Goal: Task Accomplishment & Management: Use online tool/utility

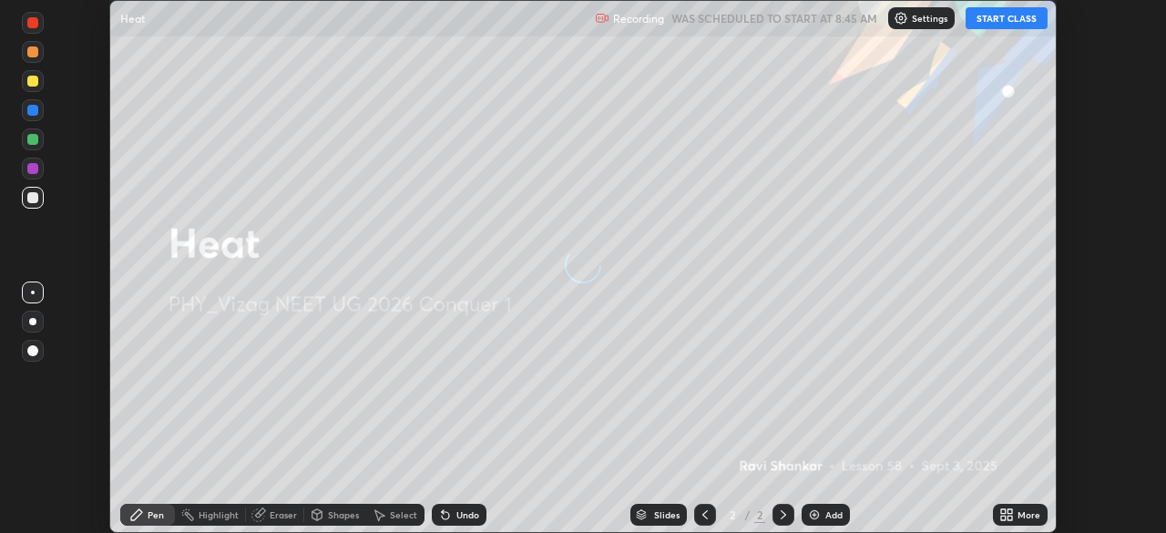
scroll to position [533, 1165]
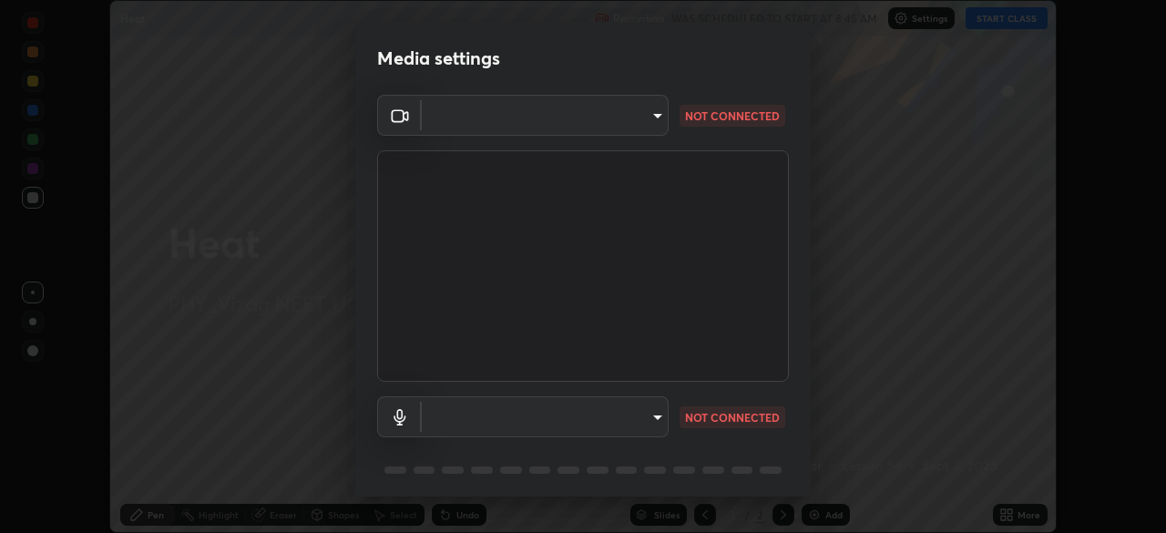
type input "c8c717a453bc6af87d0d9447014eaadff0a6dbce01dab39064dd32f4d5d90c45"
type input "787c22aa0c2ae4f6041953ffcaaf8b244c36bacc6fda4e24a7e9768a8bc8e08a"
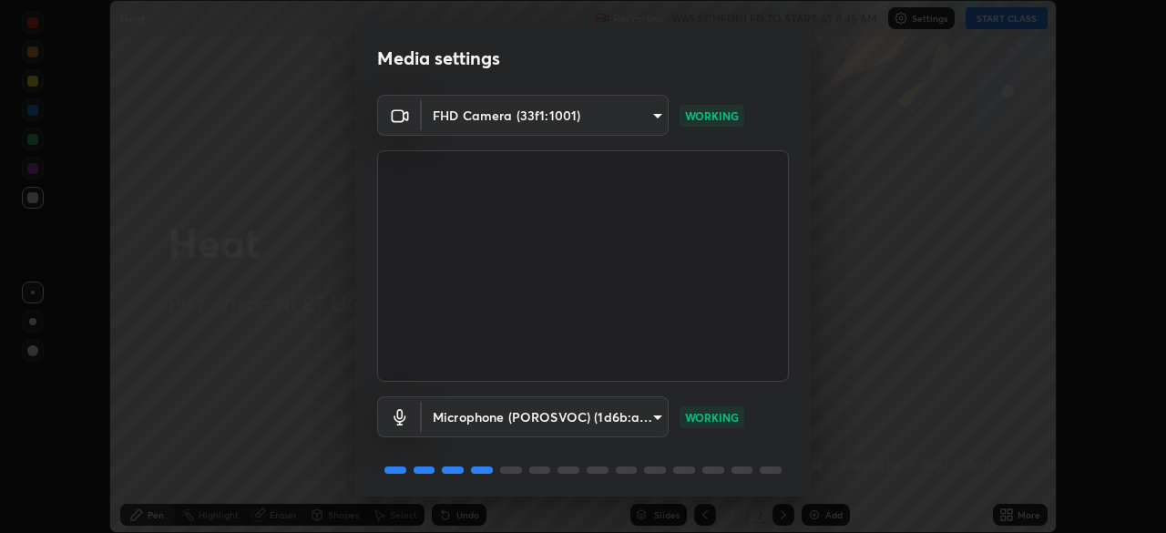
scroll to position [65, 0]
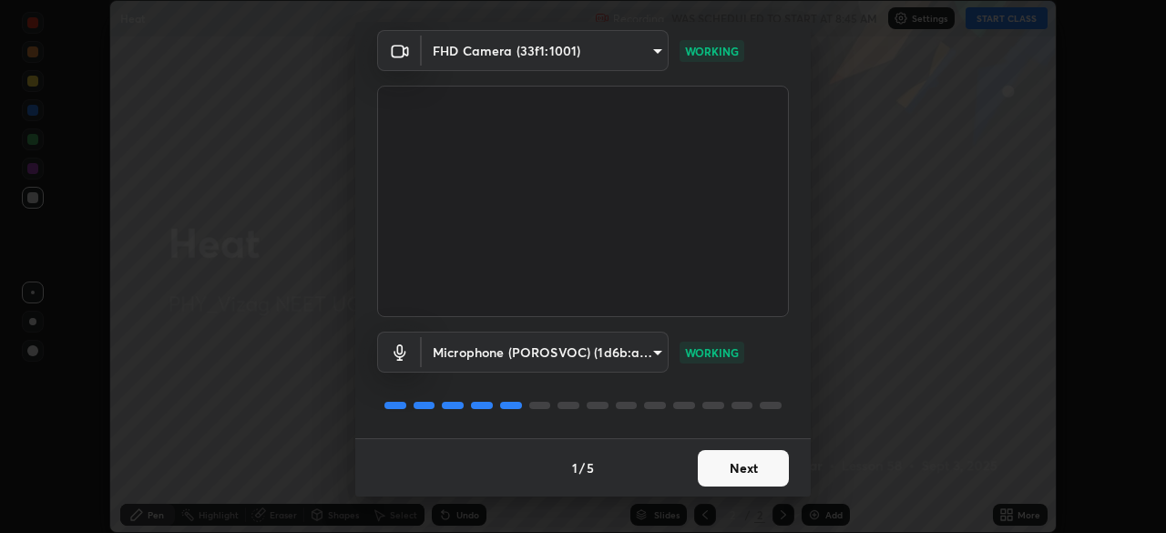
click at [741, 469] on button "Next" at bounding box center [743, 468] width 91 height 36
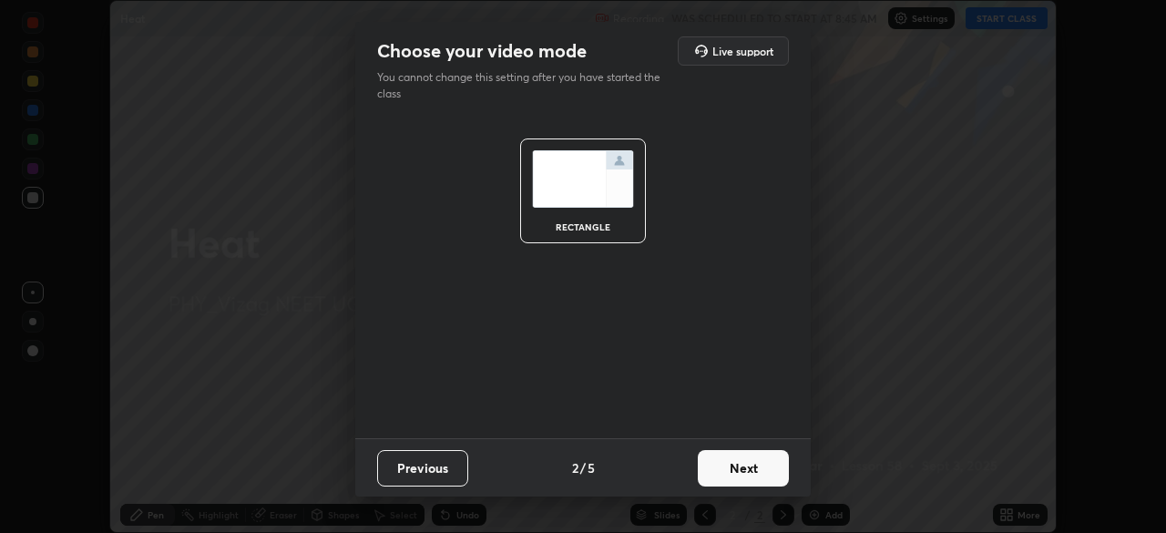
click at [743, 470] on button "Next" at bounding box center [743, 468] width 91 height 36
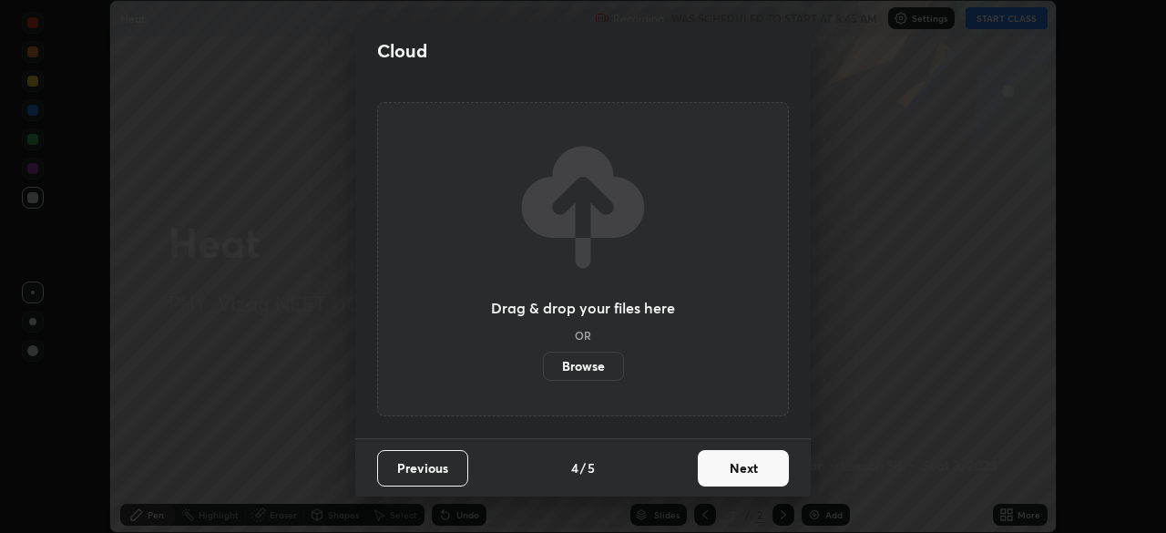
click at [756, 468] on button "Next" at bounding box center [743, 468] width 91 height 36
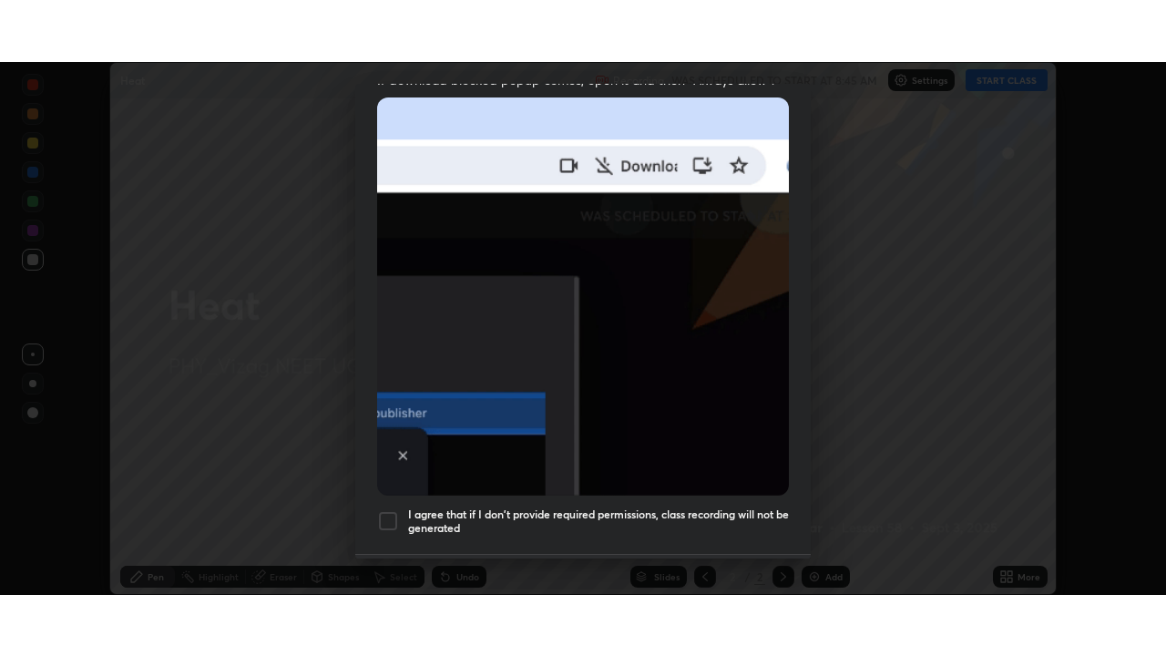
scroll to position [436, 0]
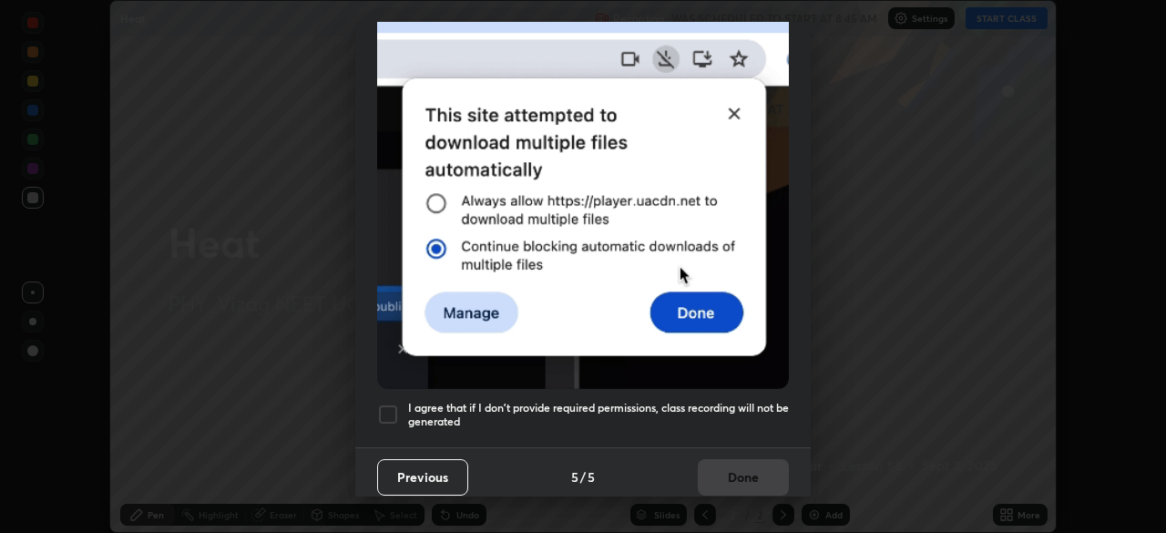
click at [385, 405] on div at bounding box center [388, 415] width 22 height 22
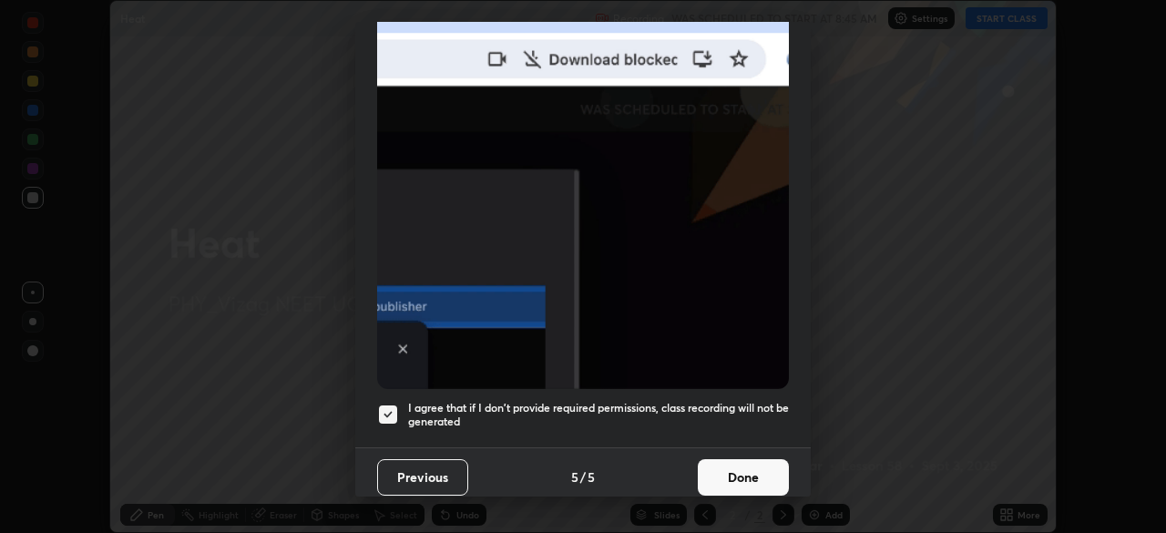
click at [737, 469] on button "Done" at bounding box center [743, 477] width 91 height 36
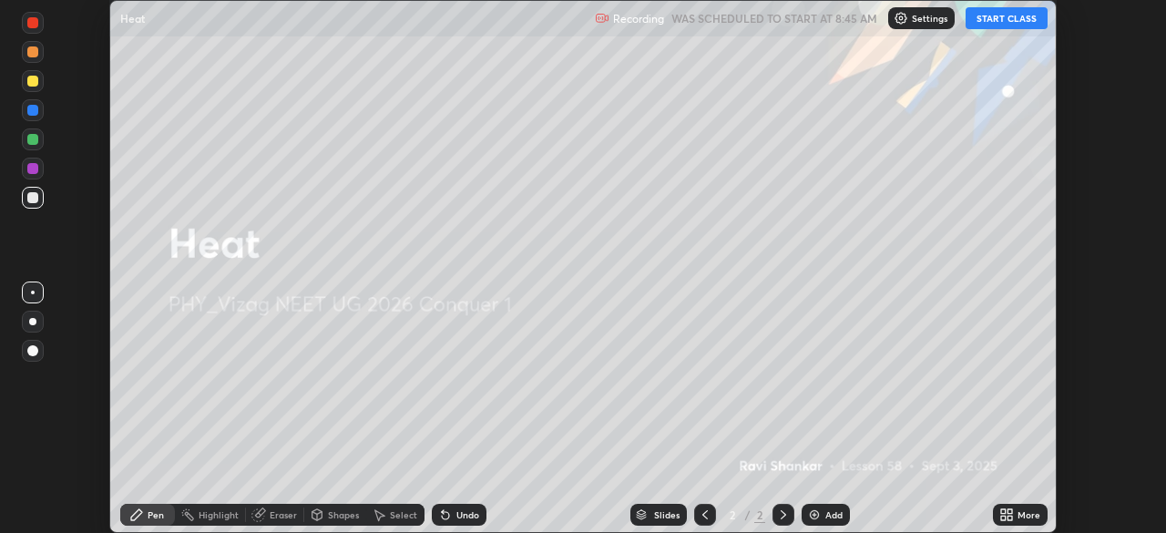
click at [1008, 24] on button "START CLASS" at bounding box center [1007, 18] width 82 height 22
click at [1020, 515] on div "More" at bounding box center [1029, 514] width 23 height 9
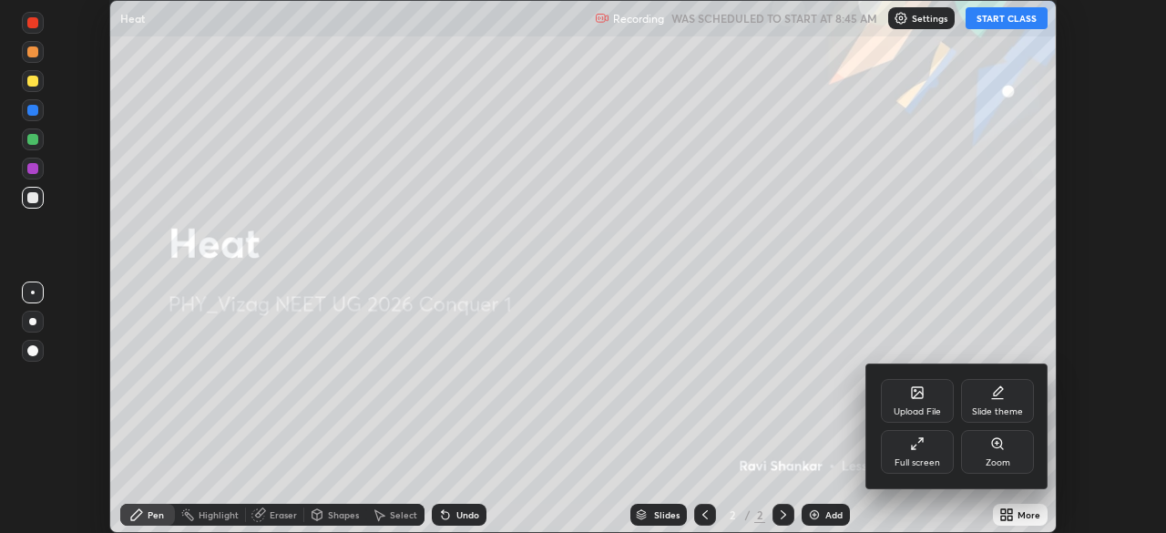
click at [923, 445] on icon at bounding box center [917, 443] width 15 height 15
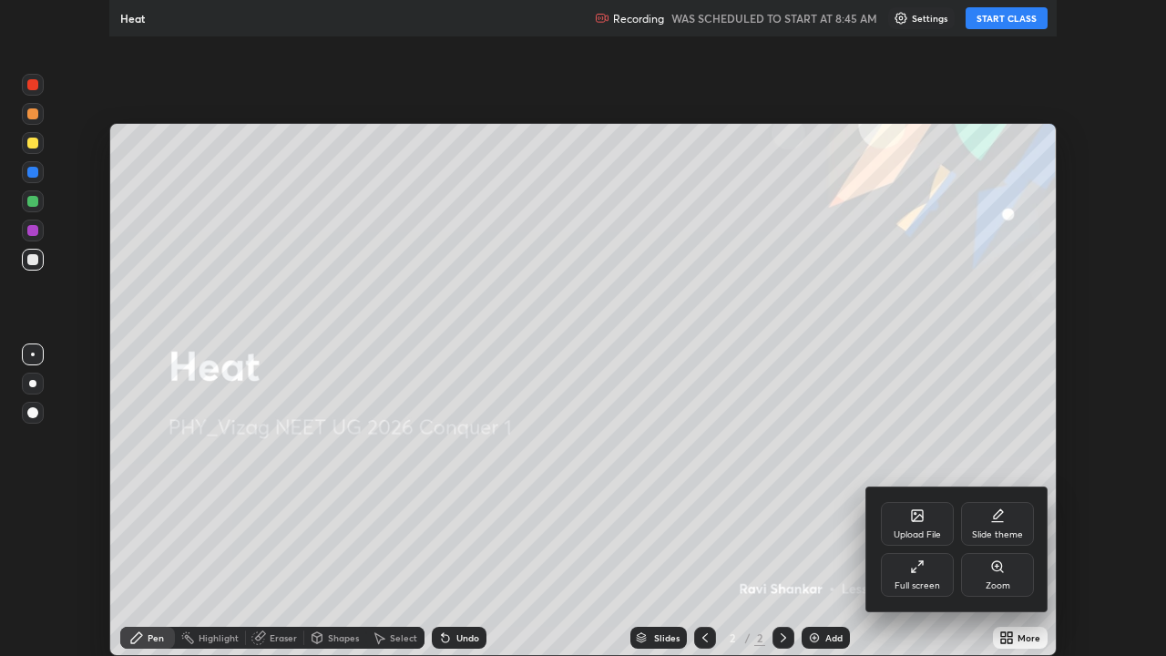
scroll to position [656, 1166]
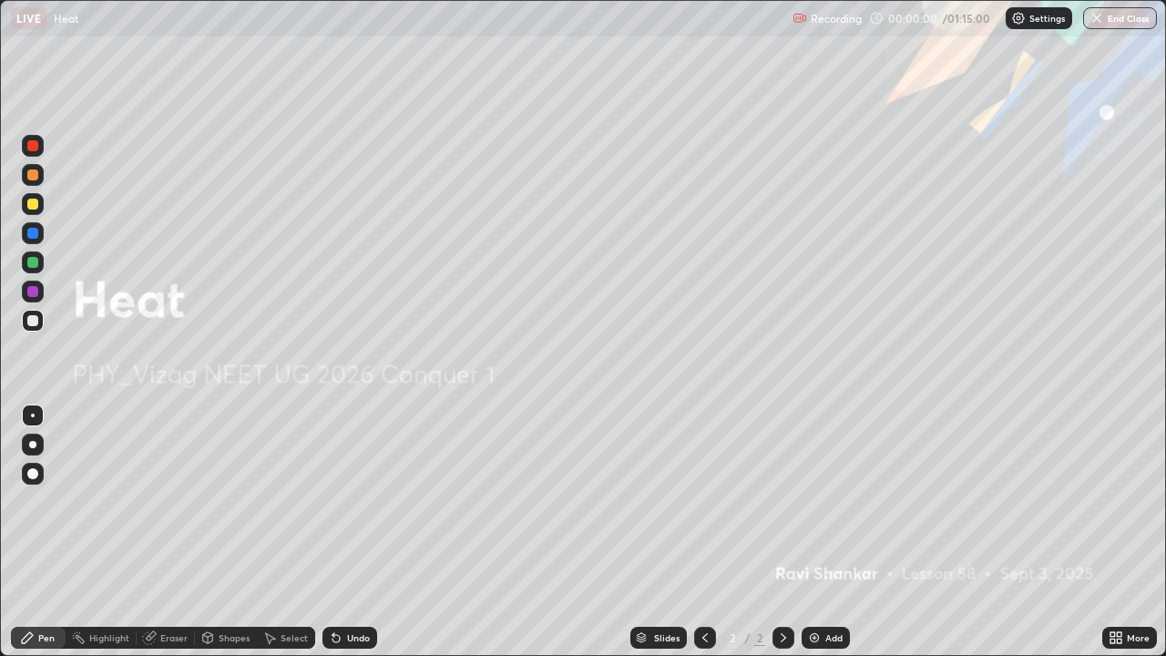
click at [825, 532] on div "Add" at bounding box center [826, 638] width 48 height 22
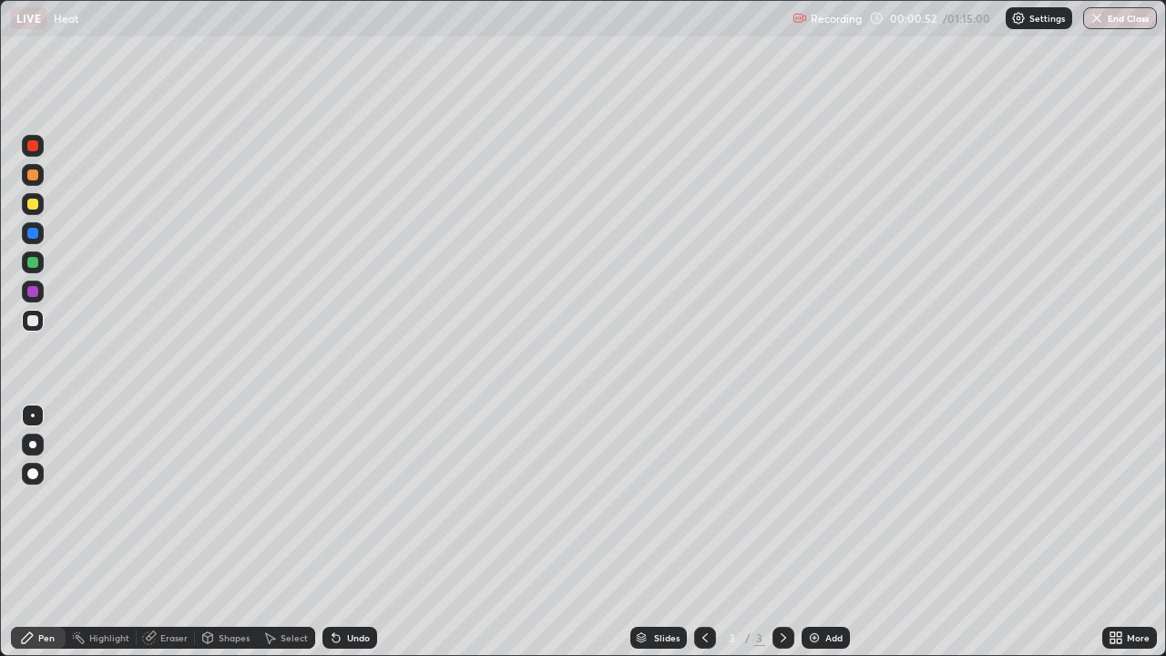
click at [33, 445] on div at bounding box center [32, 444] width 7 height 7
click at [36, 200] on div at bounding box center [32, 204] width 11 height 11
click at [231, 532] on div "Shapes" at bounding box center [234, 637] width 31 height 9
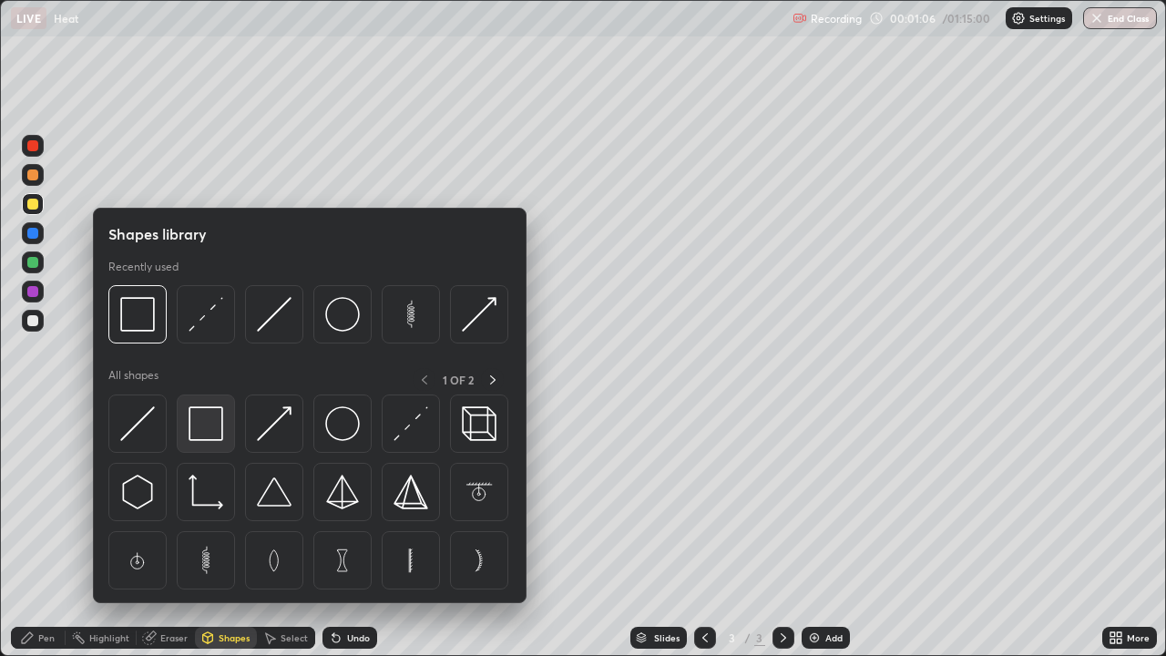
click at [222, 447] on div at bounding box center [206, 424] width 58 height 58
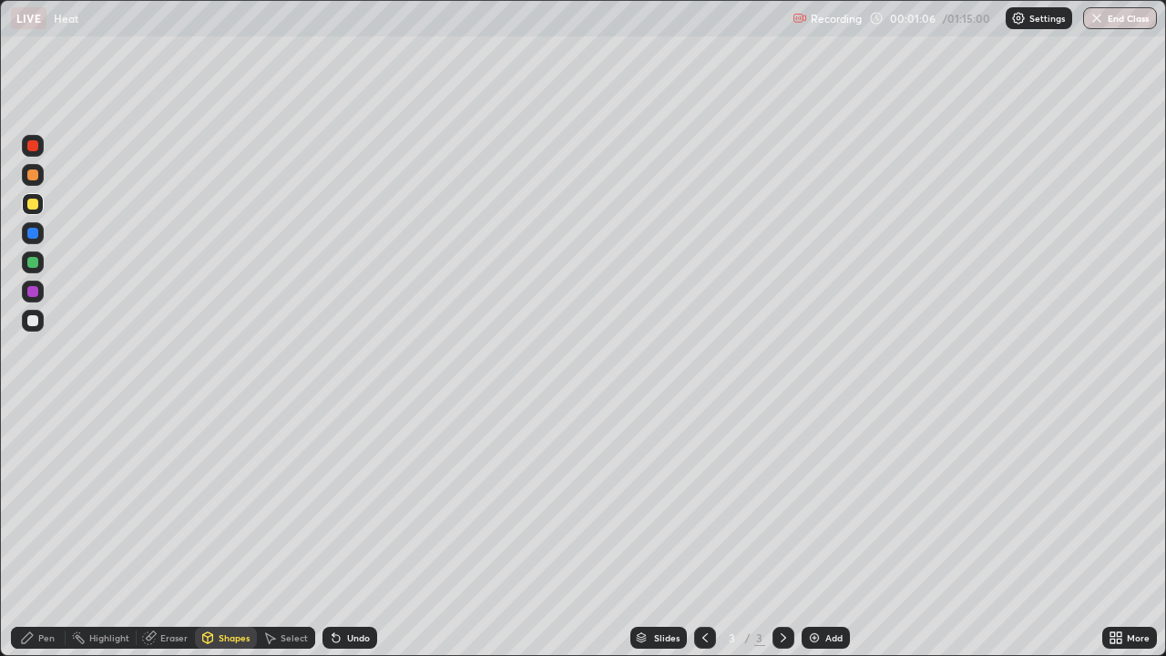
click at [41, 328] on div at bounding box center [33, 321] width 22 height 22
click at [229, 532] on div "Shapes" at bounding box center [234, 637] width 31 height 9
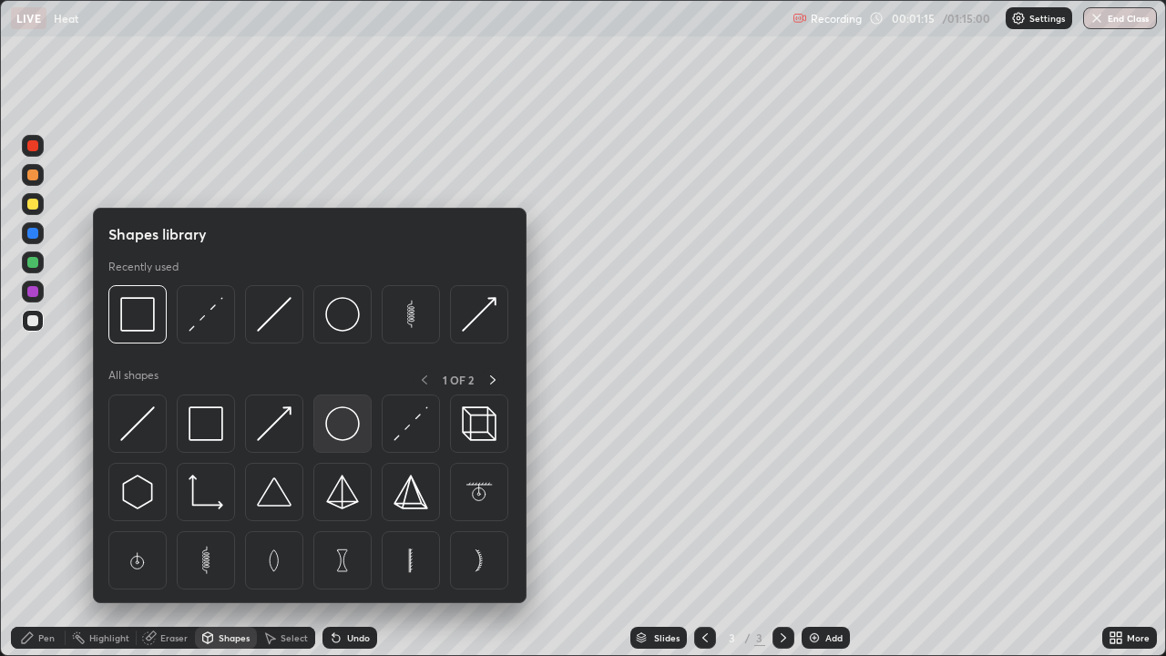
click at [353, 426] on img at bounding box center [342, 423] width 35 height 35
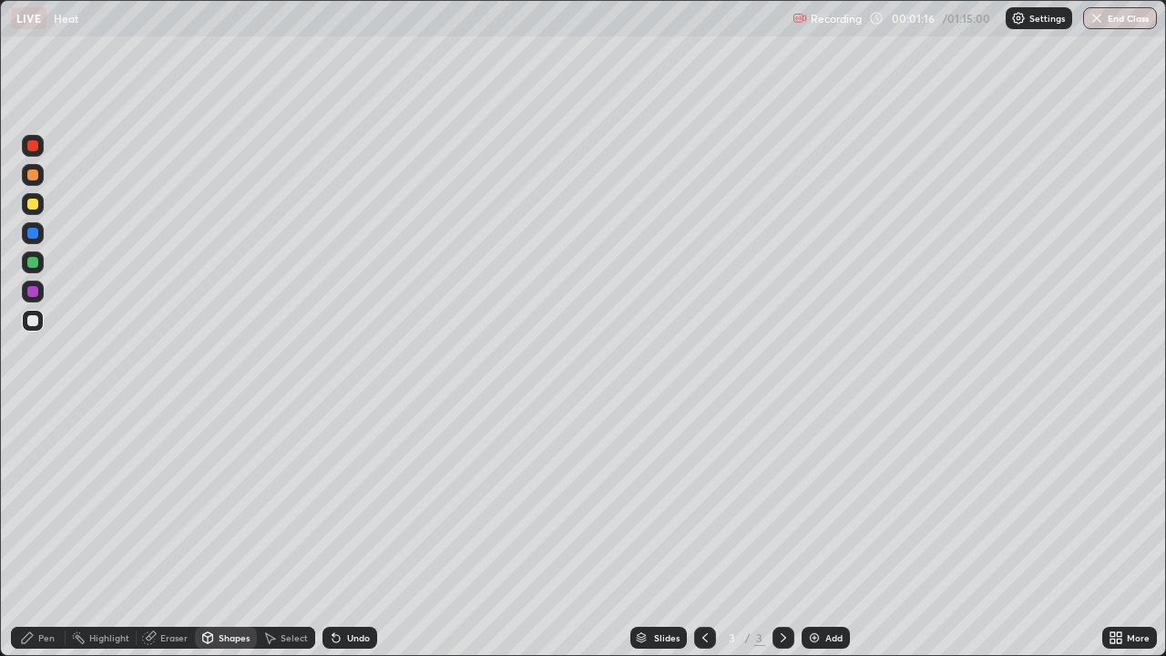
click at [42, 206] on div at bounding box center [33, 204] width 22 height 22
click at [358, 532] on div "Undo" at bounding box center [358, 637] width 23 height 9
click at [362, 532] on div "Undo" at bounding box center [358, 637] width 23 height 9
click at [226, 532] on div "Shapes" at bounding box center [234, 637] width 31 height 9
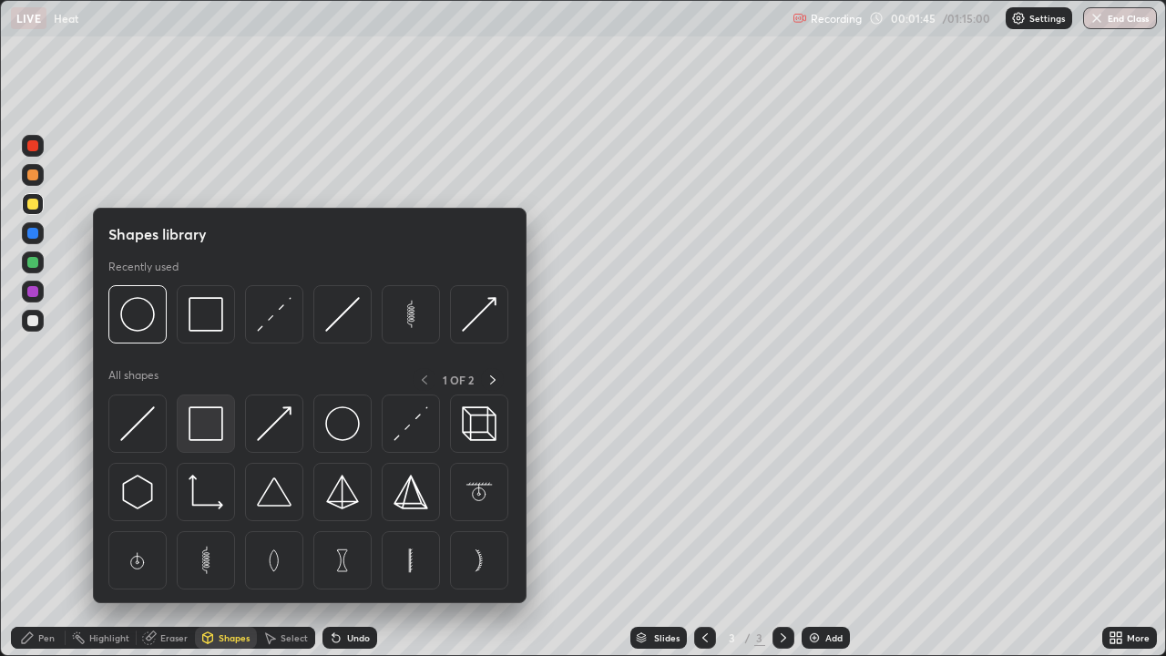
click at [209, 443] on div at bounding box center [206, 424] width 58 height 58
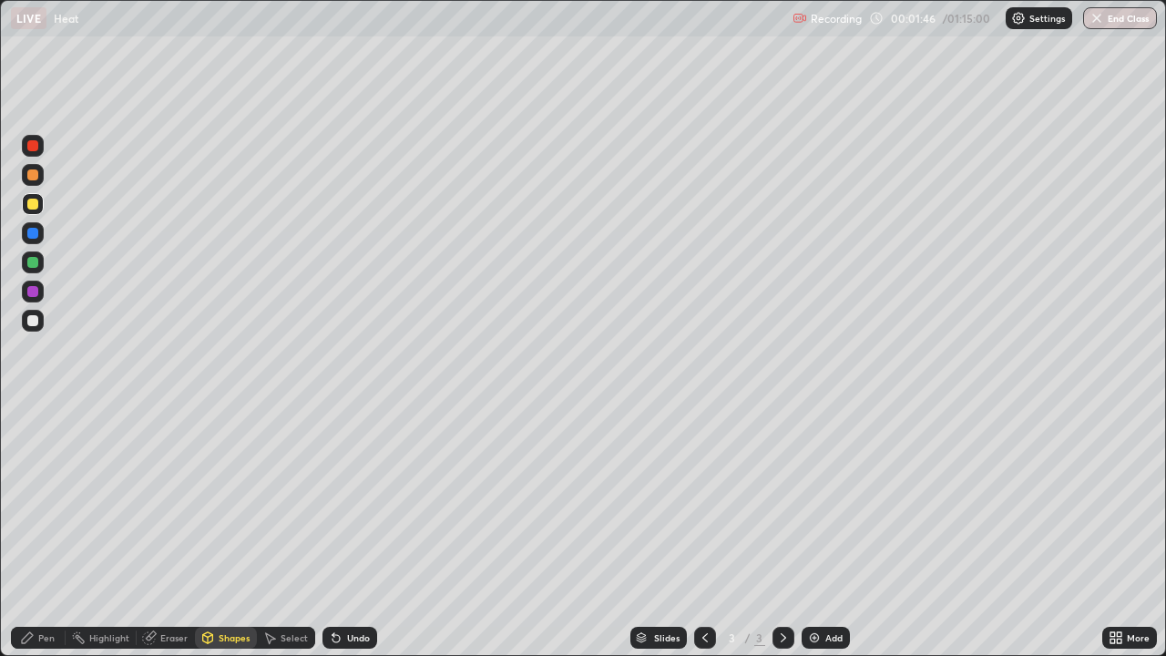
click at [39, 532] on div "Pen" at bounding box center [46, 637] width 16 height 9
click at [33, 323] on div at bounding box center [32, 320] width 11 height 11
click at [362, 532] on div "Undo" at bounding box center [358, 637] width 23 height 9
click at [347, 532] on div "Undo" at bounding box center [358, 637] width 23 height 9
click at [334, 532] on icon at bounding box center [336, 638] width 7 height 7
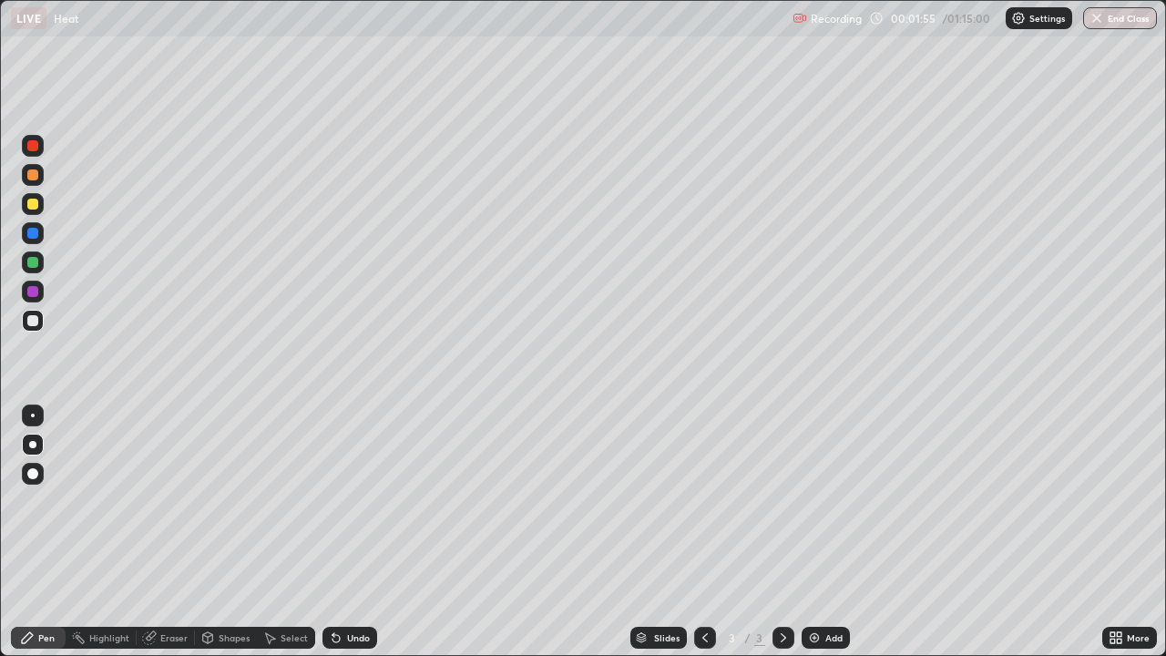
click at [343, 532] on div "Undo" at bounding box center [350, 638] width 55 height 22
click at [217, 532] on div "Shapes" at bounding box center [226, 638] width 62 height 22
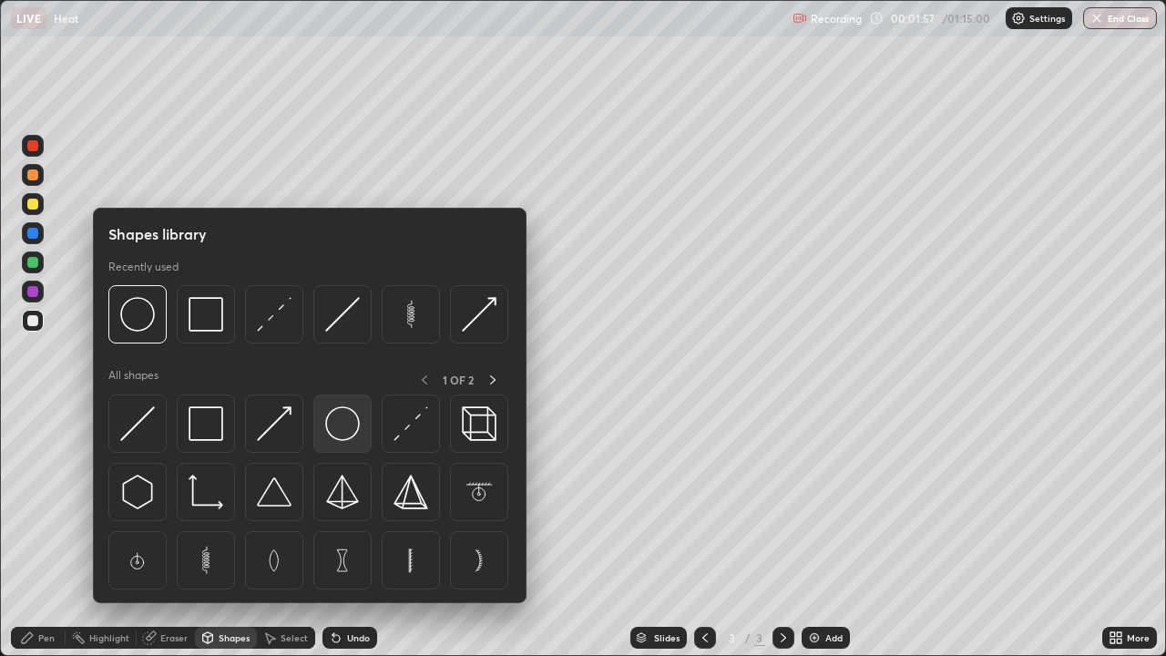
click at [339, 425] on img at bounding box center [342, 423] width 35 height 35
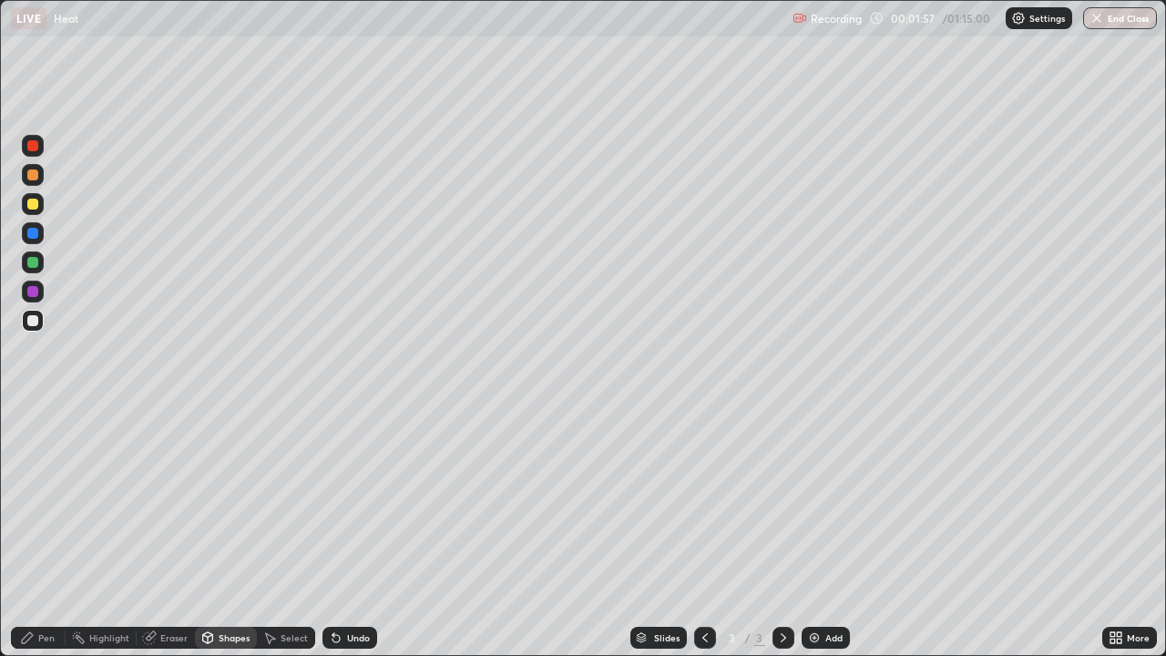
click at [35, 196] on div at bounding box center [33, 204] width 22 height 22
click at [363, 532] on div "Undo" at bounding box center [358, 637] width 23 height 9
click at [230, 532] on div "Shapes" at bounding box center [234, 637] width 31 height 9
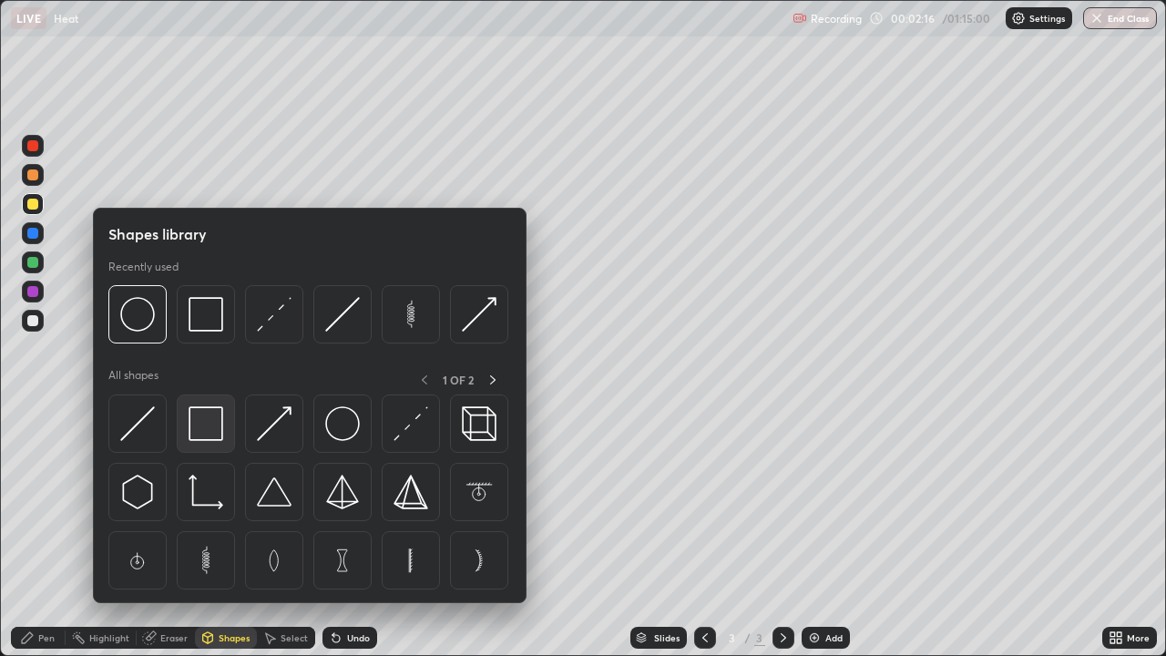
click at [218, 434] on img at bounding box center [206, 423] width 35 height 35
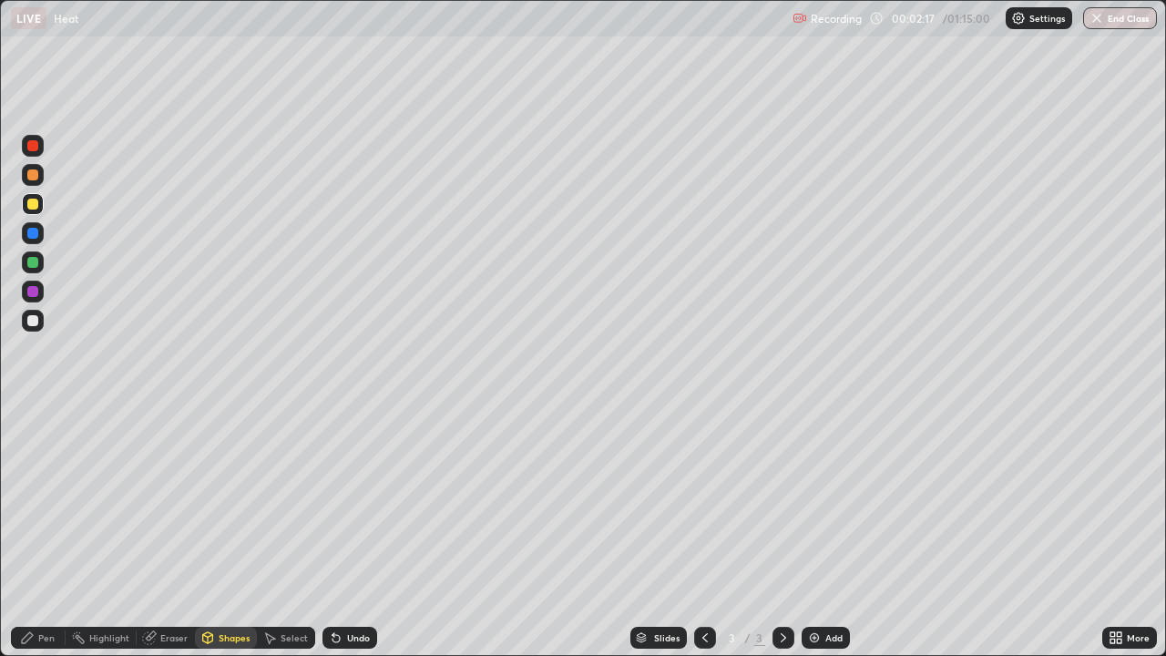
click at [33, 322] on div at bounding box center [32, 320] width 11 height 11
click at [46, 532] on div "Pen" at bounding box center [46, 637] width 16 height 9
click at [31, 145] on div at bounding box center [32, 145] width 11 height 11
click at [33, 173] on div at bounding box center [32, 174] width 11 height 11
click at [230, 532] on div "Shapes" at bounding box center [226, 638] width 62 height 22
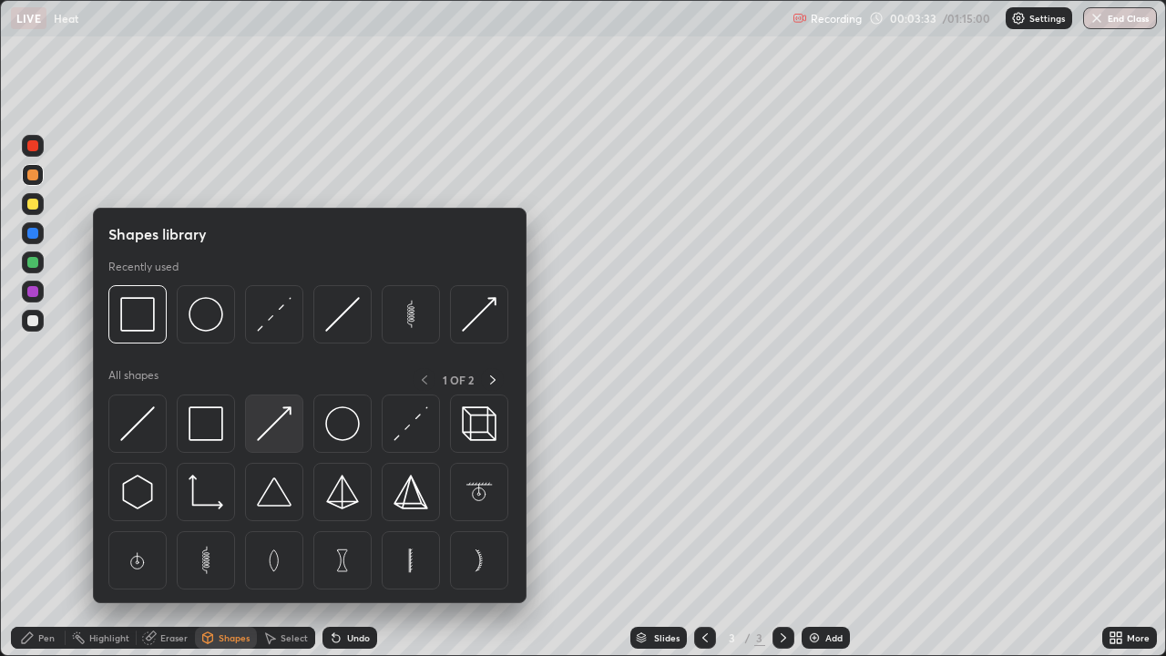
click at [279, 426] on img at bounding box center [274, 423] width 35 height 35
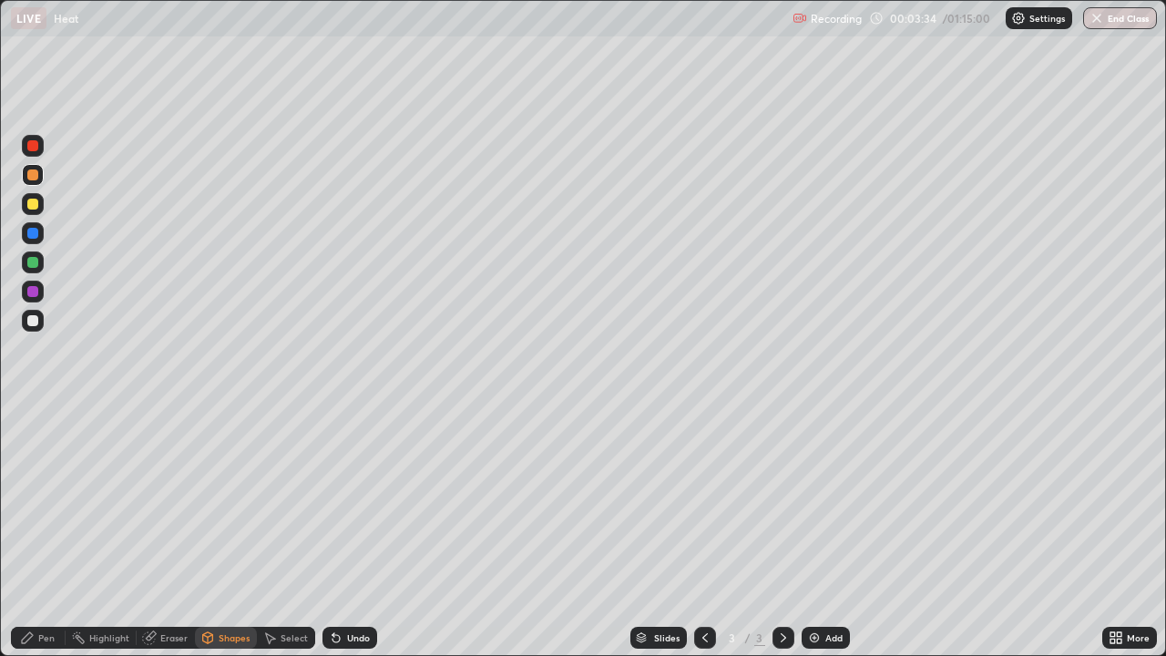
click at [46, 532] on div "Pen" at bounding box center [46, 637] width 16 height 9
click at [220, 532] on div "Shapes" at bounding box center [226, 638] width 62 height 22
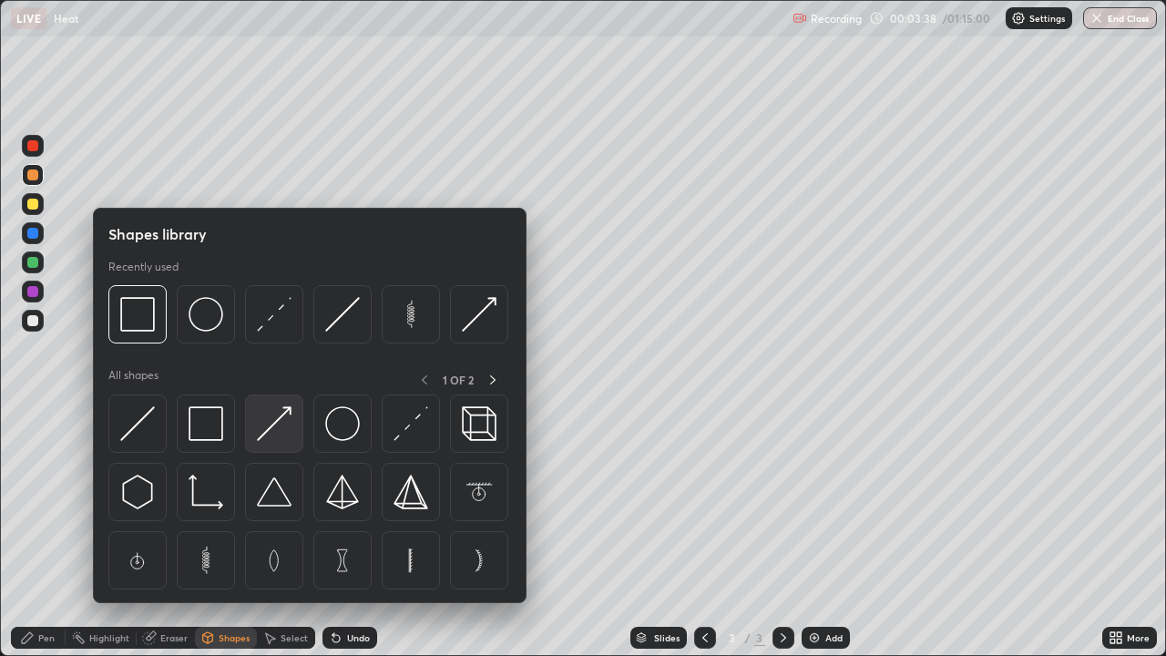
click at [280, 424] on img at bounding box center [274, 423] width 35 height 35
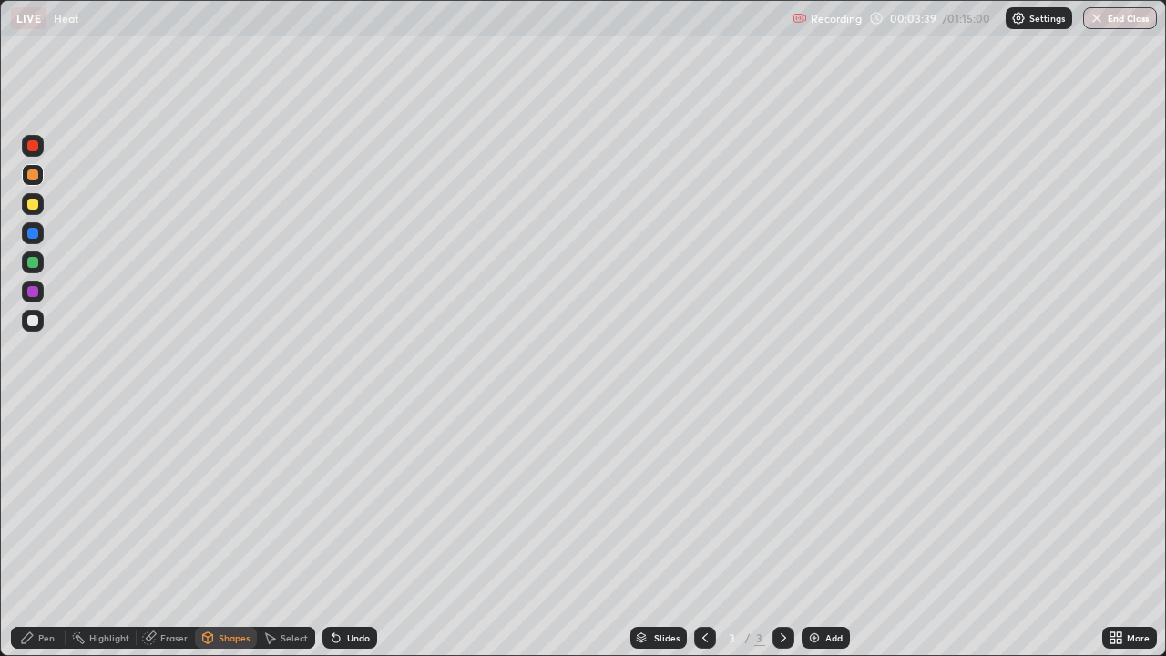
click at [39, 152] on div at bounding box center [33, 146] width 22 height 22
click at [345, 532] on div "Undo" at bounding box center [350, 638] width 55 height 22
click at [37, 321] on div at bounding box center [32, 320] width 11 height 11
click at [43, 532] on div "Pen" at bounding box center [46, 637] width 16 height 9
click at [39, 144] on div at bounding box center [33, 146] width 22 height 22
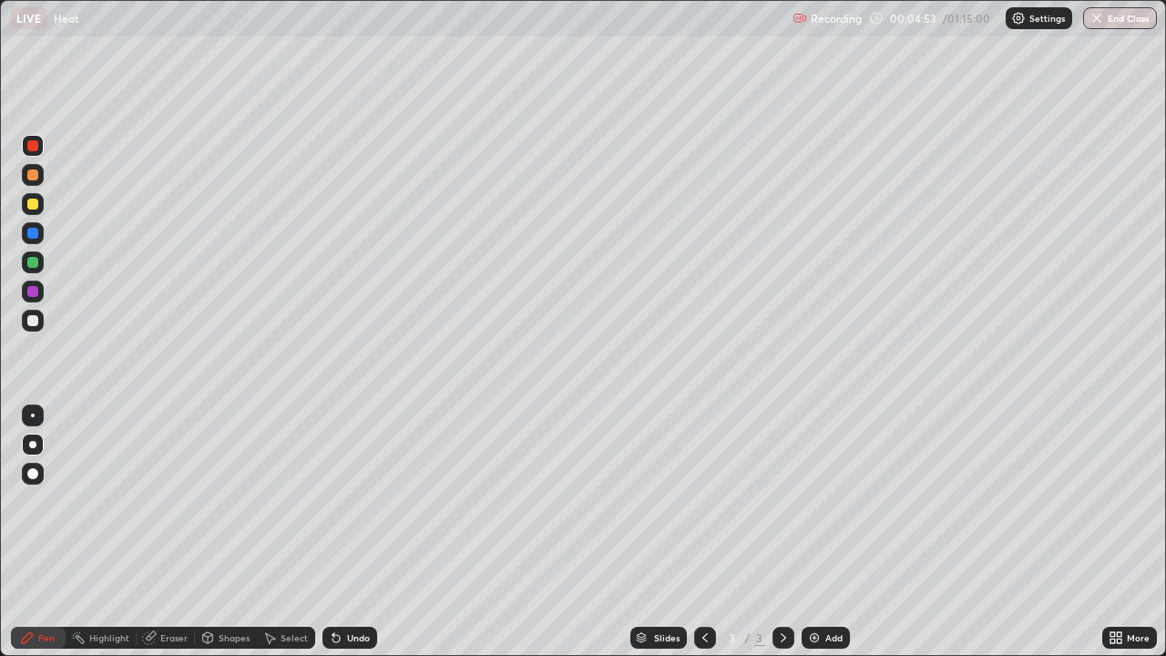
click at [41, 262] on div at bounding box center [33, 262] width 22 height 22
click at [221, 532] on div "Shapes" at bounding box center [226, 638] width 62 height 22
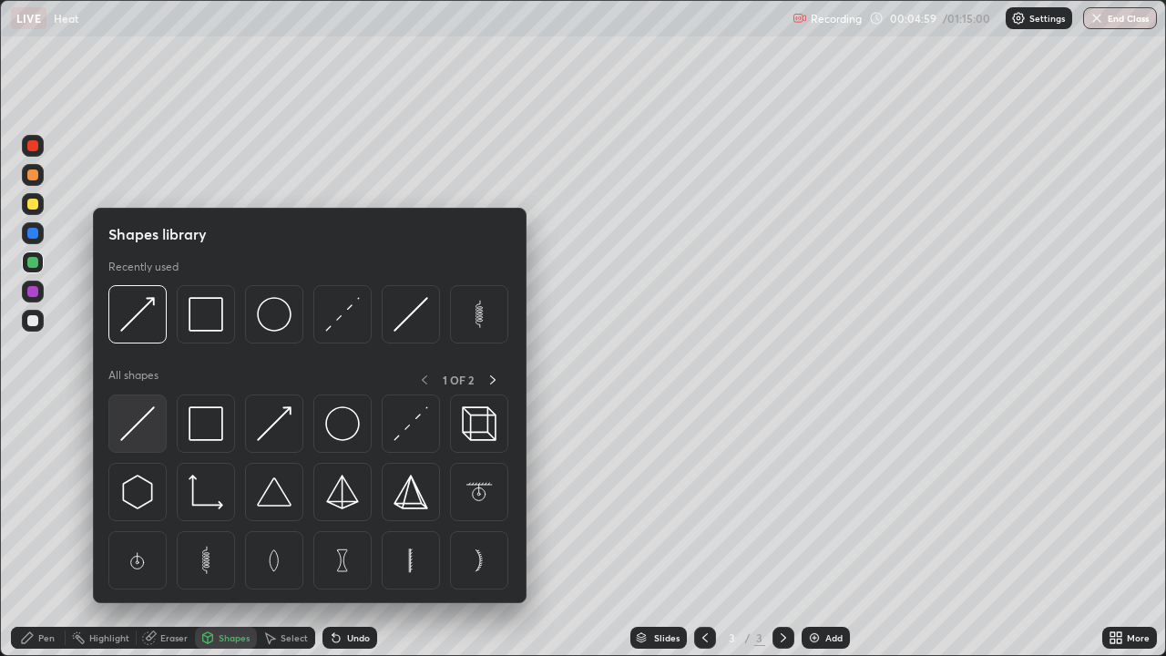
click at [141, 419] on img at bounding box center [137, 423] width 35 height 35
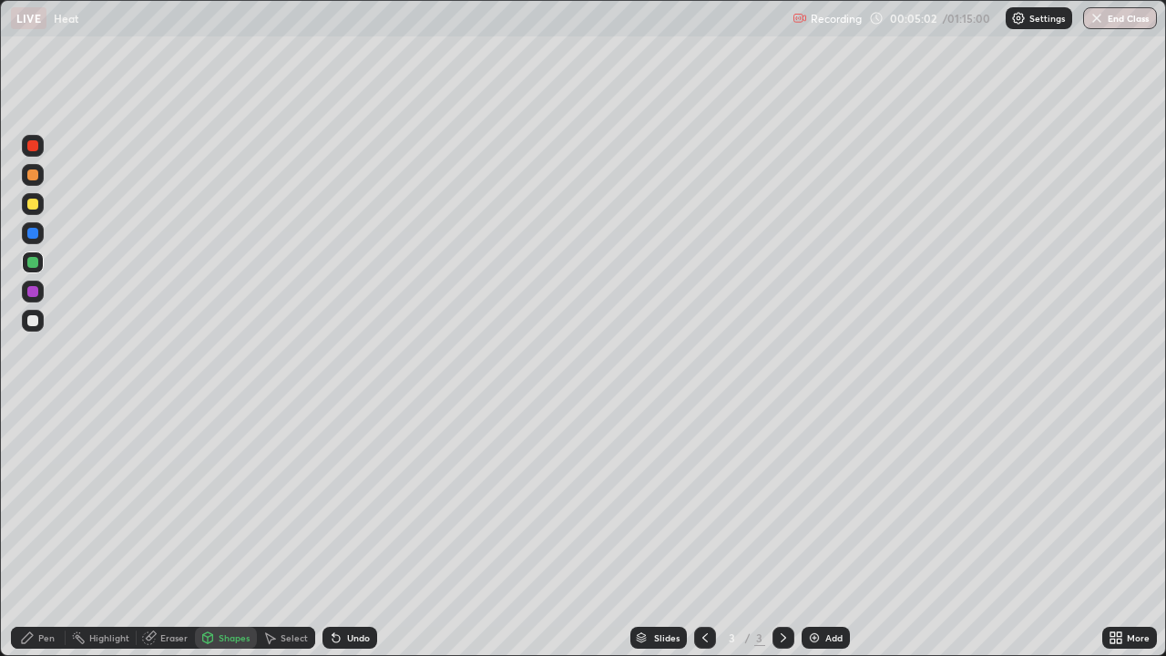
click at [40, 532] on div "Pen" at bounding box center [46, 637] width 16 height 9
click at [32, 320] on div at bounding box center [32, 320] width 11 height 11
click at [235, 532] on div "Shapes" at bounding box center [234, 637] width 31 height 9
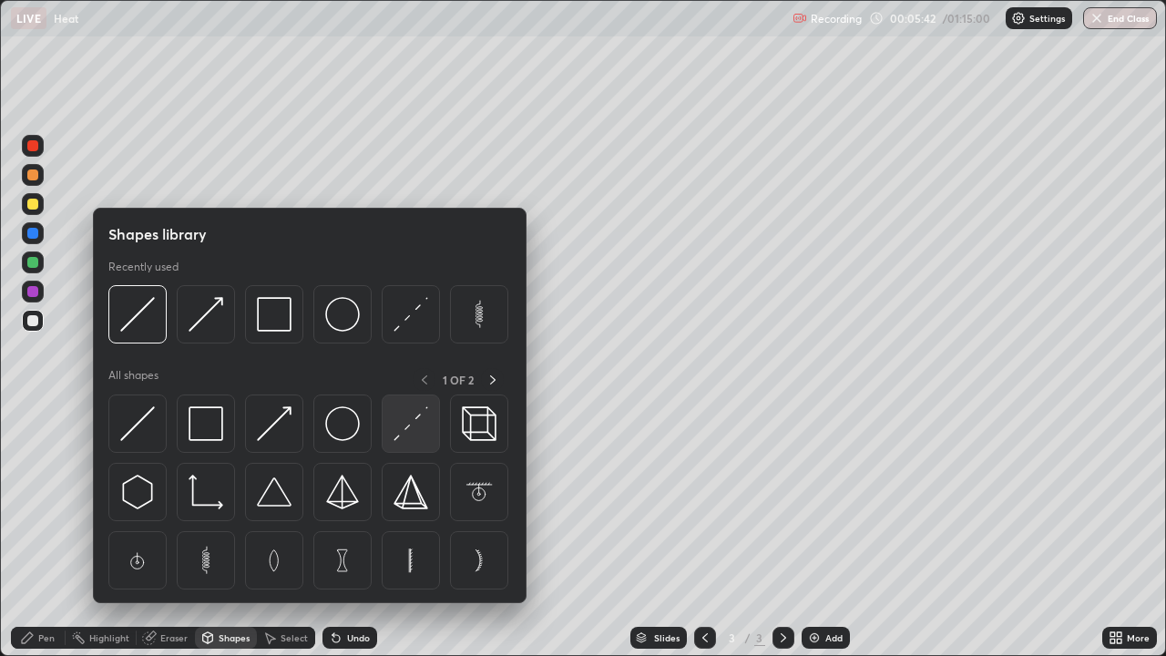
click at [408, 437] on img at bounding box center [411, 423] width 35 height 35
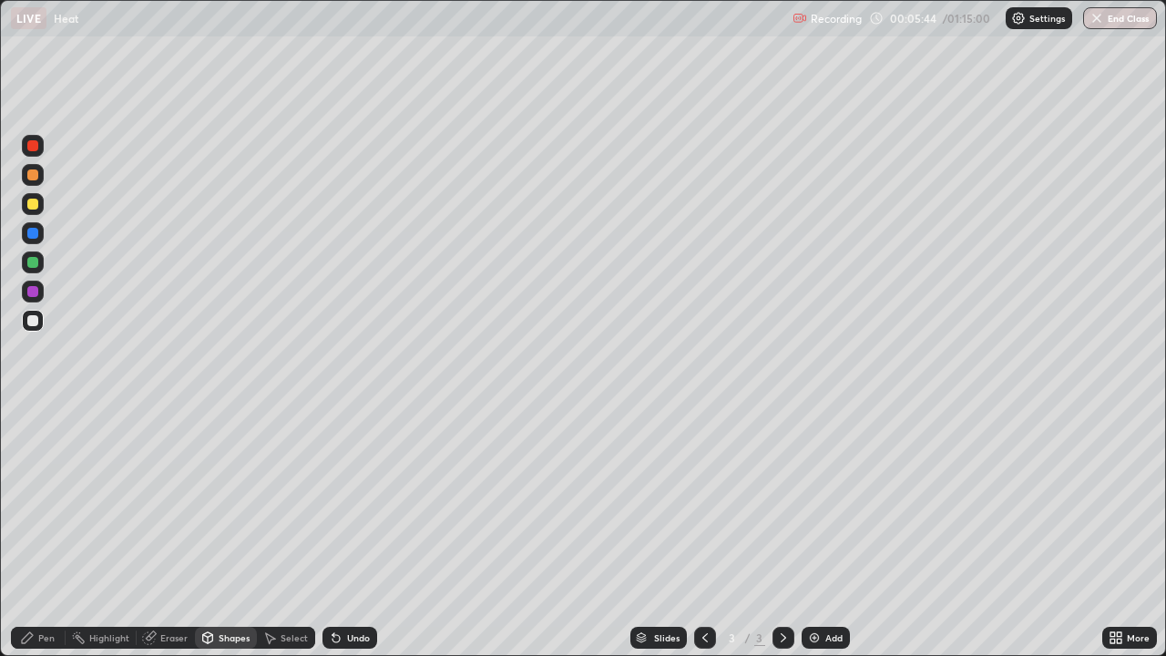
click at [36, 147] on div at bounding box center [32, 145] width 11 height 11
click at [40, 532] on div "Pen" at bounding box center [46, 637] width 16 height 9
click at [245, 532] on div "Shapes" at bounding box center [234, 637] width 31 height 9
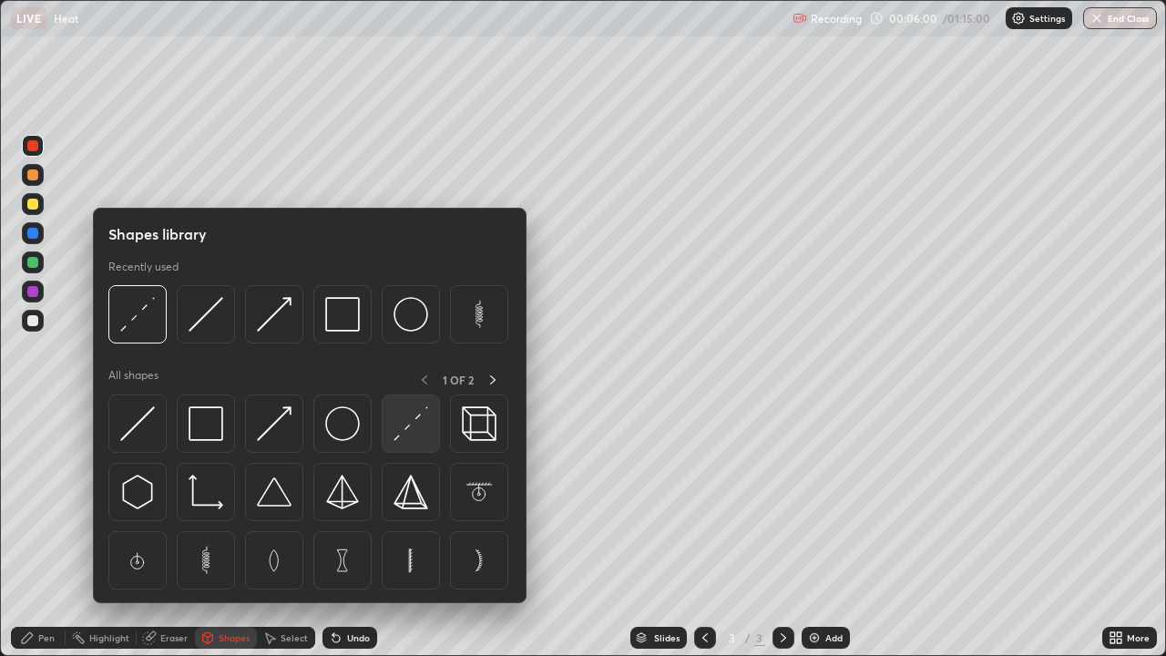
click at [425, 426] on img at bounding box center [411, 423] width 35 height 35
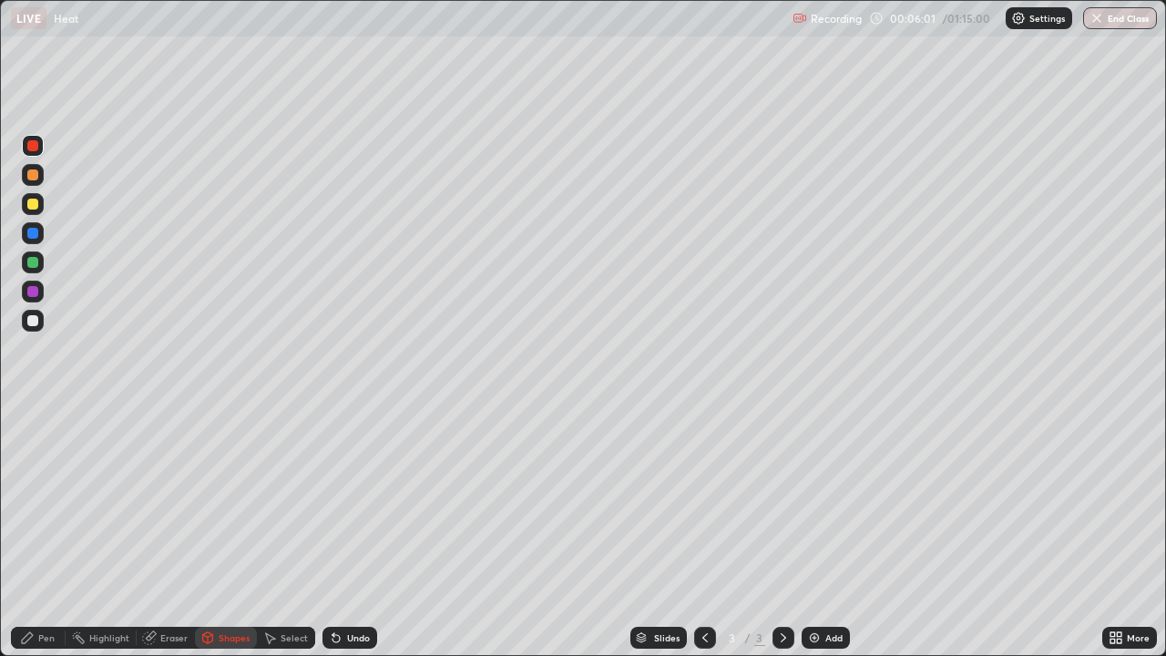
click at [58, 532] on div "Pen" at bounding box center [38, 638] width 55 height 22
click at [33, 416] on div at bounding box center [33, 416] width 4 height 4
click at [230, 532] on div "Shapes" at bounding box center [234, 637] width 31 height 9
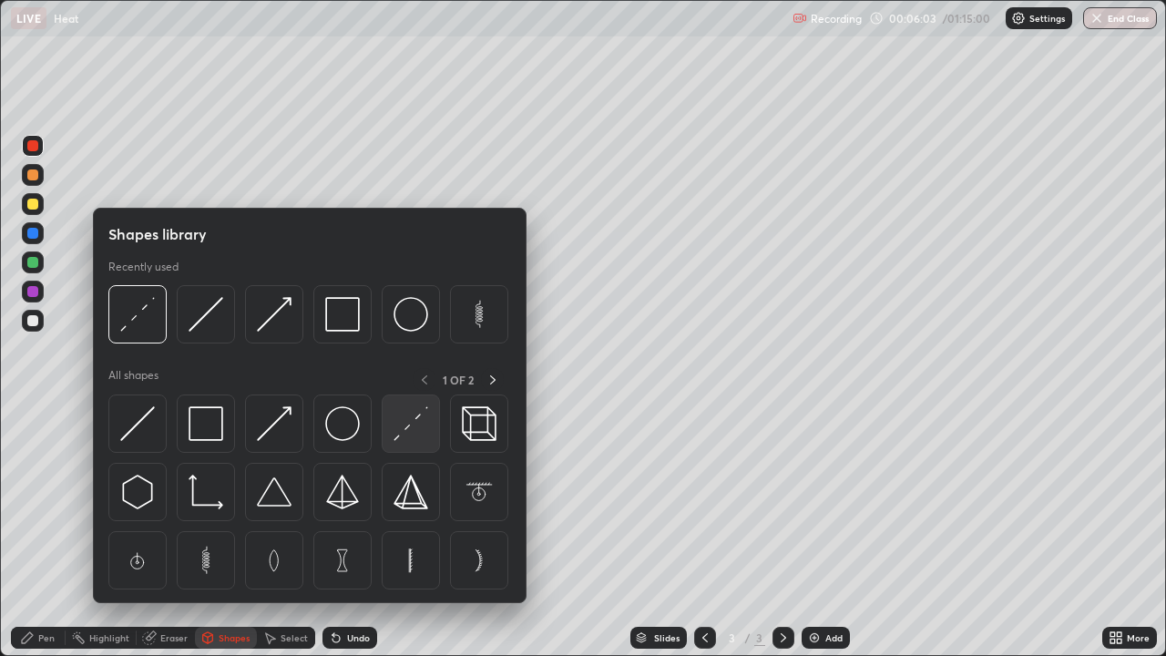
click at [417, 430] on img at bounding box center [411, 423] width 35 height 35
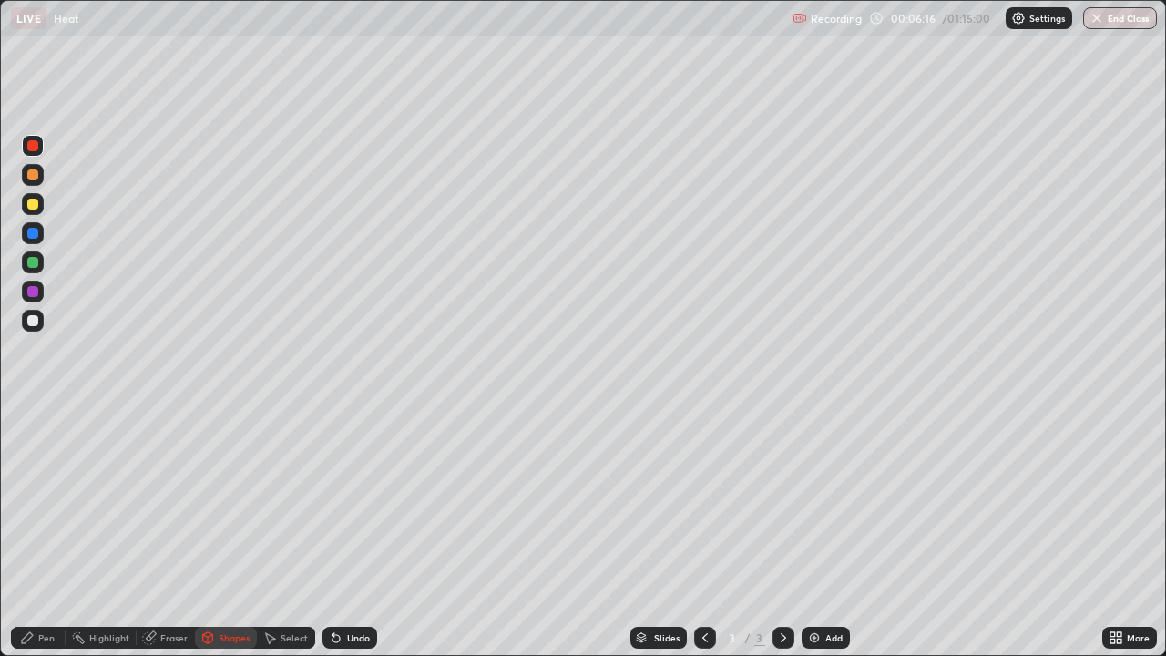
click at [53, 532] on div "Pen" at bounding box center [38, 638] width 55 height 36
click at [34, 197] on div at bounding box center [33, 204] width 22 height 22
click at [32, 445] on div at bounding box center [32, 444] width 7 height 7
click at [227, 532] on div "Shapes" at bounding box center [234, 637] width 31 height 9
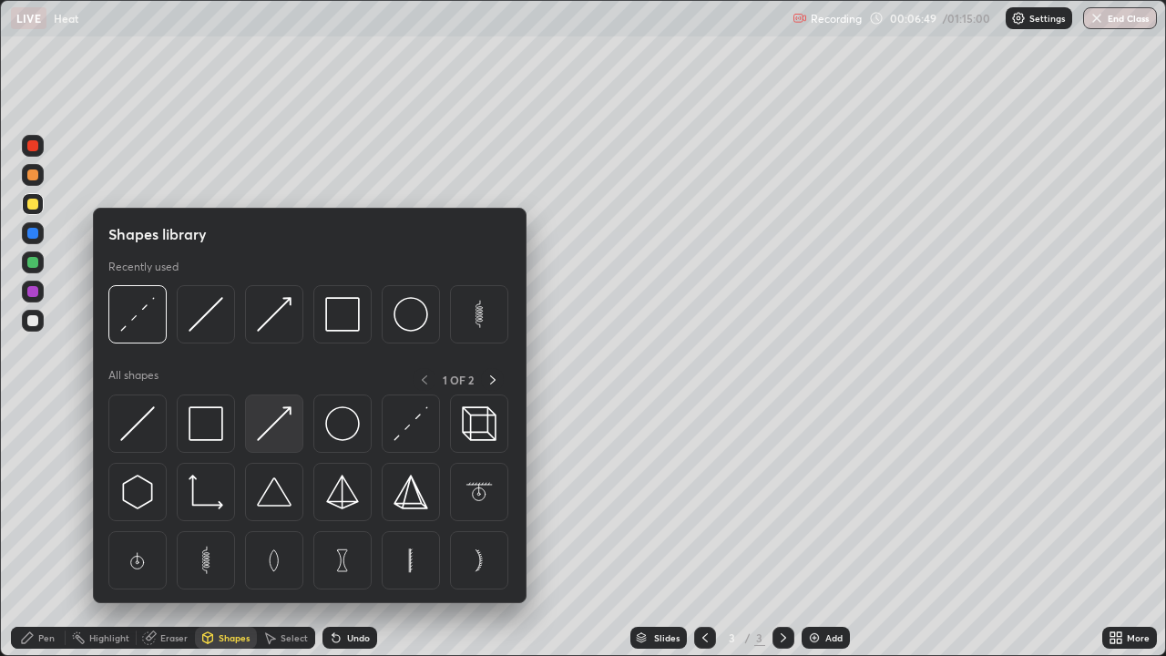
click at [279, 432] on img at bounding box center [274, 423] width 35 height 35
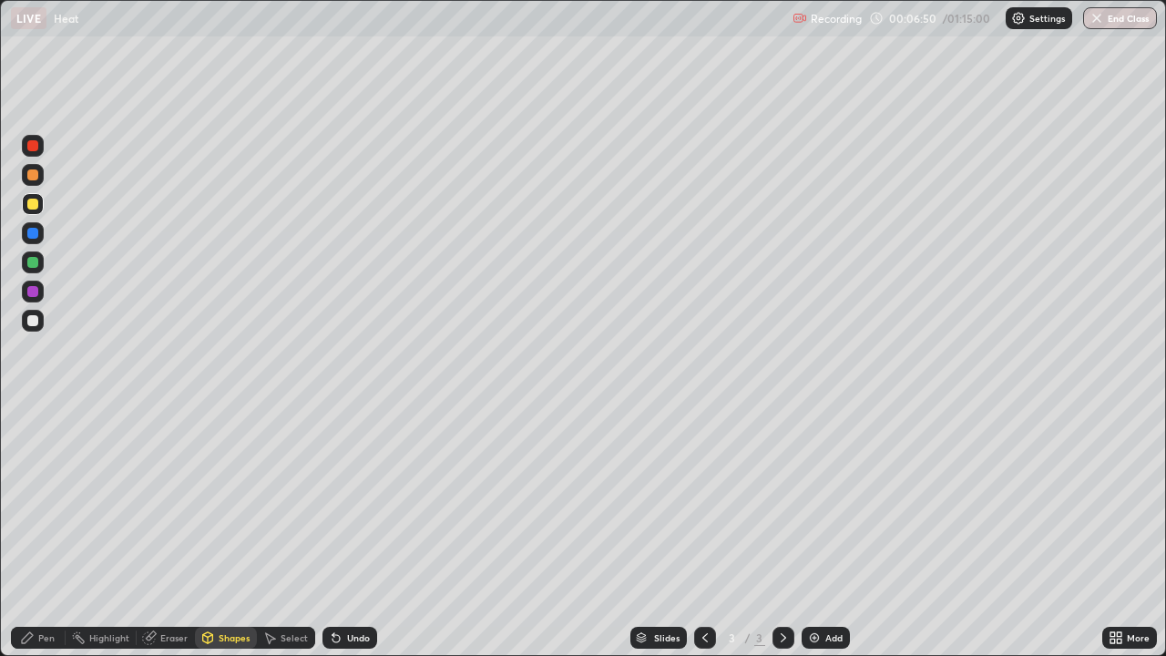
click at [33, 293] on div at bounding box center [32, 291] width 11 height 11
click at [45, 532] on div "Pen" at bounding box center [38, 638] width 55 height 22
click at [37, 180] on div at bounding box center [33, 175] width 22 height 22
click at [36, 205] on div at bounding box center [32, 204] width 11 height 11
click at [353, 532] on div "Undo" at bounding box center [350, 638] width 55 height 22
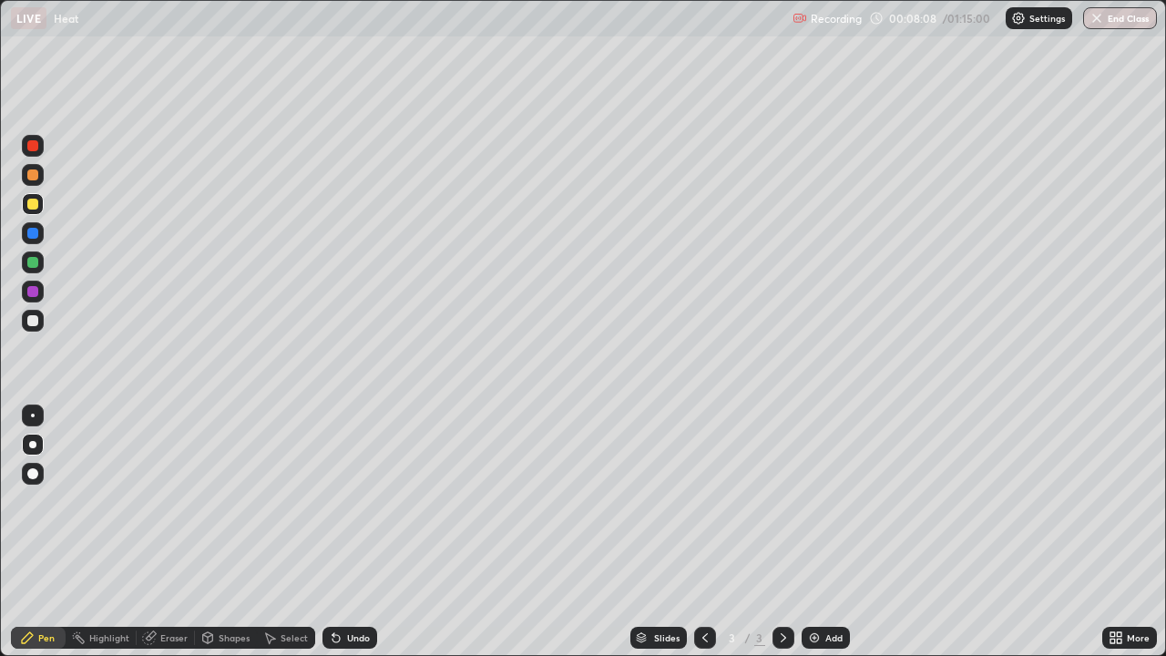
click at [353, 532] on div "Undo" at bounding box center [350, 638] width 55 height 22
click at [354, 532] on div "Undo" at bounding box center [358, 637] width 23 height 9
click at [343, 532] on div "Undo" at bounding box center [350, 638] width 55 height 22
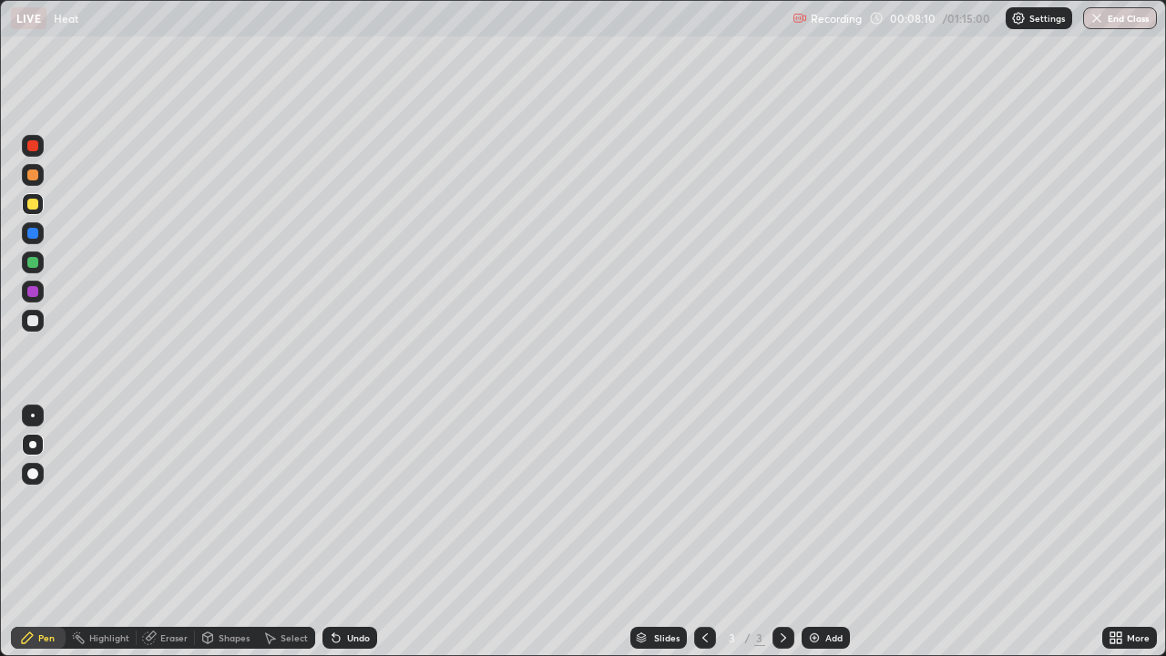
click at [343, 532] on div "Undo" at bounding box center [350, 638] width 55 height 22
click at [342, 532] on div "Undo" at bounding box center [350, 638] width 55 height 22
click at [339, 532] on div "Undo" at bounding box center [346, 638] width 62 height 36
click at [232, 532] on div "Shapes" at bounding box center [234, 637] width 31 height 9
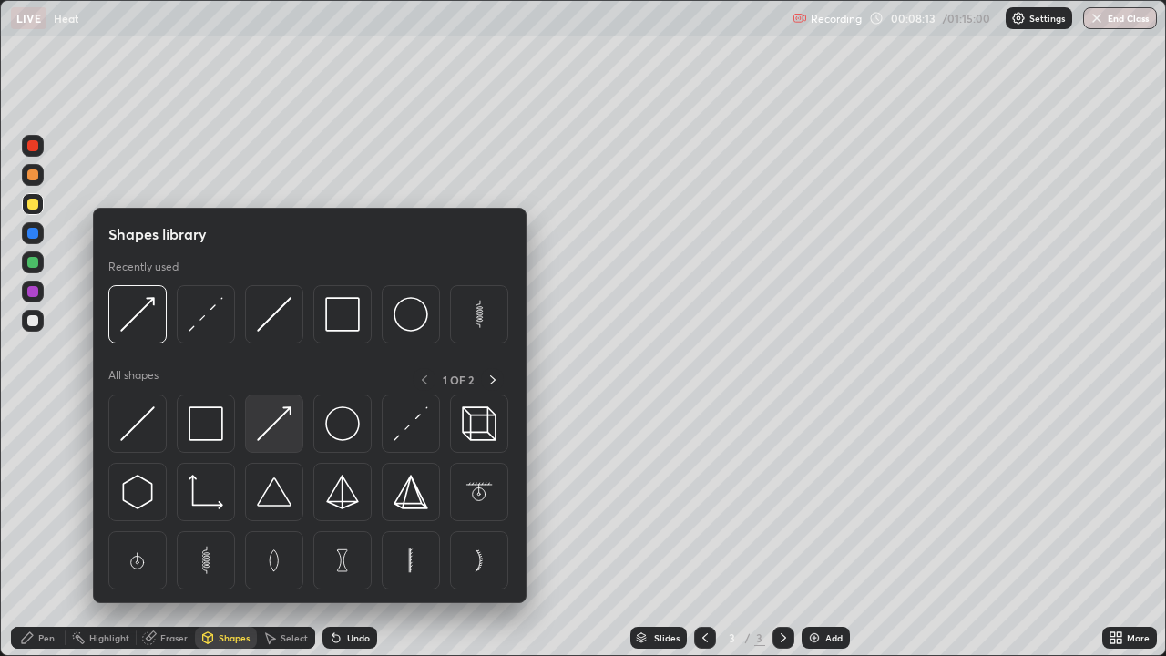
click at [281, 426] on img at bounding box center [274, 423] width 35 height 35
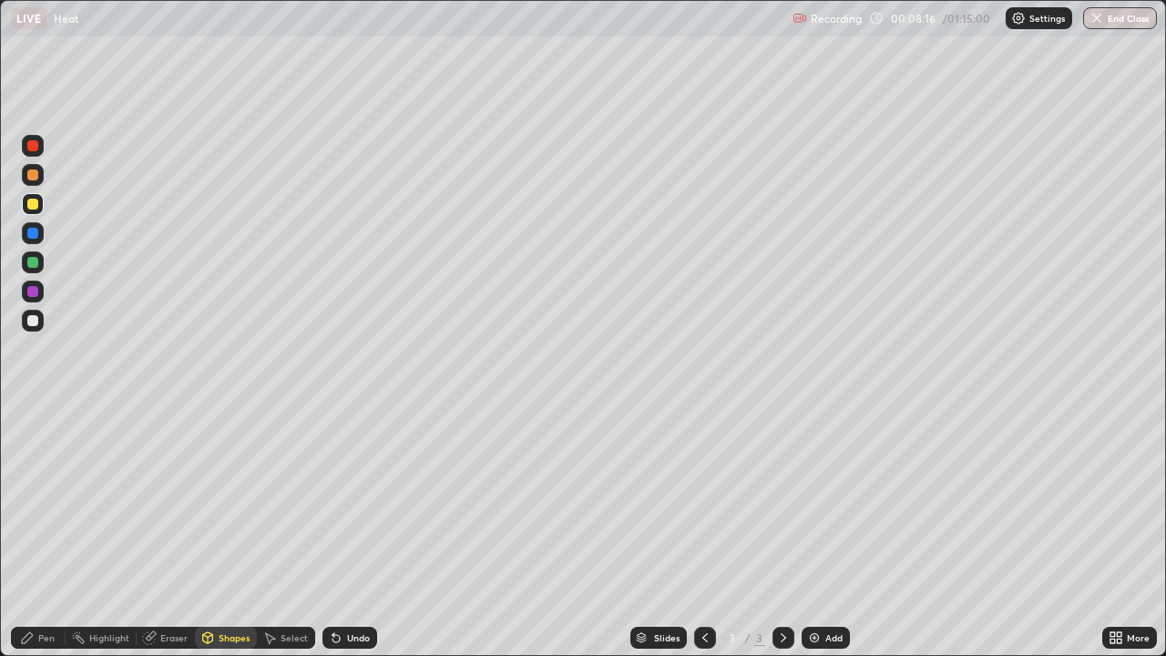
click at [29, 231] on div at bounding box center [32, 233] width 11 height 11
click at [50, 532] on div "Pen" at bounding box center [38, 638] width 55 height 22
click at [36, 320] on div at bounding box center [32, 320] width 11 height 11
click at [33, 261] on div at bounding box center [32, 262] width 11 height 11
click at [282, 532] on div "Select" at bounding box center [294, 637] width 27 height 9
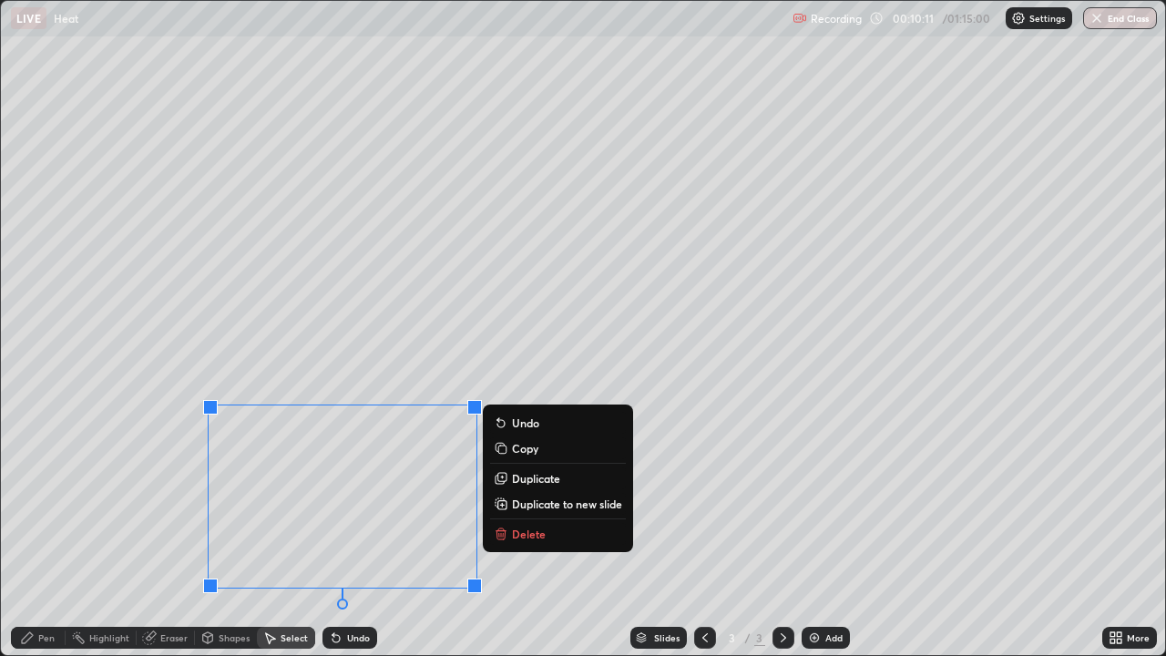
click at [520, 532] on p "Delete" at bounding box center [529, 534] width 34 height 15
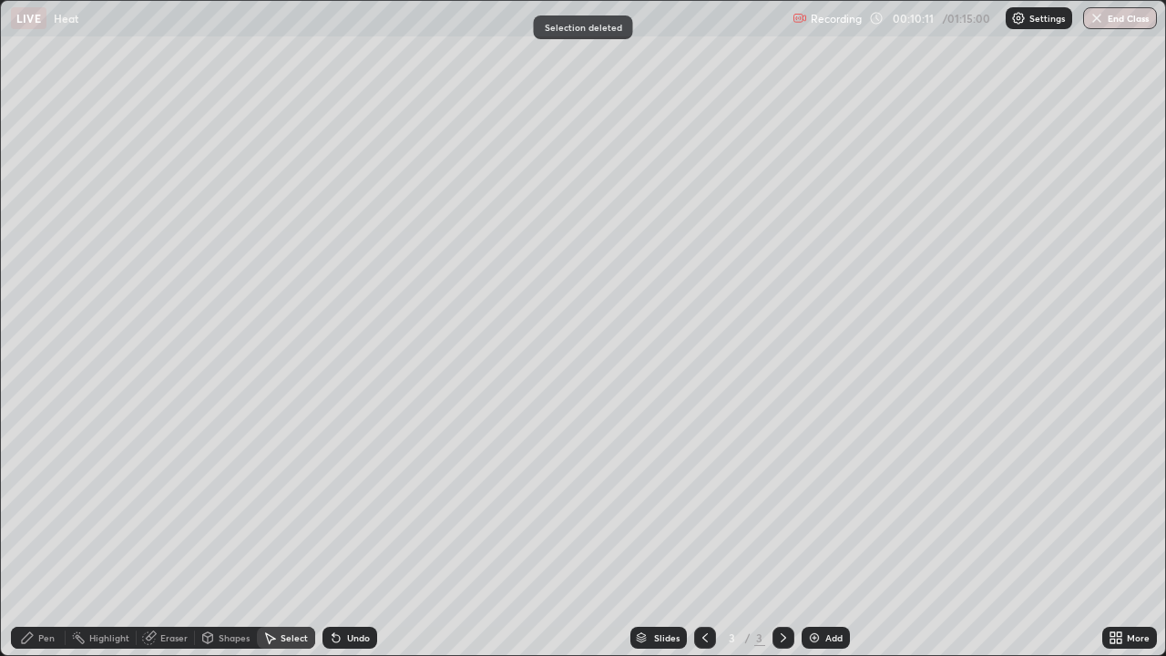
click at [48, 532] on div "Pen" at bounding box center [38, 638] width 55 height 22
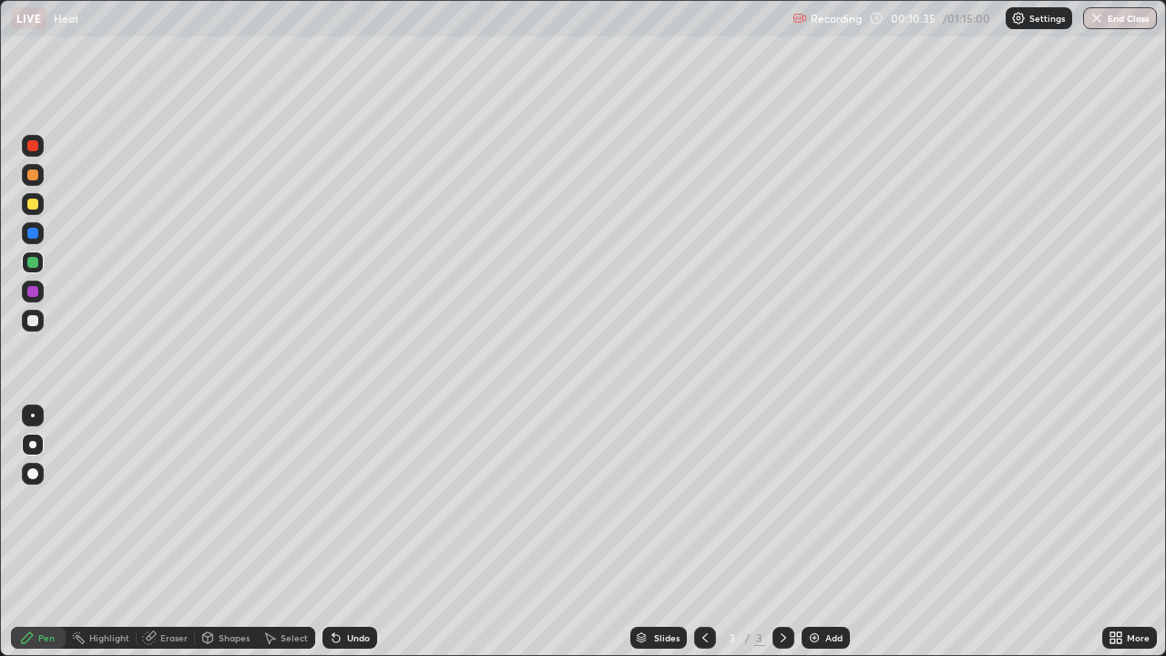
click at [225, 532] on div "Shapes" at bounding box center [234, 637] width 31 height 9
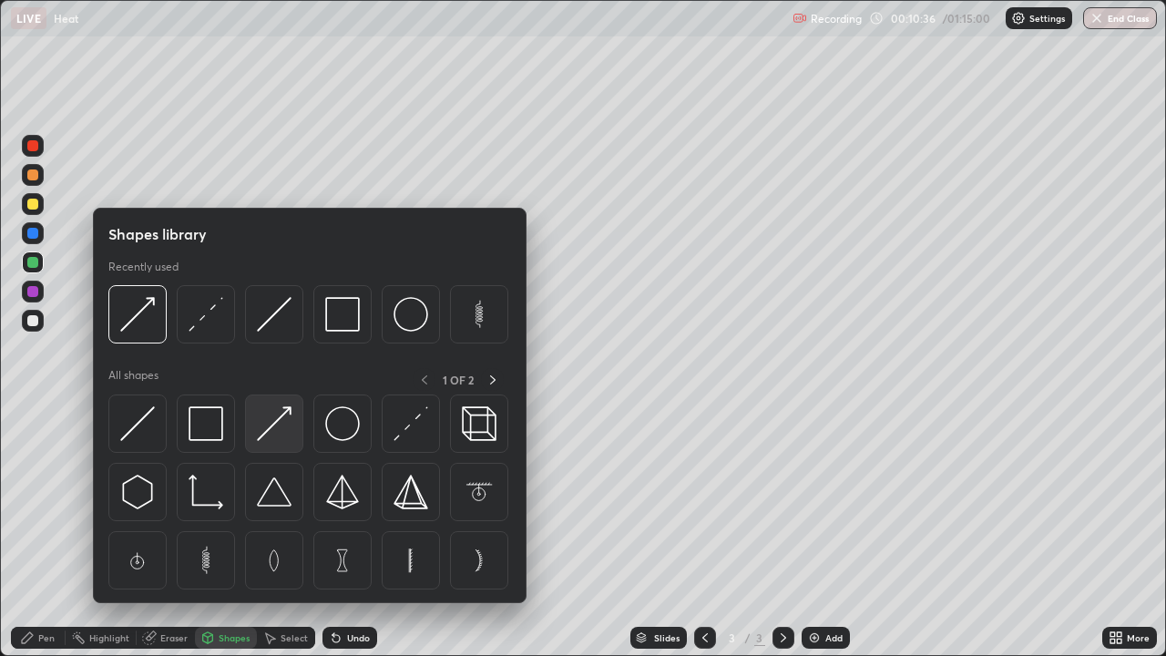
click at [286, 432] on img at bounding box center [274, 423] width 35 height 35
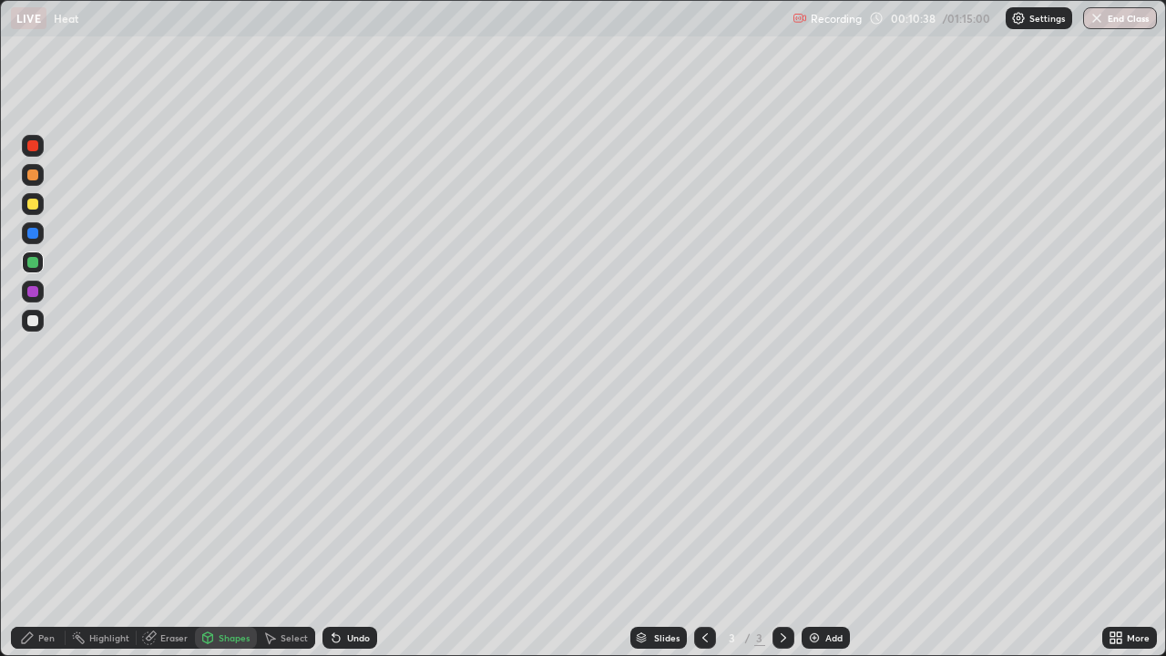
click at [31, 178] on div at bounding box center [32, 174] width 11 height 11
click at [44, 532] on div "Pen" at bounding box center [46, 637] width 16 height 9
click at [166, 532] on div "Eraser" at bounding box center [166, 638] width 58 height 22
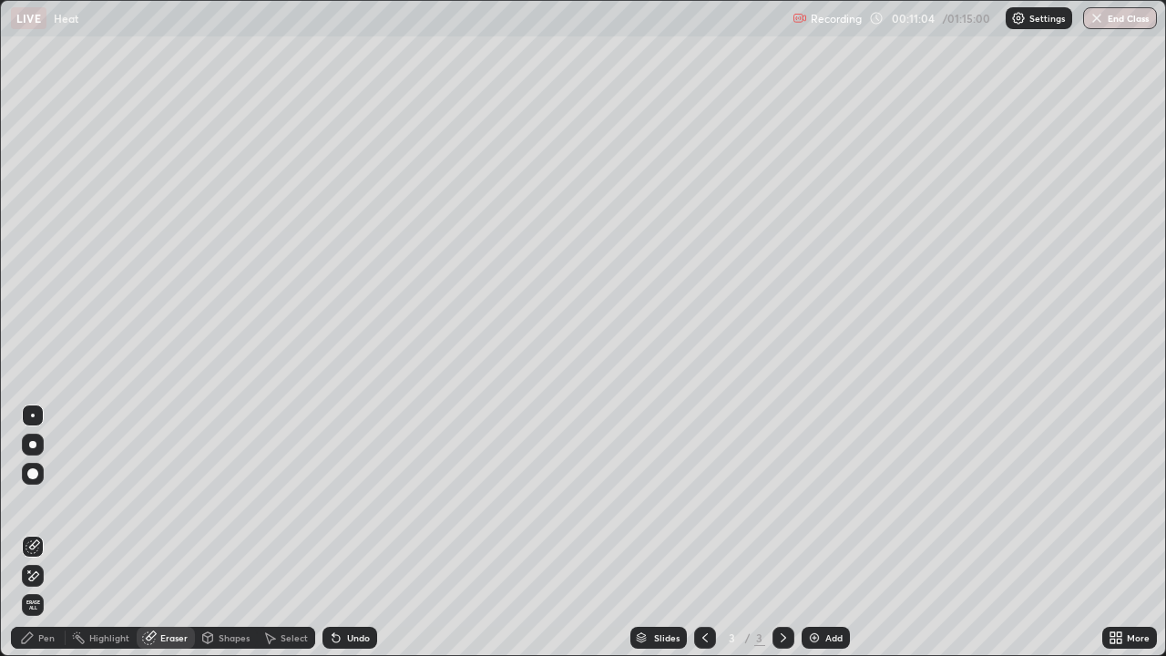
click at [46, 532] on div "Pen" at bounding box center [46, 637] width 16 height 9
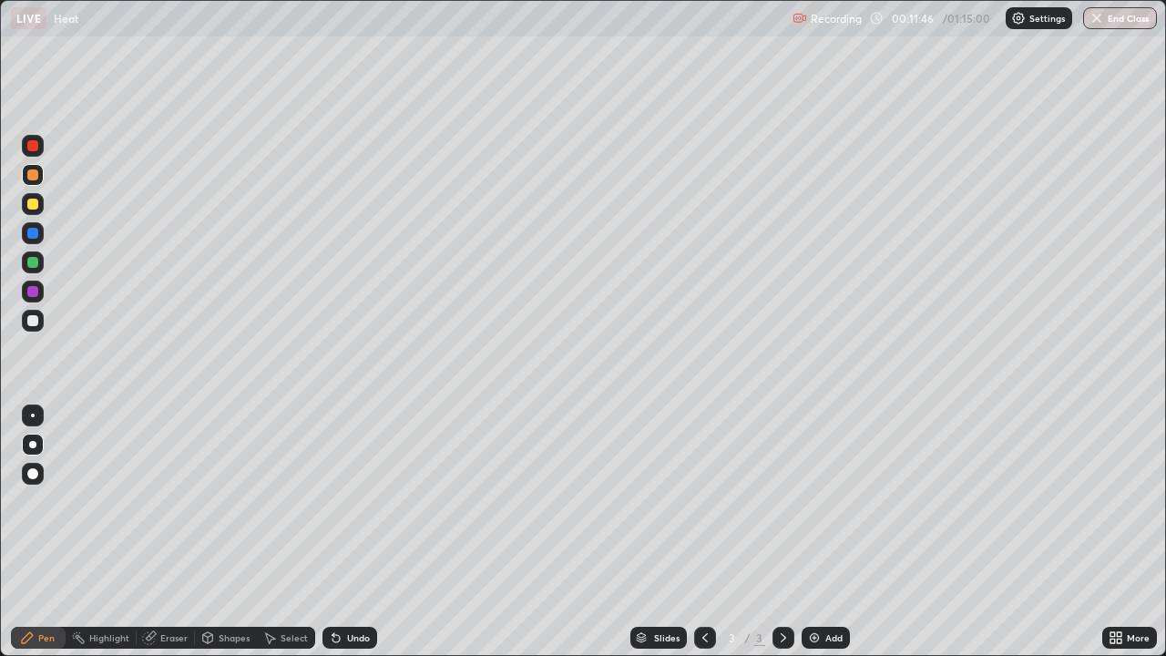
click at [30, 197] on div at bounding box center [33, 204] width 22 height 22
click at [31, 139] on div at bounding box center [33, 146] width 22 height 22
click at [221, 532] on div "Shapes" at bounding box center [234, 637] width 31 height 9
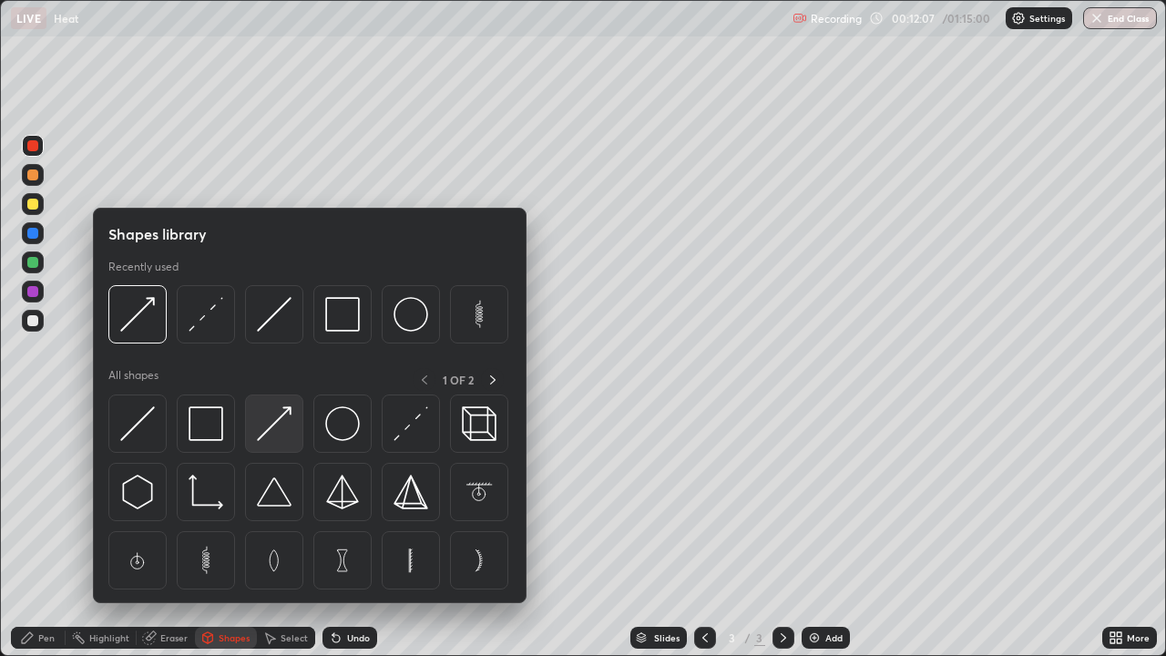
click at [276, 429] on img at bounding box center [274, 423] width 35 height 35
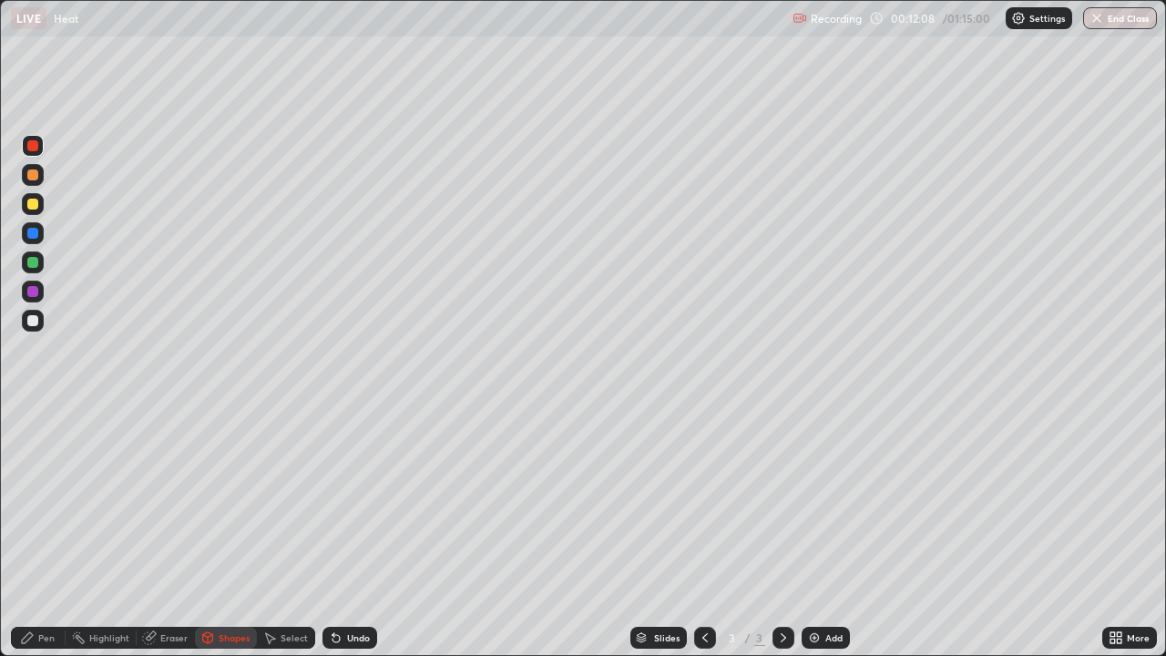
click at [34, 233] on div at bounding box center [32, 233] width 11 height 11
click at [42, 180] on div at bounding box center [33, 175] width 22 height 22
click at [54, 532] on div "Pen" at bounding box center [46, 637] width 16 height 9
click at [240, 532] on div "Shapes" at bounding box center [226, 638] width 62 height 22
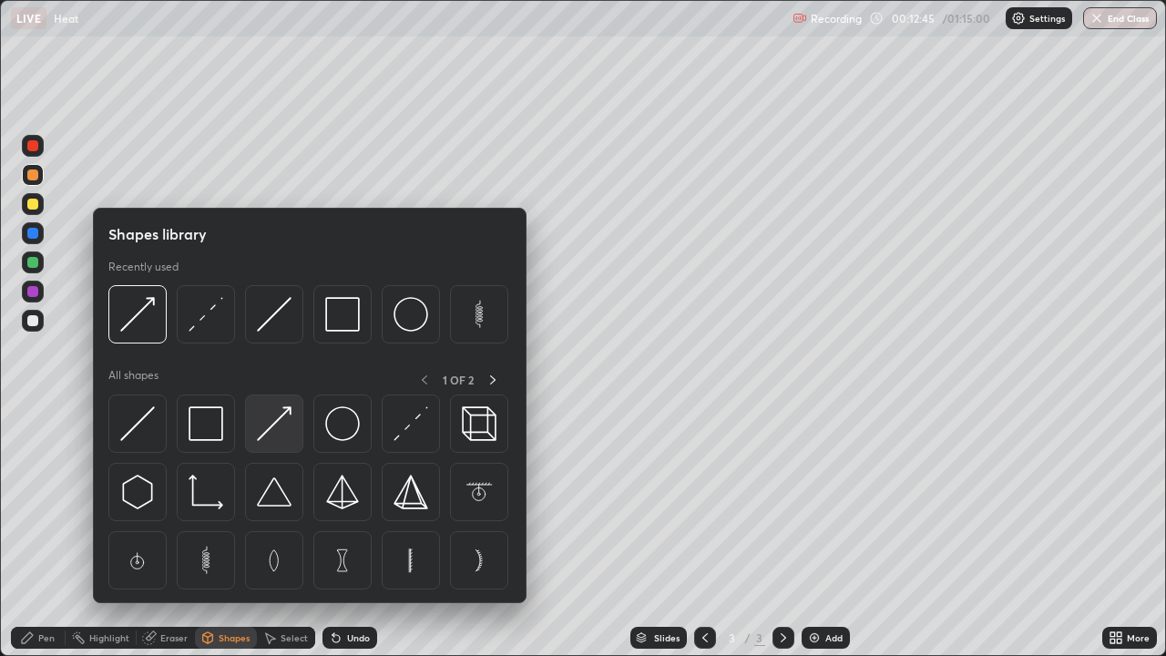
click at [286, 424] on img at bounding box center [274, 423] width 35 height 35
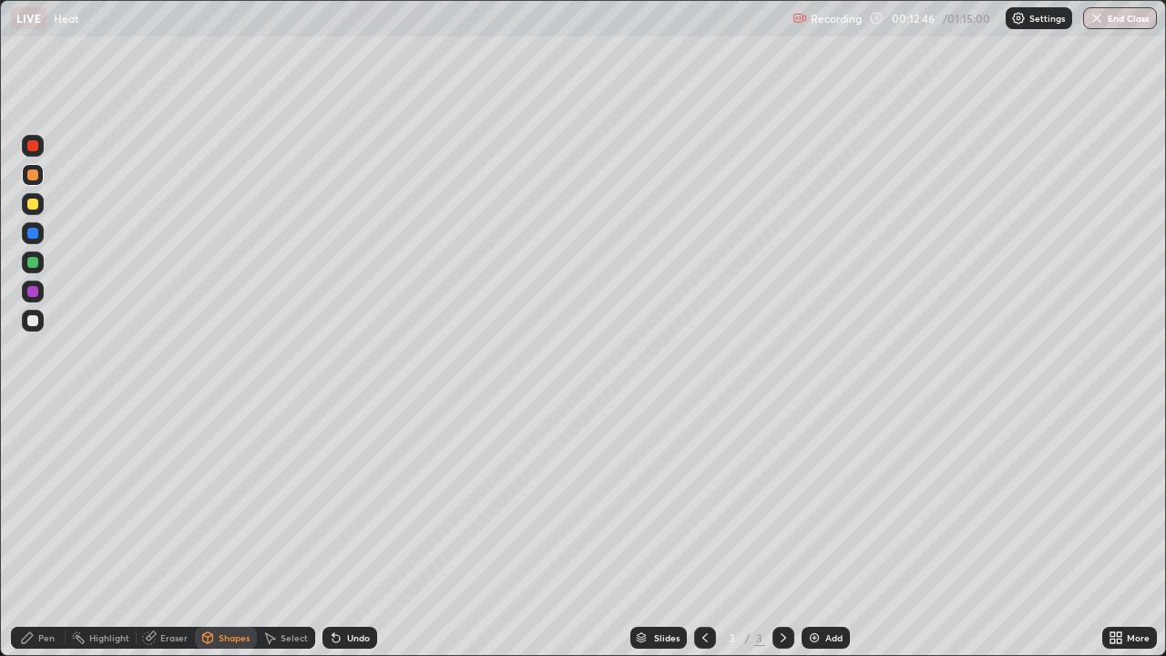
click at [35, 228] on div at bounding box center [32, 233] width 11 height 11
click at [39, 175] on div at bounding box center [33, 175] width 22 height 22
click at [45, 532] on div "Pen" at bounding box center [38, 638] width 55 height 22
click at [231, 532] on div "Shapes" at bounding box center [234, 637] width 31 height 9
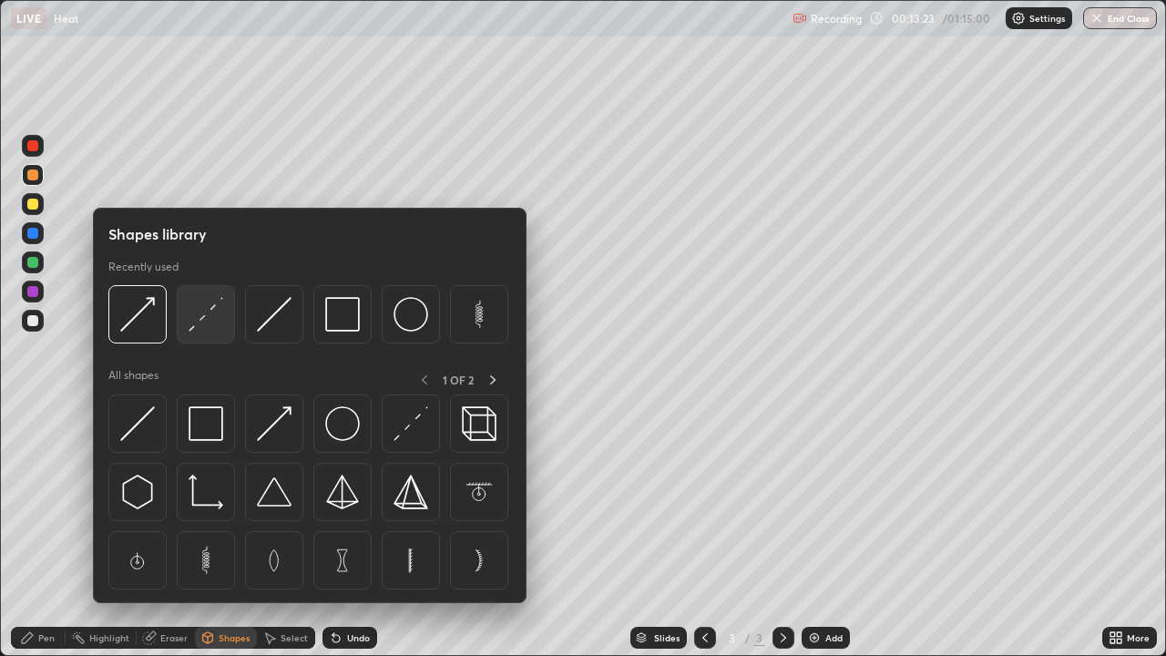
click at [208, 323] on img at bounding box center [206, 314] width 35 height 35
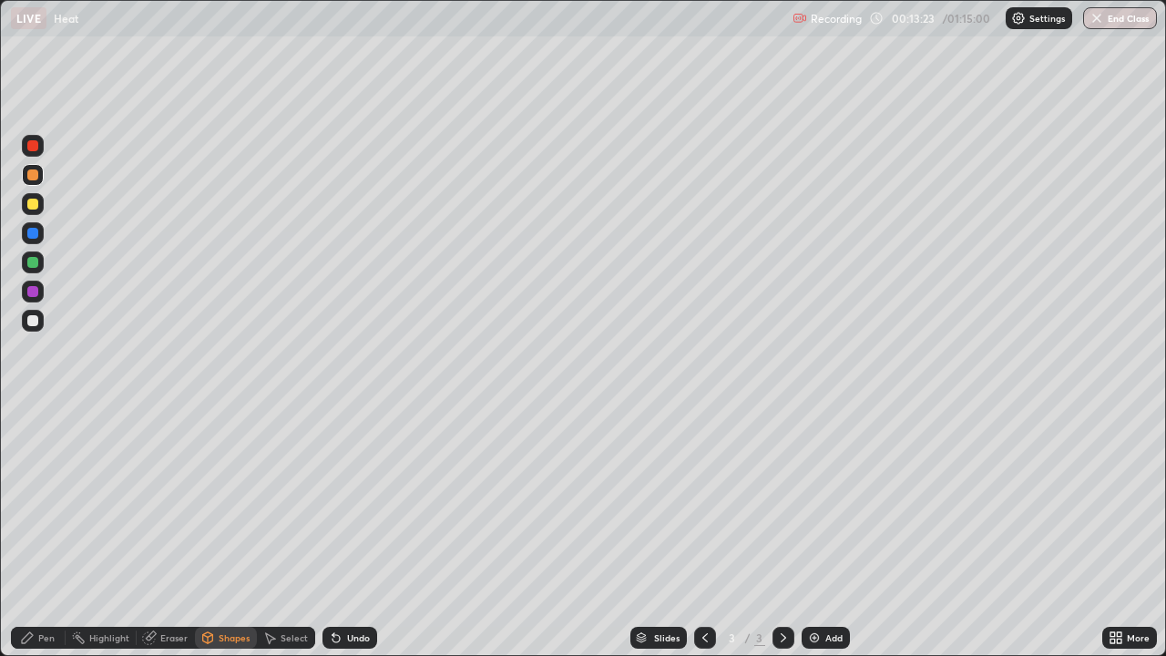
click at [36, 293] on div at bounding box center [32, 291] width 11 height 11
click at [221, 532] on div "Shapes" at bounding box center [234, 637] width 31 height 9
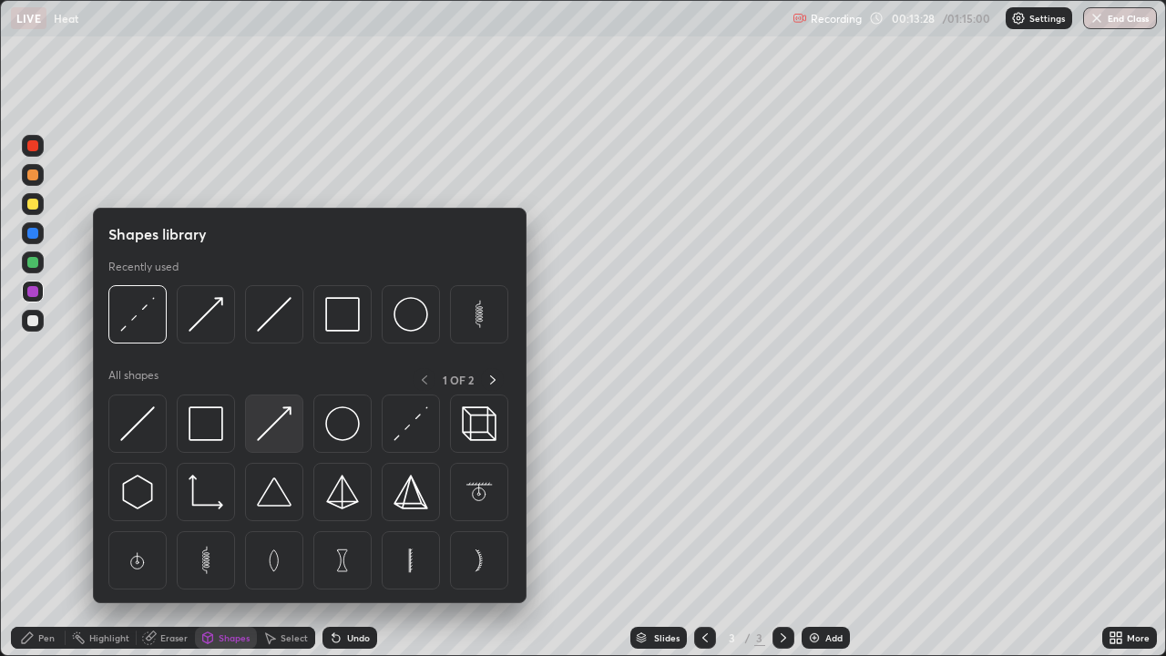
click at [282, 433] on img at bounding box center [274, 423] width 35 height 35
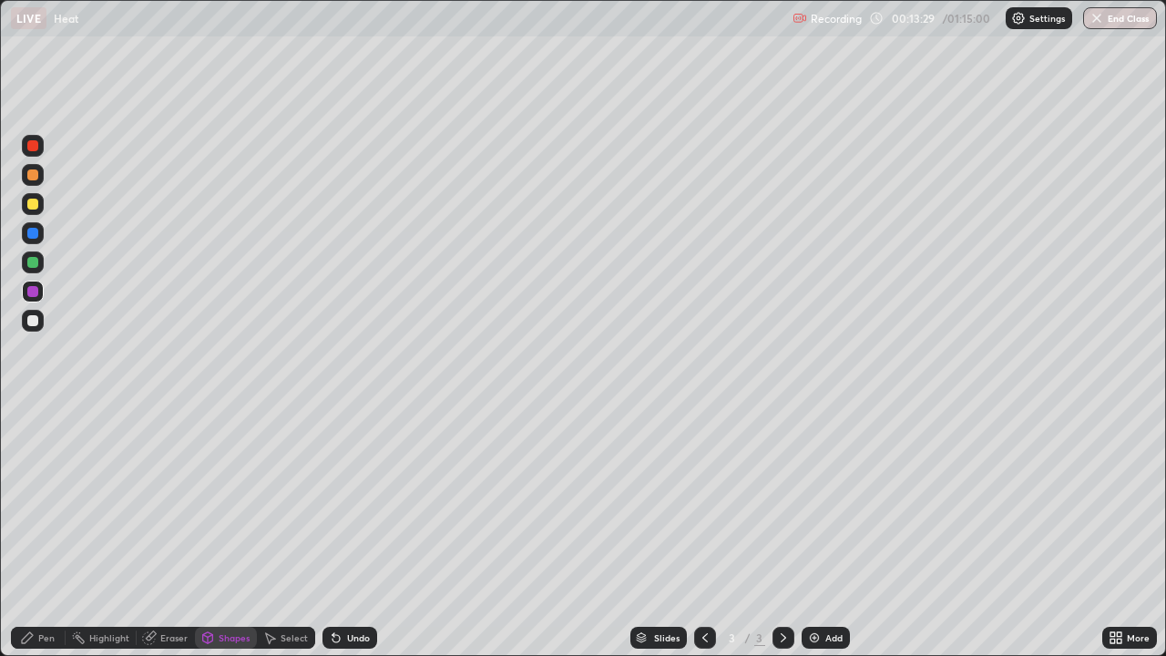
click at [34, 204] on div at bounding box center [32, 204] width 11 height 11
click at [42, 532] on div "Pen" at bounding box center [46, 637] width 16 height 9
click at [231, 532] on div "Shapes" at bounding box center [234, 637] width 31 height 9
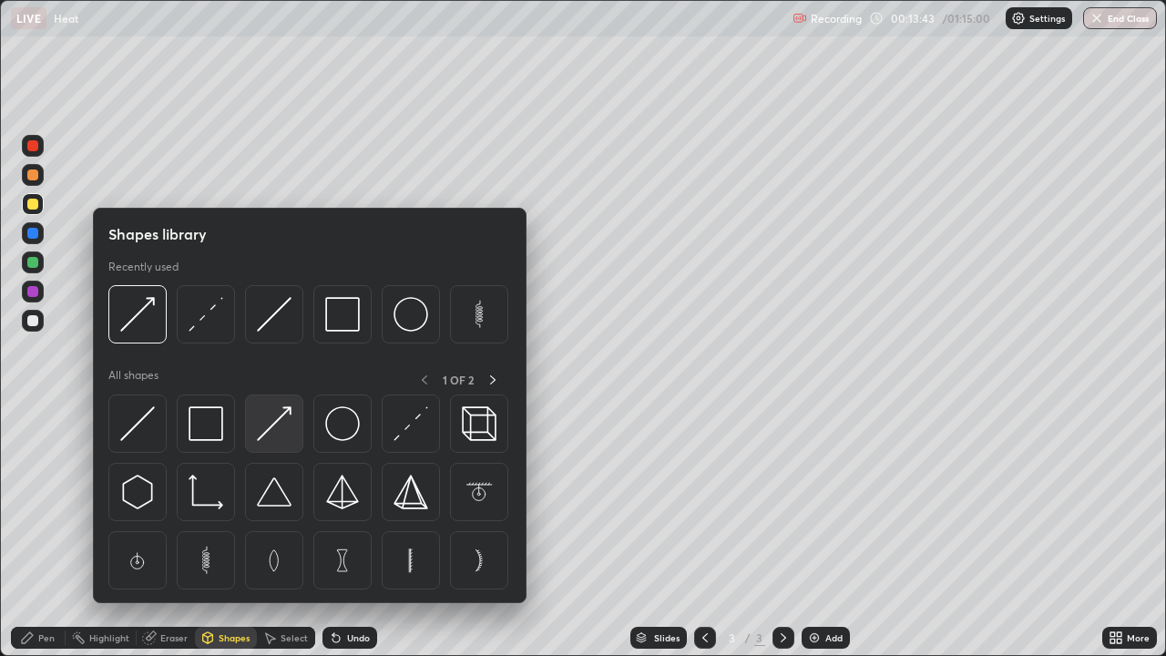
click at [285, 424] on img at bounding box center [274, 423] width 35 height 35
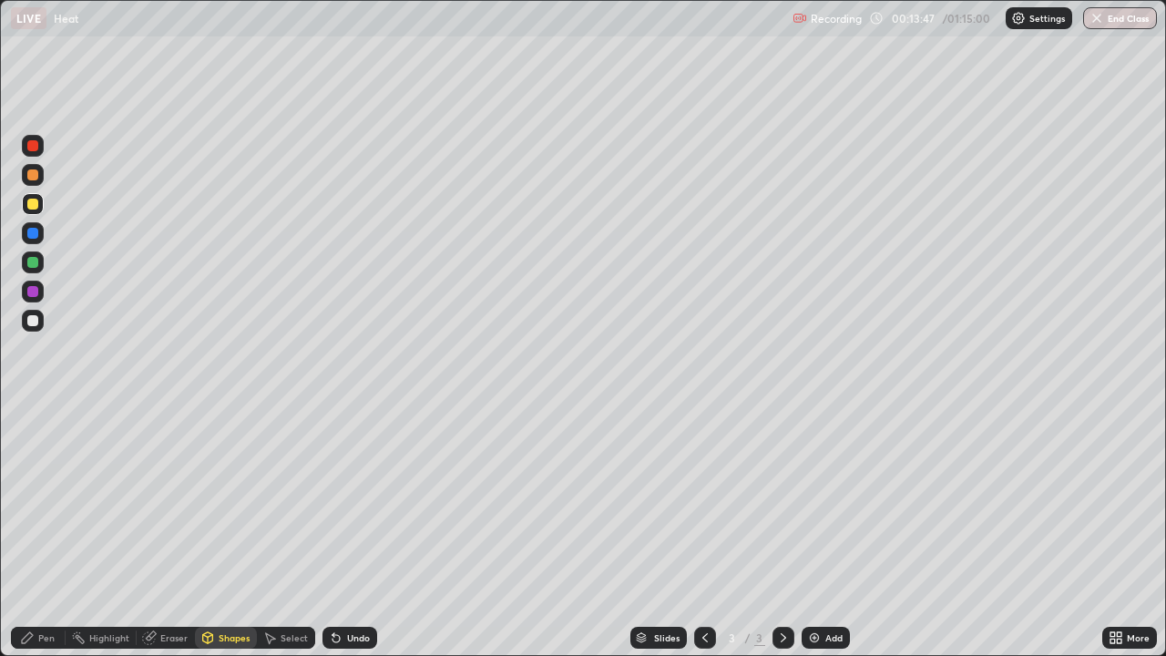
click at [36, 532] on div "Pen" at bounding box center [38, 638] width 55 height 22
click at [290, 532] on div "Select" at bounding box center [294, 637] width 27 height 9
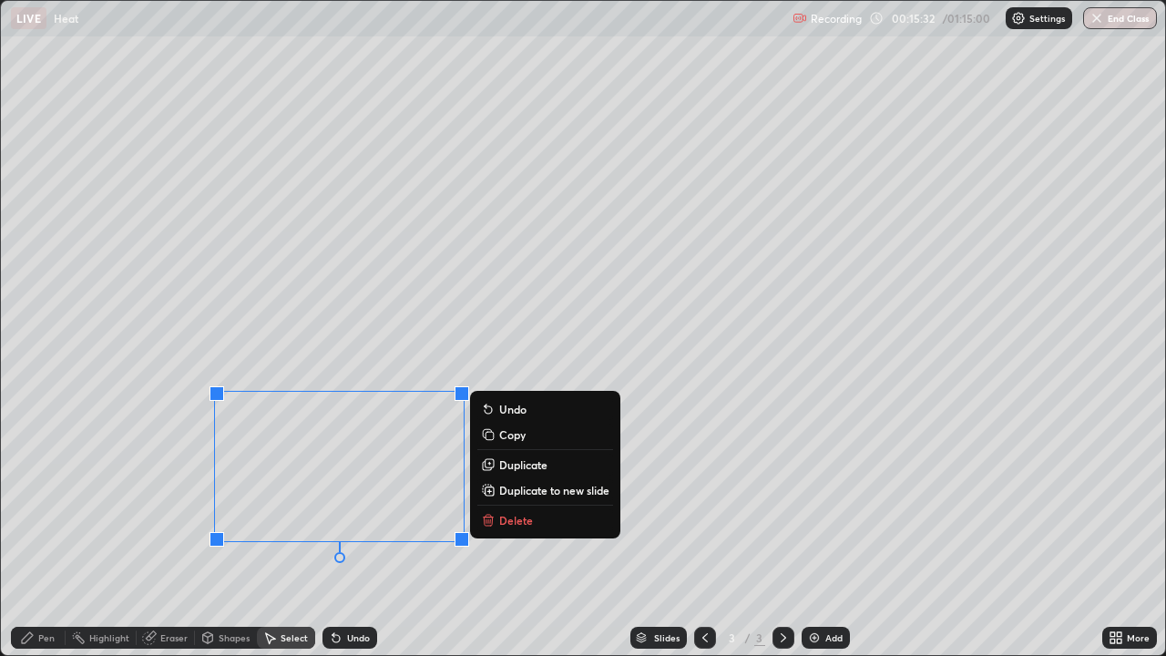
click at [515, 516] on p "Delete" at bounding box center [516, 520] width 34 height 15
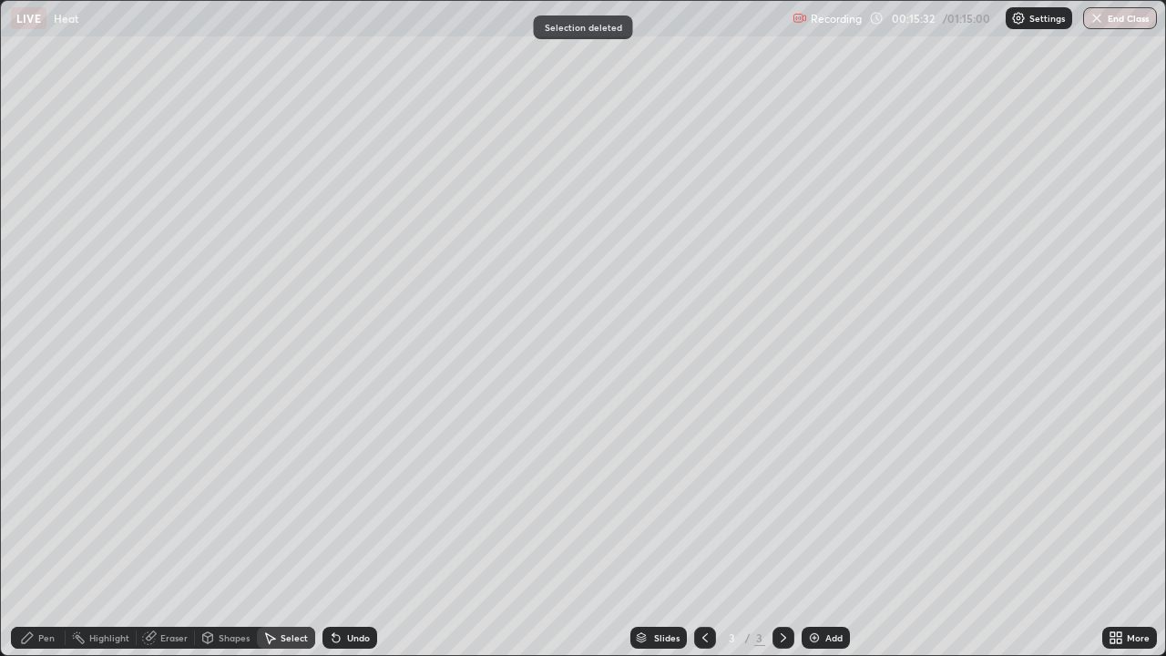
click at [21, 532] on icon at bounding box center [27, 638] width 15 height 15
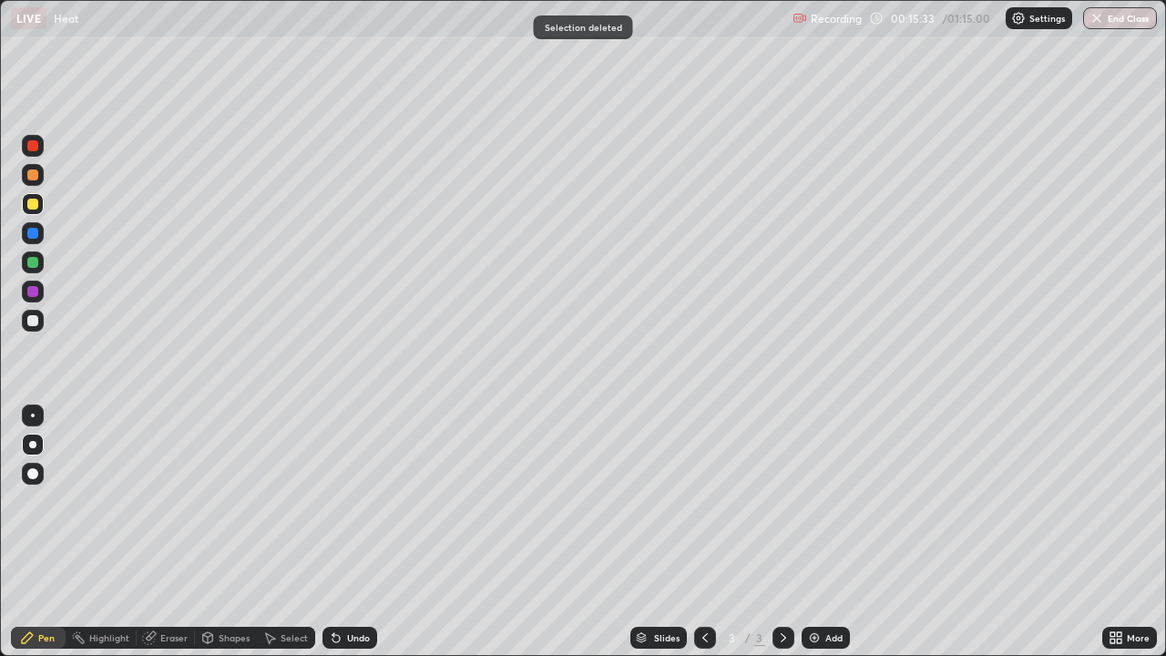
click at [226, 532] on div "Shapes" at bounding box center [234, 637] width 31 height 9
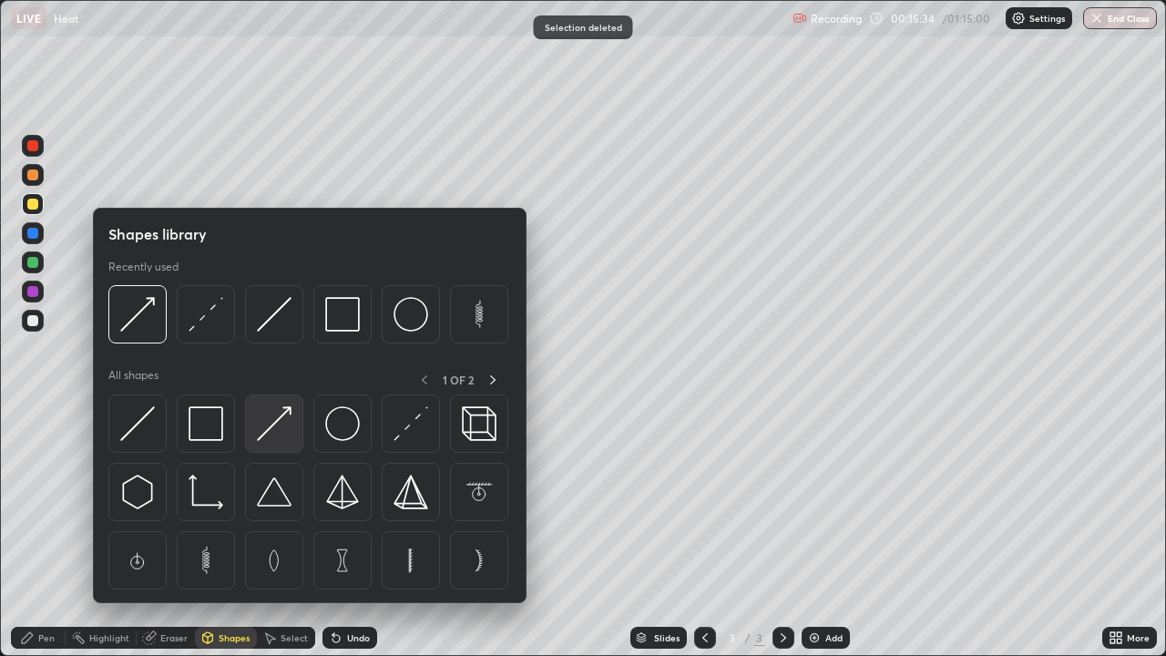
click at [280, 430] on img at bounding box center [274, 423] width 35 height 35
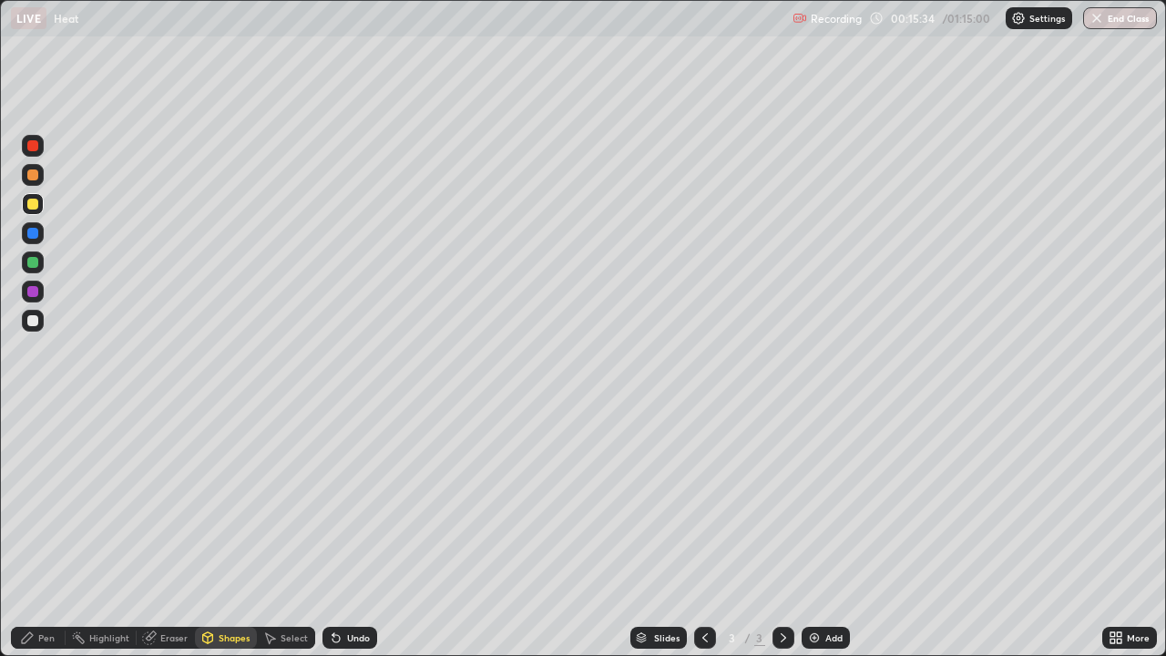
click at [40, 234] on div at bounding box center [33, 233] width 22 height 22
click at [44, 532] on div "Pen" at bounding box center [46, 637] width 16 height 9
click at [34, 320] on div at bounding box center [32, 320] width 11 height 11
click at [237, 532] on div "Shapes" at bounding box center [234, 637] width 31 height 9
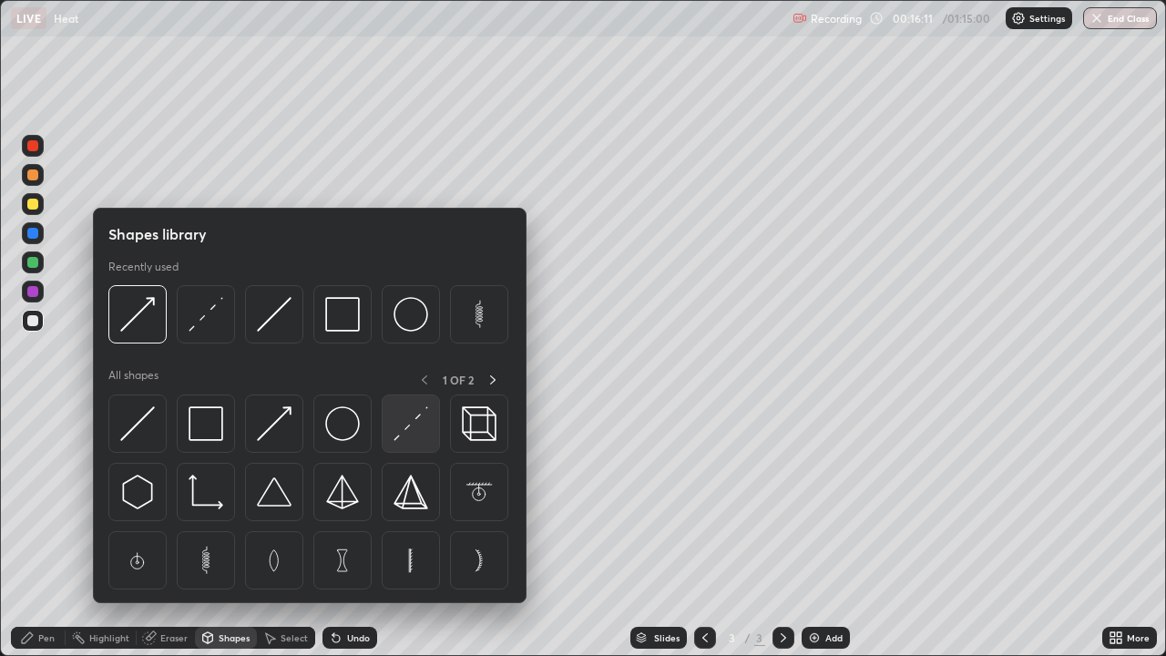
click at [415, 430] on img at bounding box center [411, 423] width 35 height 35
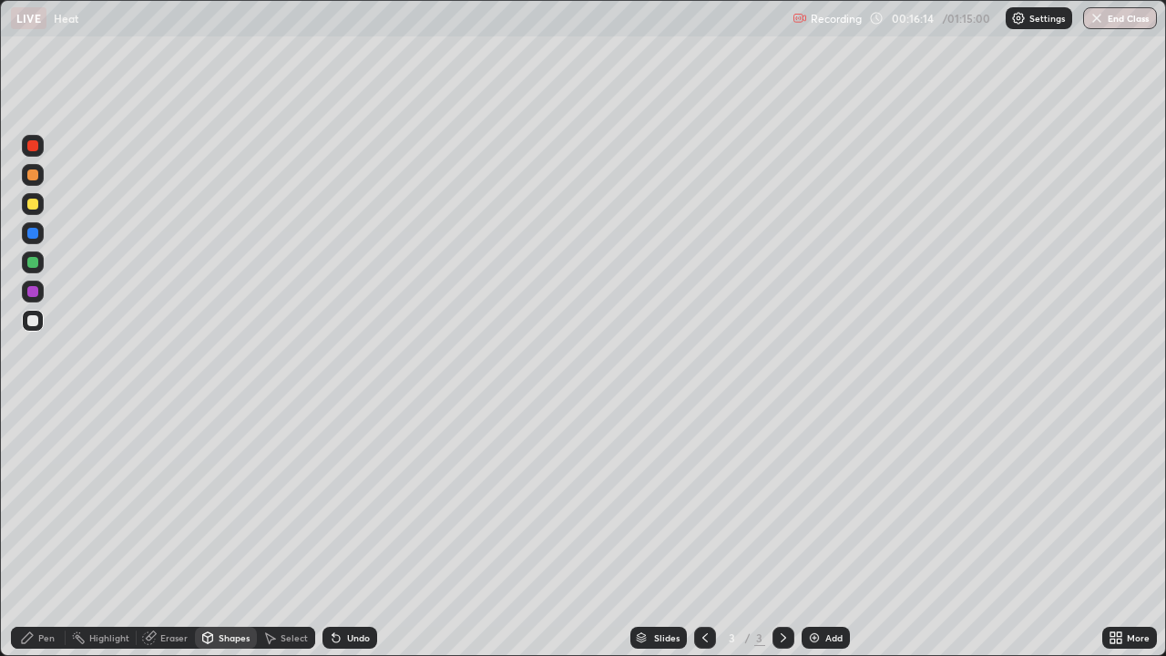
click at [226, 532] on div "Shapes" at bounding box center [234, 637] width 31 height 9
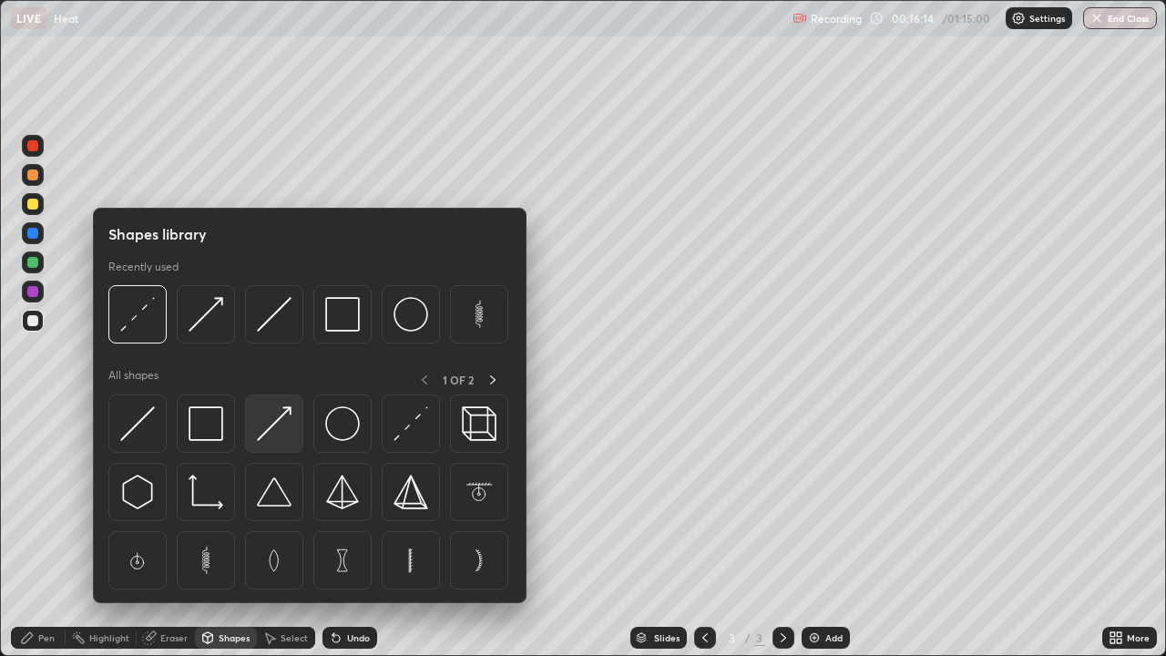
click at [272, 431] on img at bounding box center [274, 423] width 35 height 35
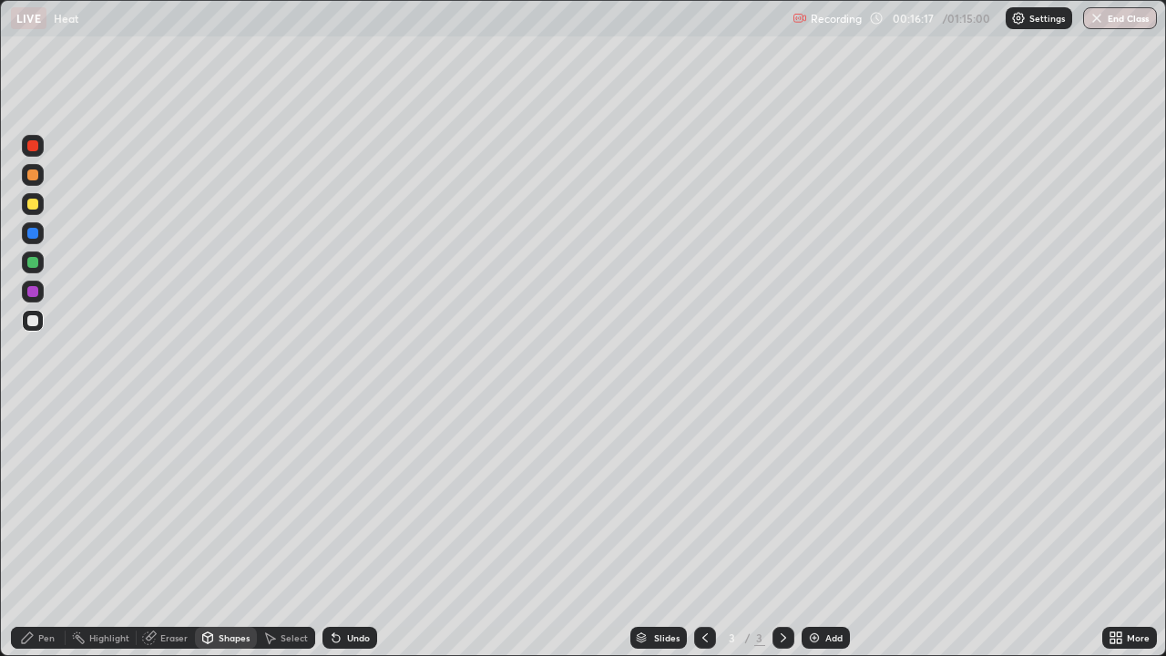
click at [39, 532] on div "Pen" at bounding box center [46, 637] width 16 height 9
click at [233, 532] on div "Shapes" at bounding box center [234, 637] width 31 height 9
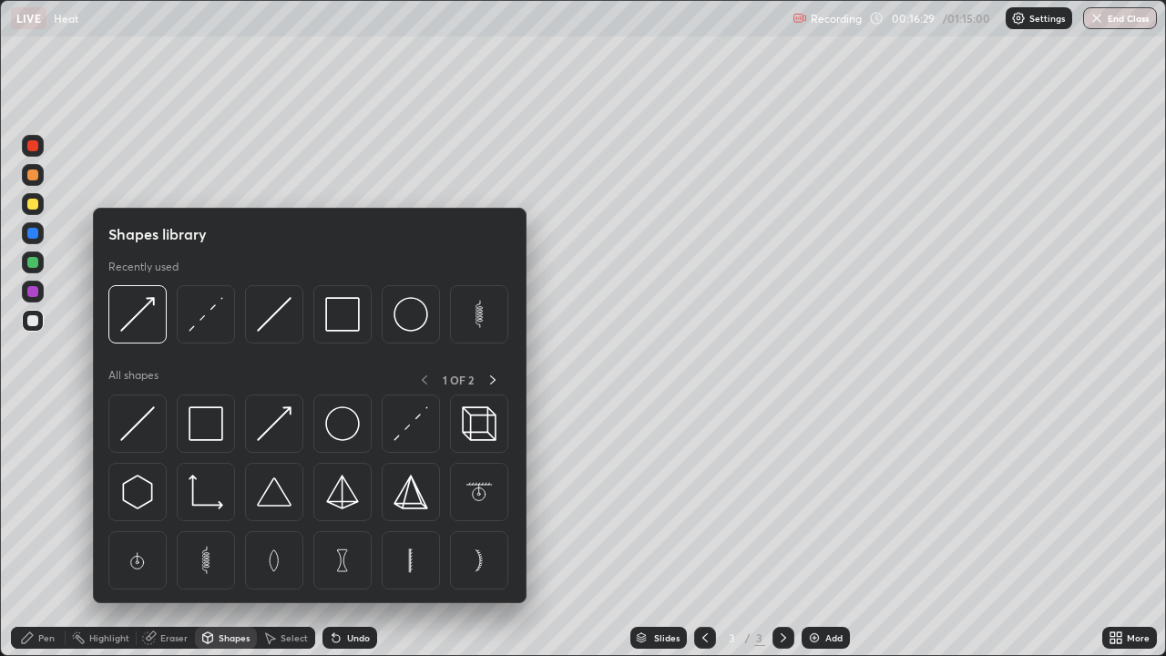
click at [171, 532] on div "Eraser" at bounding box center [173, 637] width 27 height 9
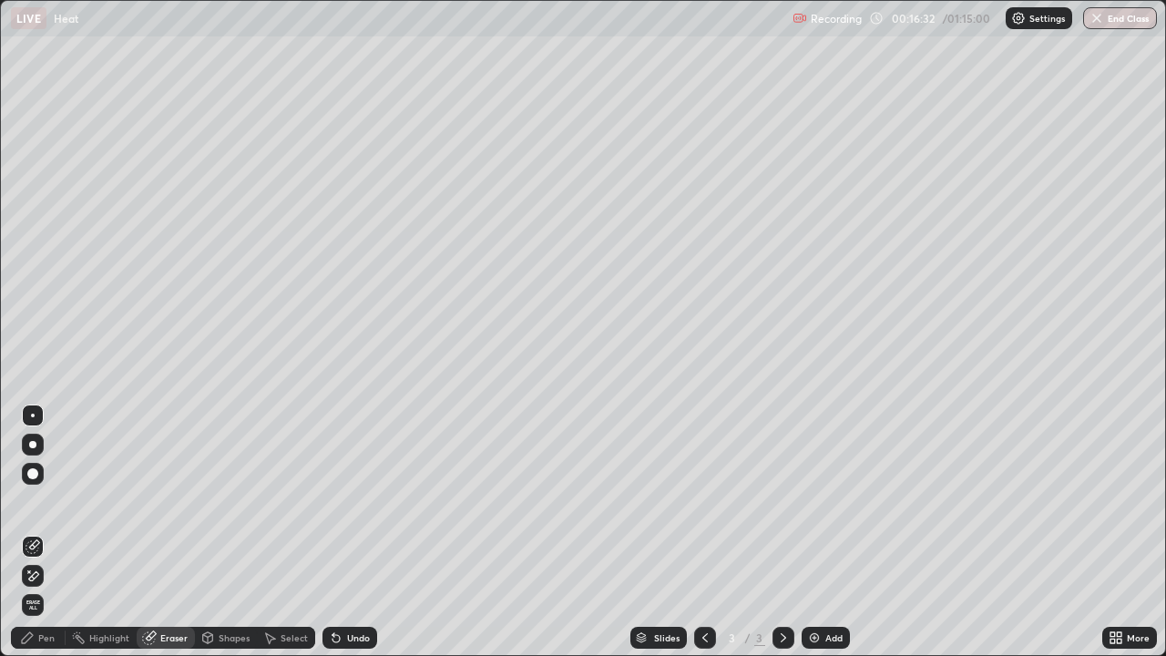
click at [40, 532] on div "Pen" at bounding box center [46, 637] width 16 height 9
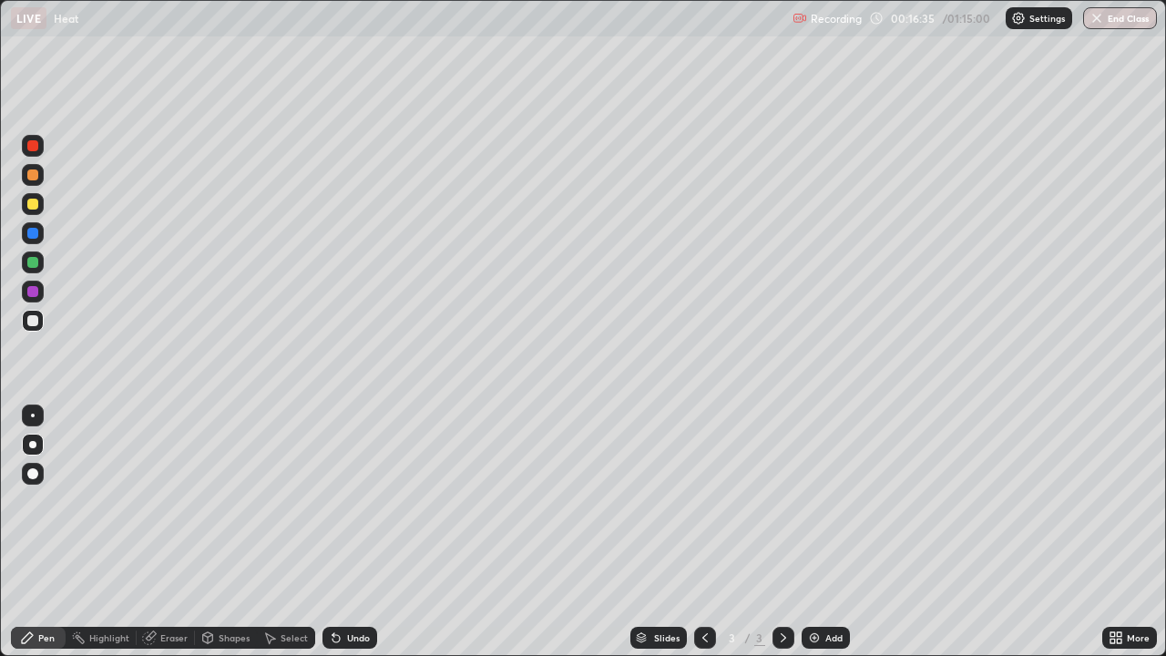
click at [39, 262] on div at bounding box center [33, 262] width 22 height 22
click at [235, 532] on div "Shapes" at bounding box center [234, 637] width 31 height 9
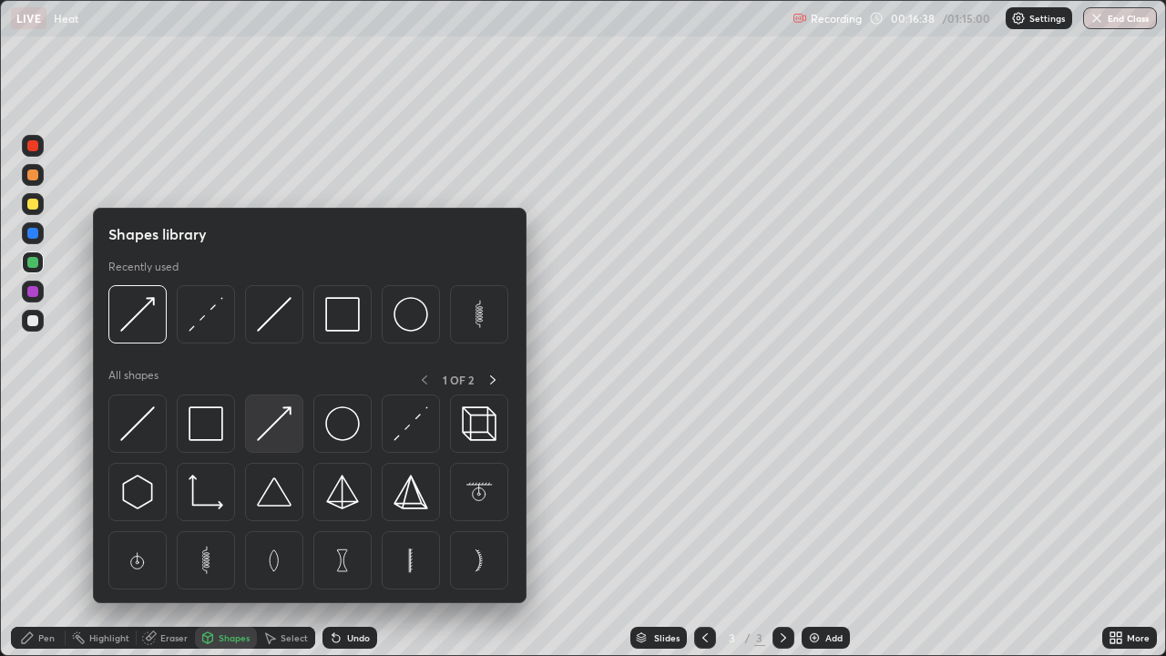
click at [285, 433] on img at bounding box center [274, 423] width 35 height 35
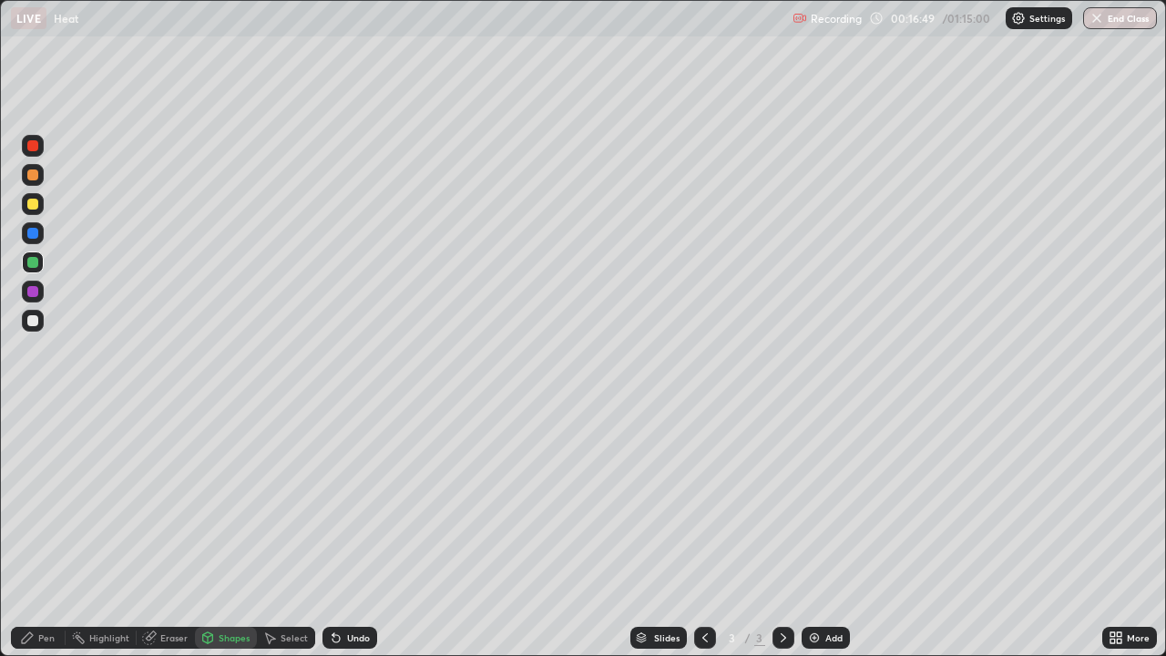
click at [47, 532] on div "Pen" at bounding box center [38, 638] width 55 height 22
click at [213, 532] on icon at bounding box center [207, 638] width 15 height 15
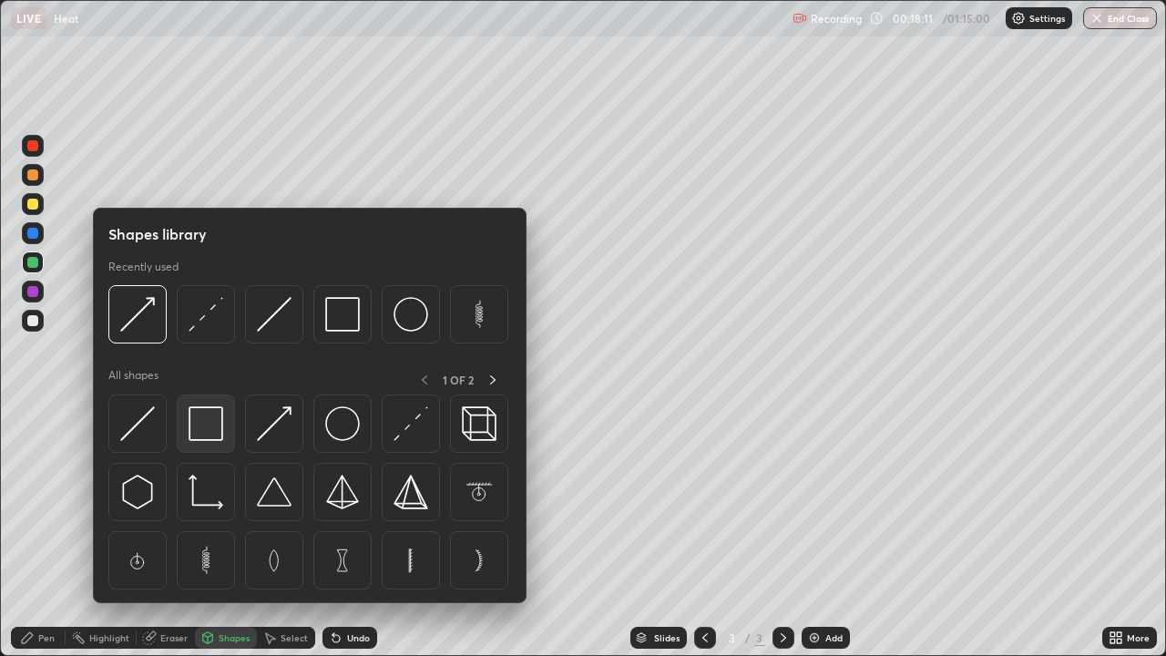
click at [206, 425] on img at bounding box center [206, 423] width 35 height 35
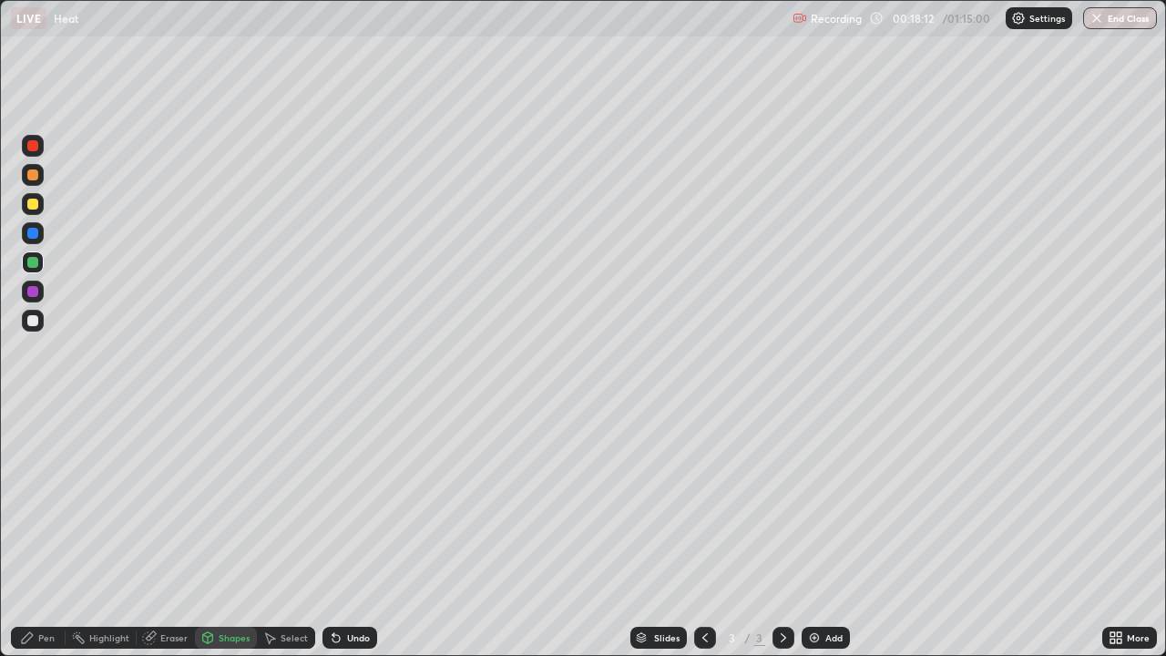
click at [42, 322] on div at bounding box center [33, 321] width 22 height 22
click at [38, 532] on div "Pen" at bounding box center [46, 637] width 16 height 9
click at [817, 532] on img at bounding box center [814, 638] width 15 height 15
click at [225, 532] on div "Shapes" at bounding box center [234, 637] width 31 height 9
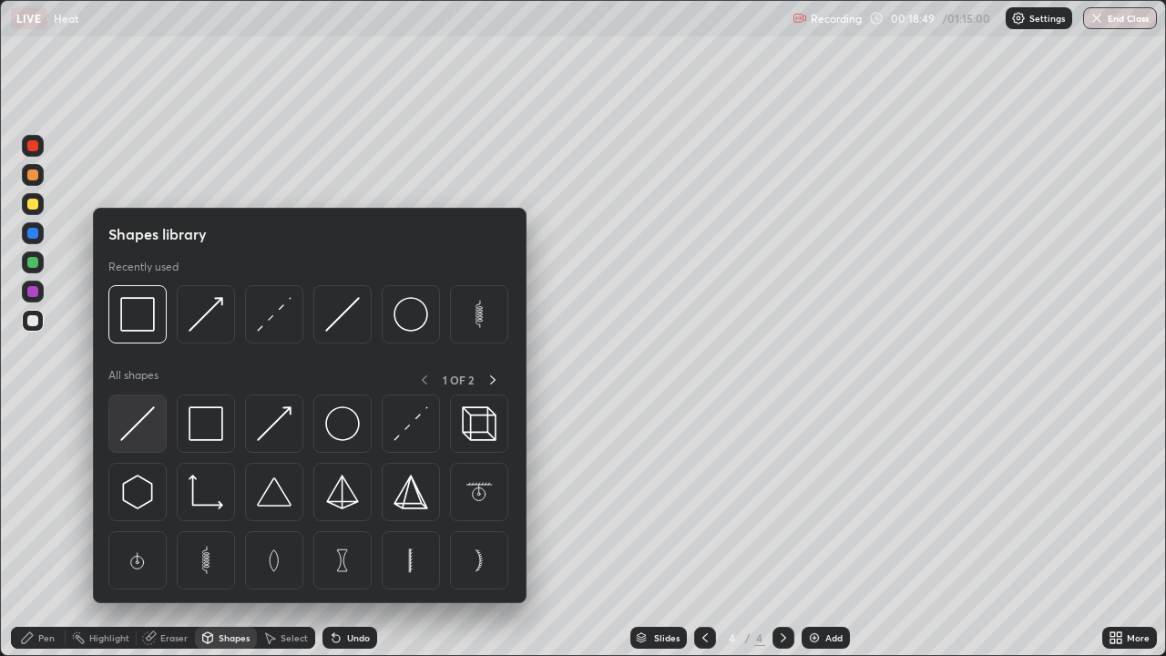
click at [149, 425] on img at bounding box center [137, 423] width 35 height 35
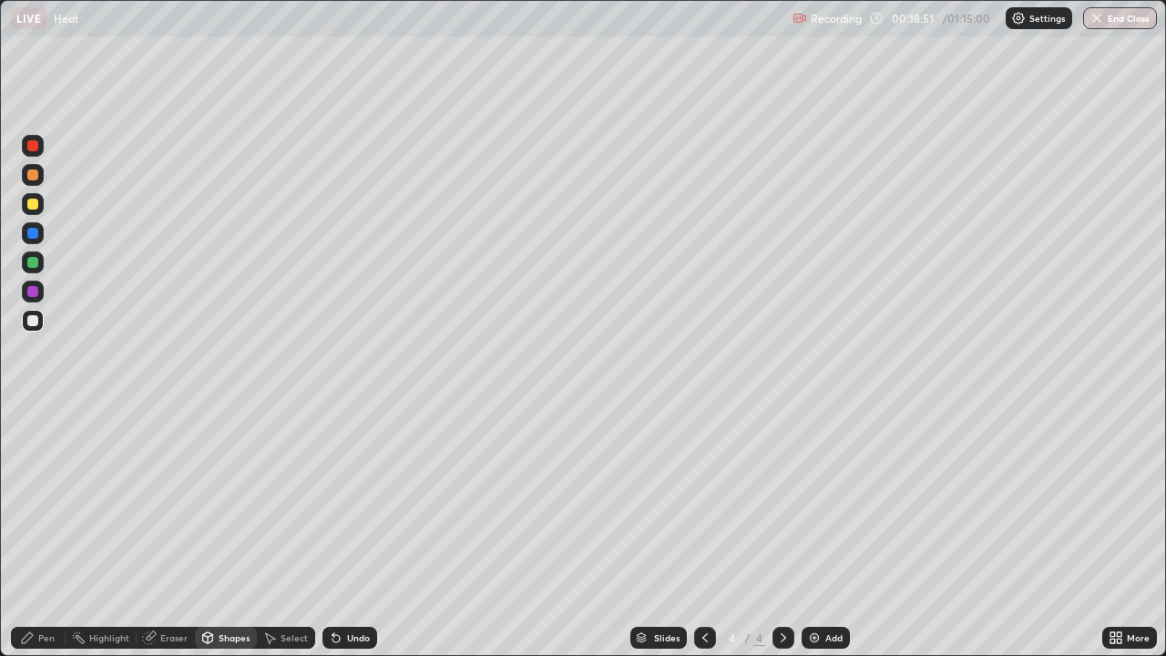
click at [40, 532] on div "Pen" at bounding box center [46, 637] width 16 height 9
click at [342, 532] on div "Undo" at bounding box center [350, 638] width 55 height 22
click at [353, 532] on div "Undo" at bounding box center [358, 637] width 23 height 9
click at [352, 532] on div "Undo" at bounding box center [358, 637] width 23 height 9
click at [355, 532] on div "Undo" at bounding box center [358, 637] width 23 height 9
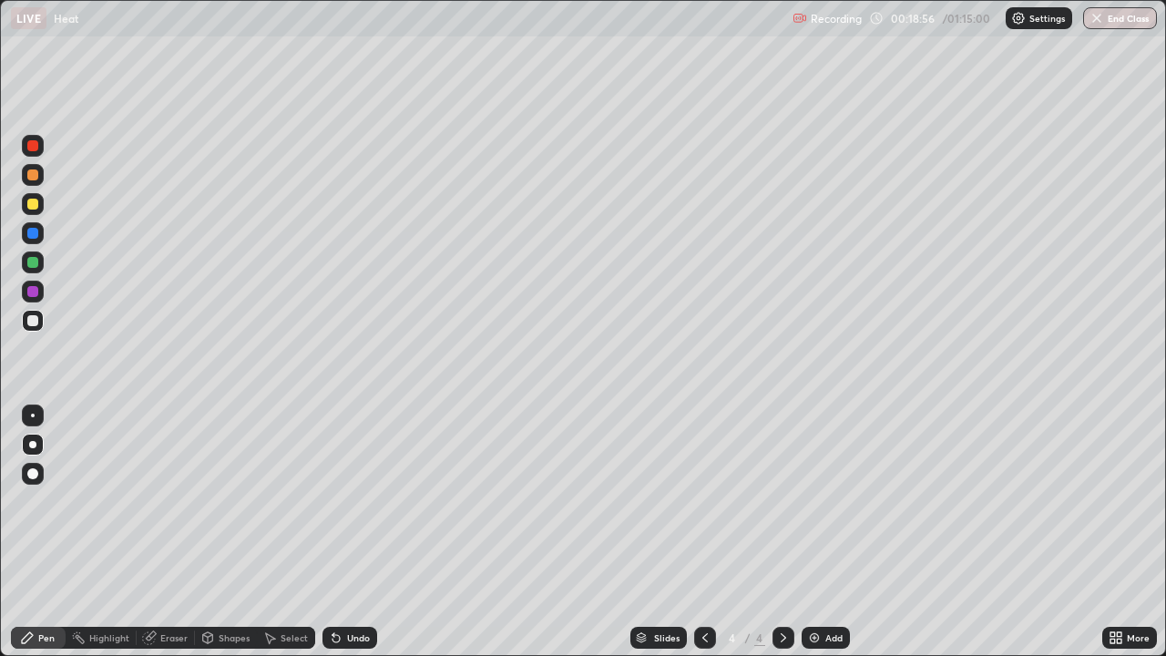
click at [364, 532] on div "Undo" at bounding box center [350, 638] width 55 height 22
click at [36, 205] on div at bounding box center [32, 204] width 11 height 11
click at [40, 323] on div at bounding box center [33, 321] width 22 height 22
click at [706, 532] on icon at bounding box center [705, 638] width 15 height 15
click at [779, 532] on icon at bounding box center [783, 638] width 15 height 15
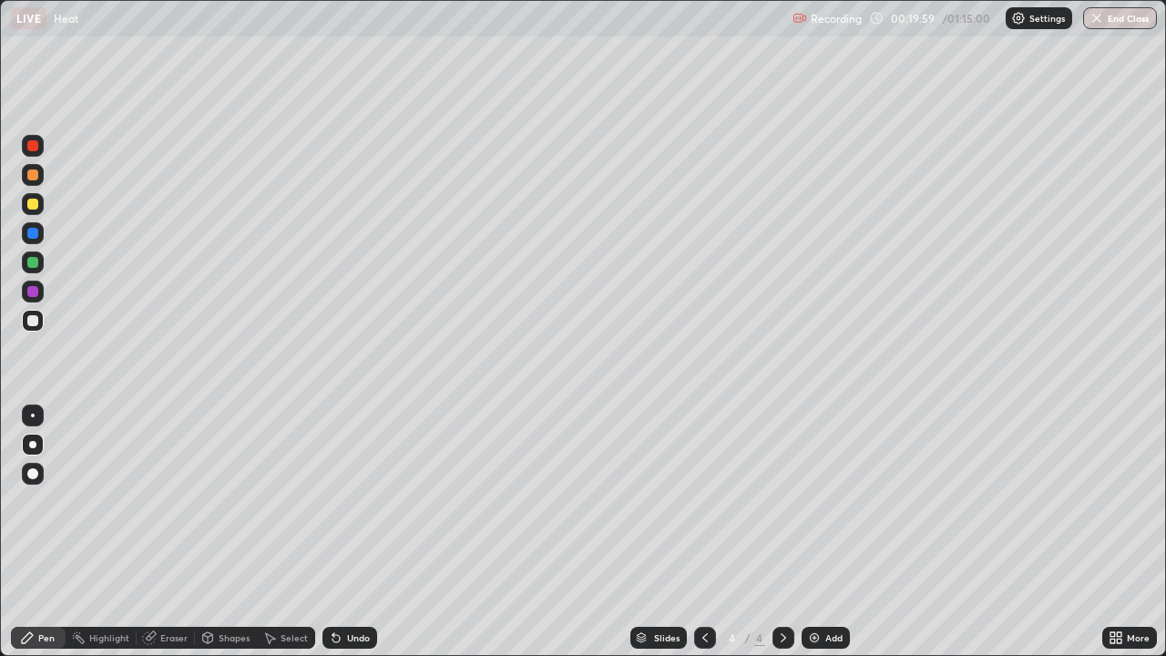
click at [34, 174] on div at bounding box center [32, 174] width 11 height 11
click at [703, 532] on icon at bounding box center [705, 637] width 5 height 9
click at [782, 532] on icon at bounding box center [783, 638] width 15 height 15
click at [703, 532] on icon at bounding box center [705, 638] width 15 height 15
click at [239, 532] on div "Shapes" at bounding box center [226, 638] width 62 height 22
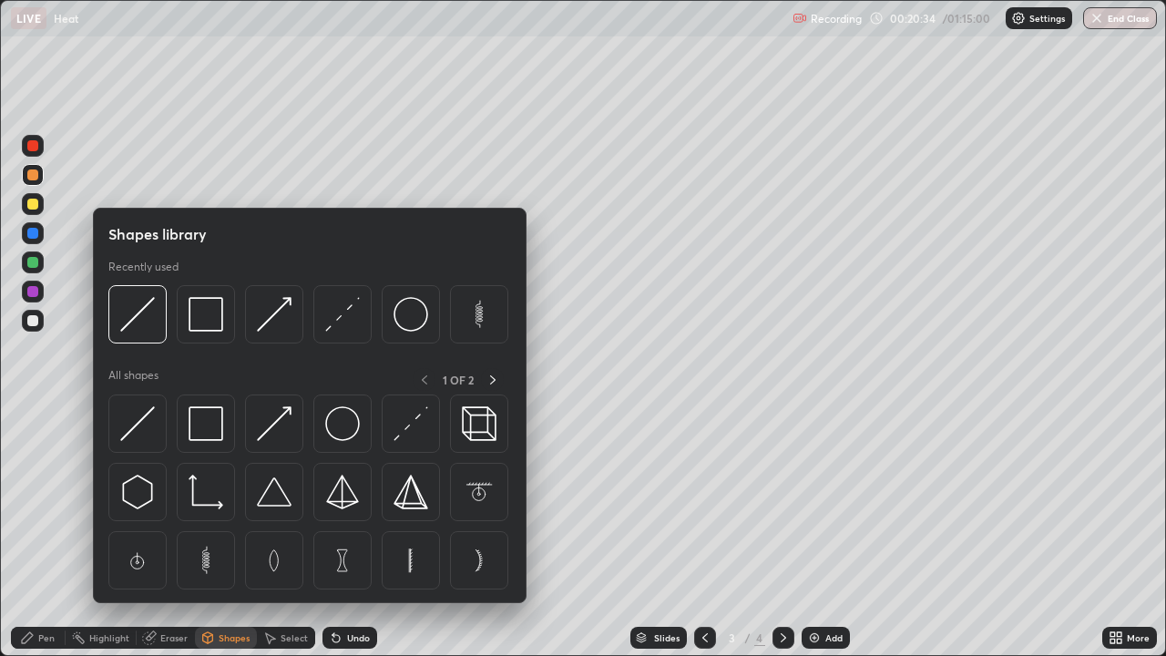
click at [35, 294] on div at bounding box center [32, 291] width 11 height 11
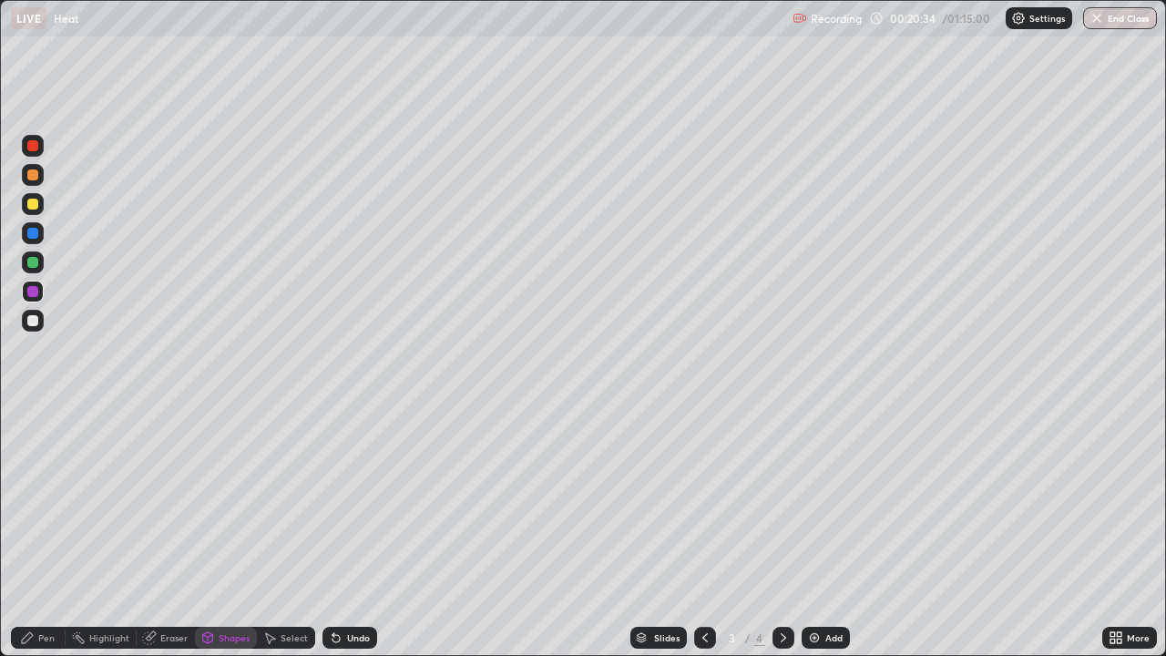
click at [36, 231] on div at bounding box center [32, 233] width 11 height 11
click at [37, 293] on div at bounding box center [32, 291] width 11 height 11
click at [39, 532] on div "Pen" at bounding box center [46, 637] width 16 height 9
click at [233, 532] on div "Shapes" at bounding box center [234, 637] width 31 height 9
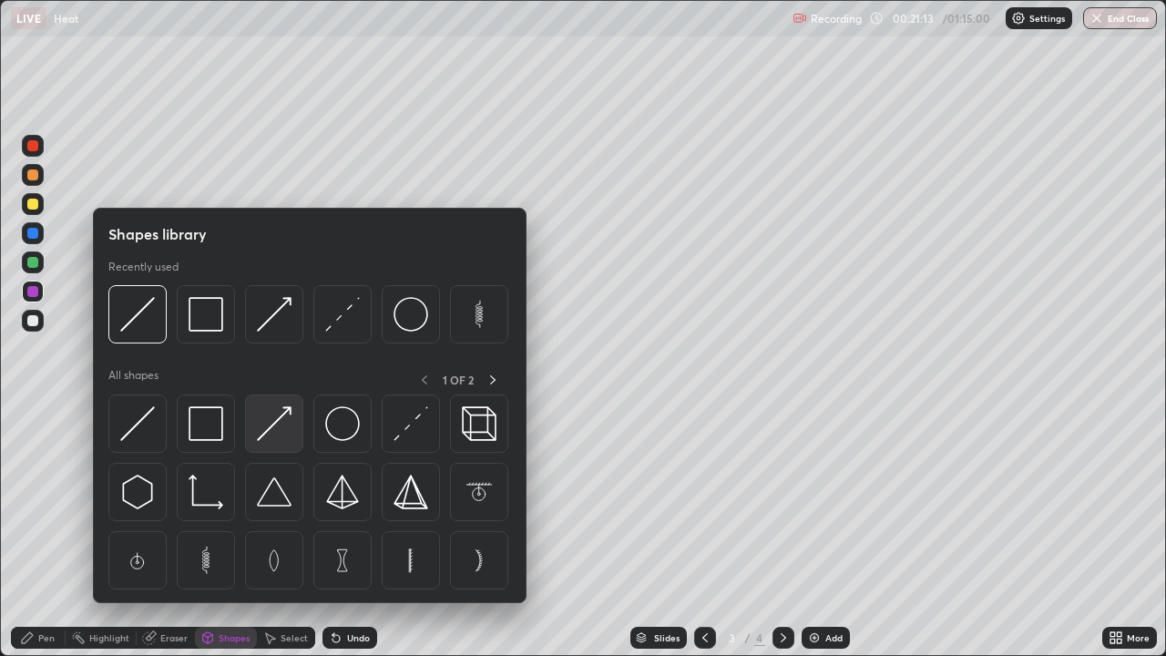
click at [285, 429] on img at bounding box center [274, 423] width 35 height 35
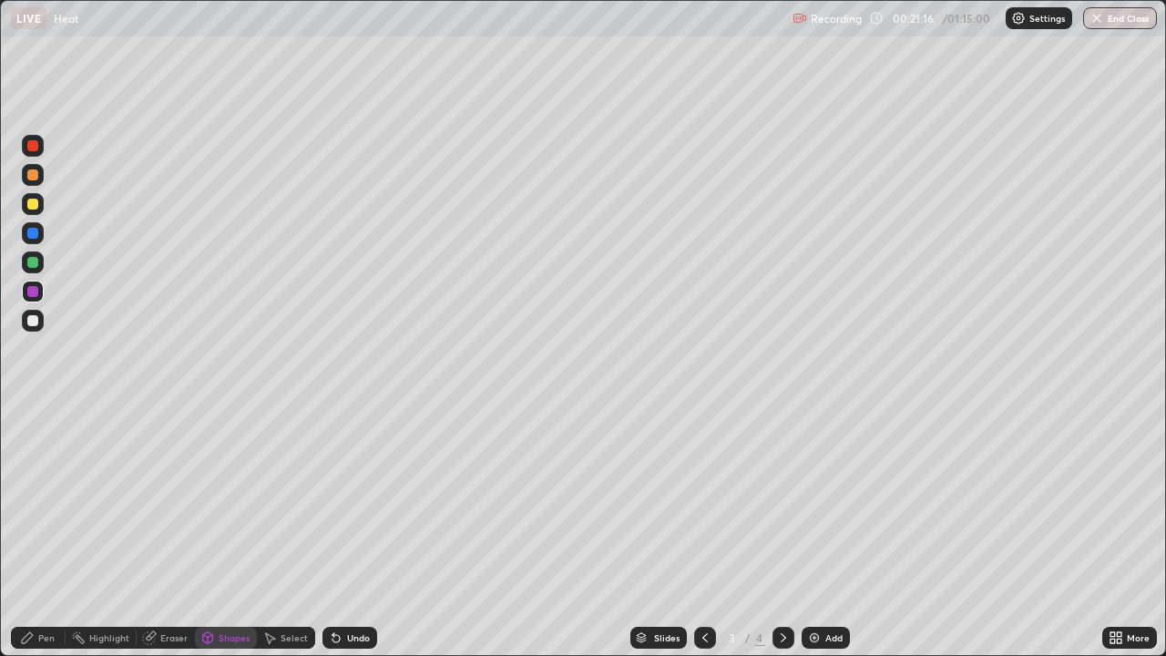
click at [45, 532] on div "Pen" at bounding box center [46, 637] width 16 height 9
click at [367, 532] on div "Undo" at bounding box center [350, 638] width 55 height 22
click at [352, 532] on div "Undo" at bounding box center [358, 637] width 23 height 9
click at [231, 532] on div "Shapes" at bounding box center [234, 637] width 31 height 9
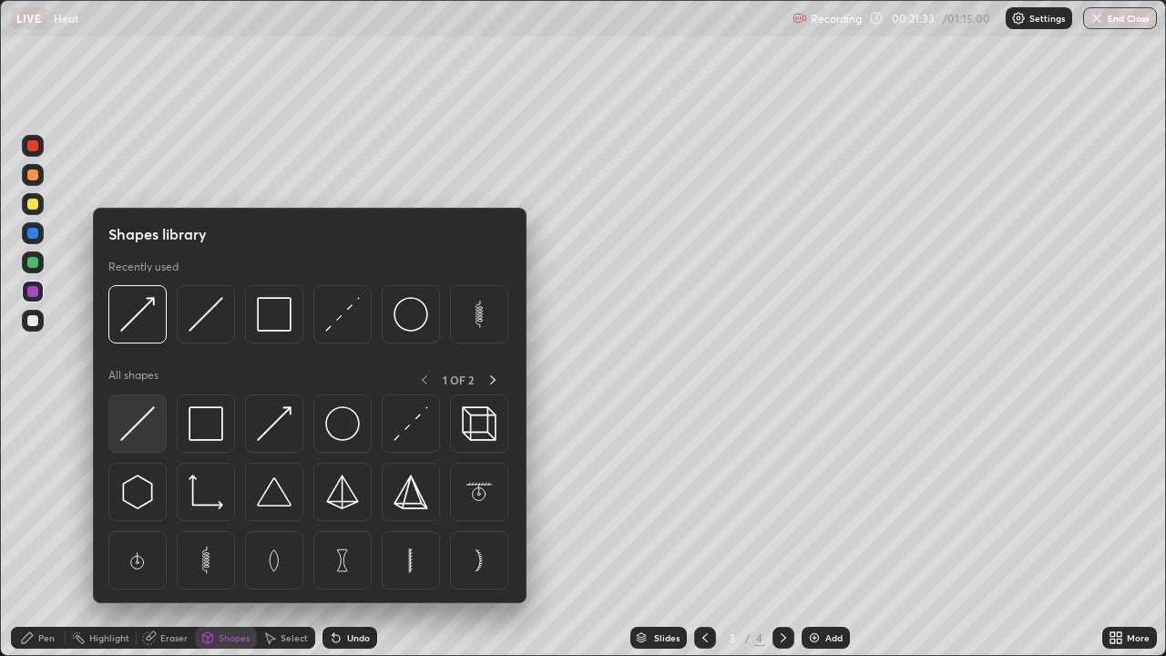
click at [153, 421] on img at bounding box center [137, 423] width 35 height 35
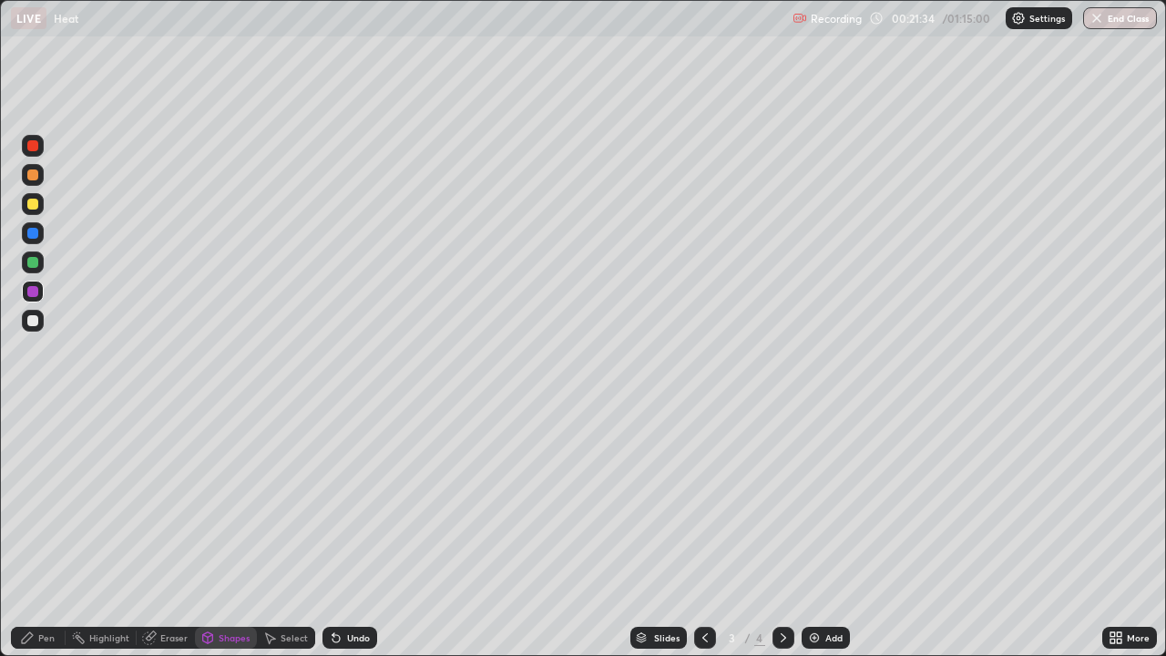
click at [36, 262] on div at bounding box center [32, 262] width 11 height 11
click at [37, 153] on div at bounding box center [33, 146] width 22 height 22
click at [219, 532] on div "Shapes" at bounding box center [234, 637] width 31 height 9
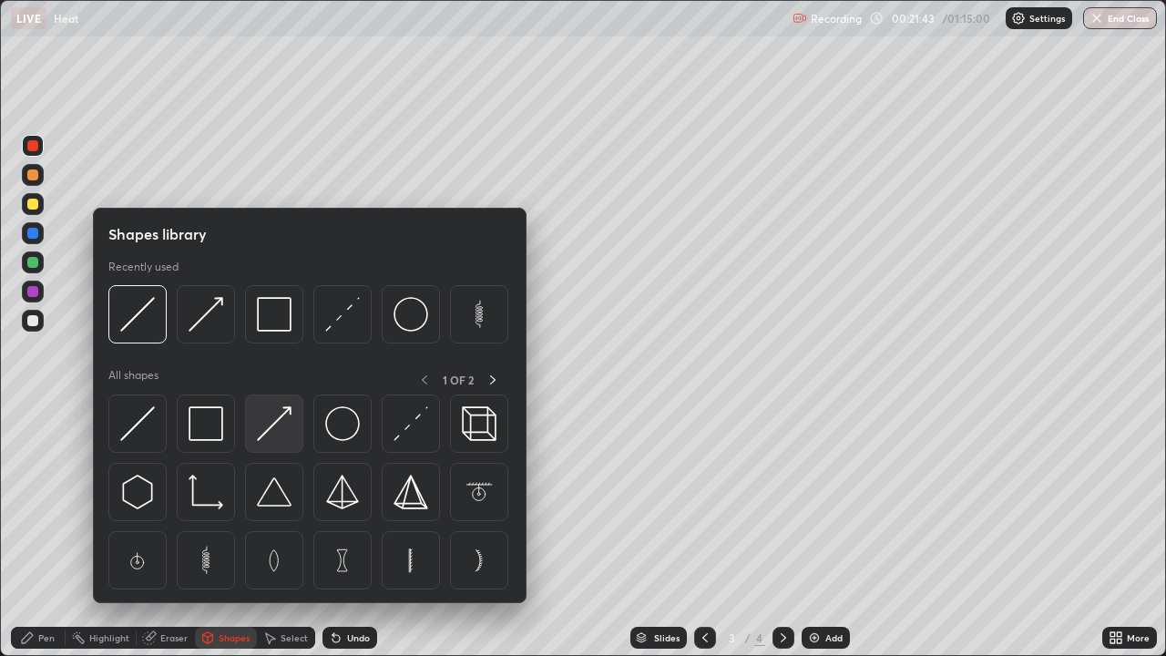
click at [287, 421] on img at bounding box center [274, 423] width 35 height 35
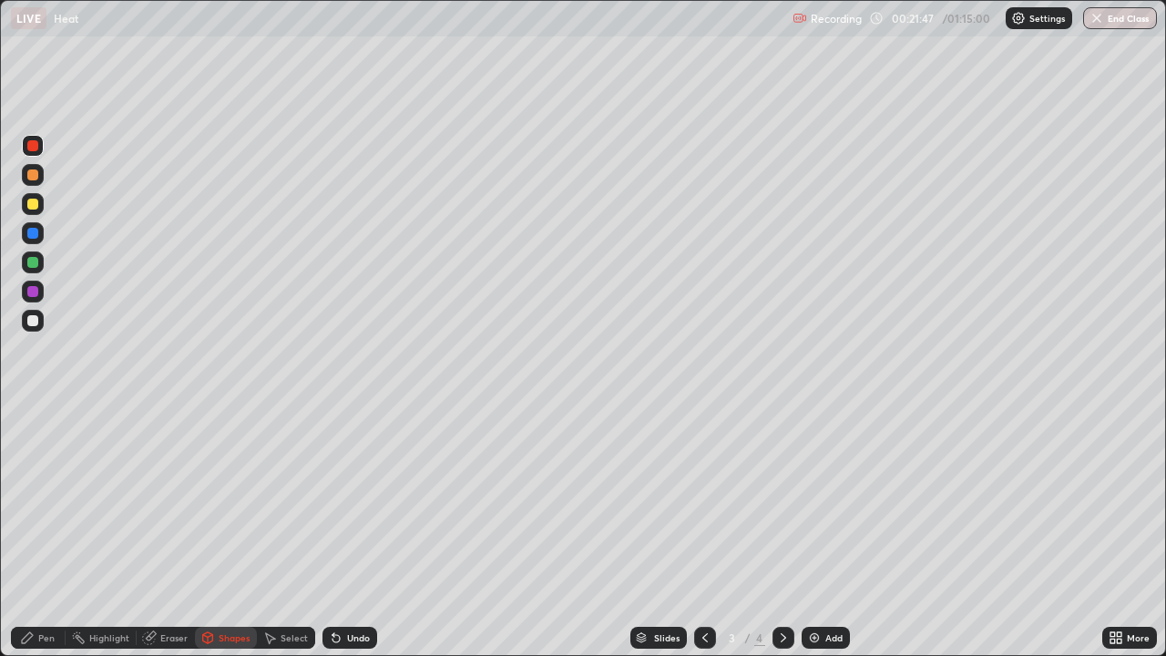
click at [43, 532] on div "Pen" at bounding box center [46, 637] width 16 height 9
click at [39, 261] on div at bounding box center [33, 262] width 22 height 22
click at [359, 532] on div "Undo" at bounding box center [350, 638] width 55 height 22
click at [220, 532] on div "Shapes" at bounding box center [234, 637] width 31 height 9
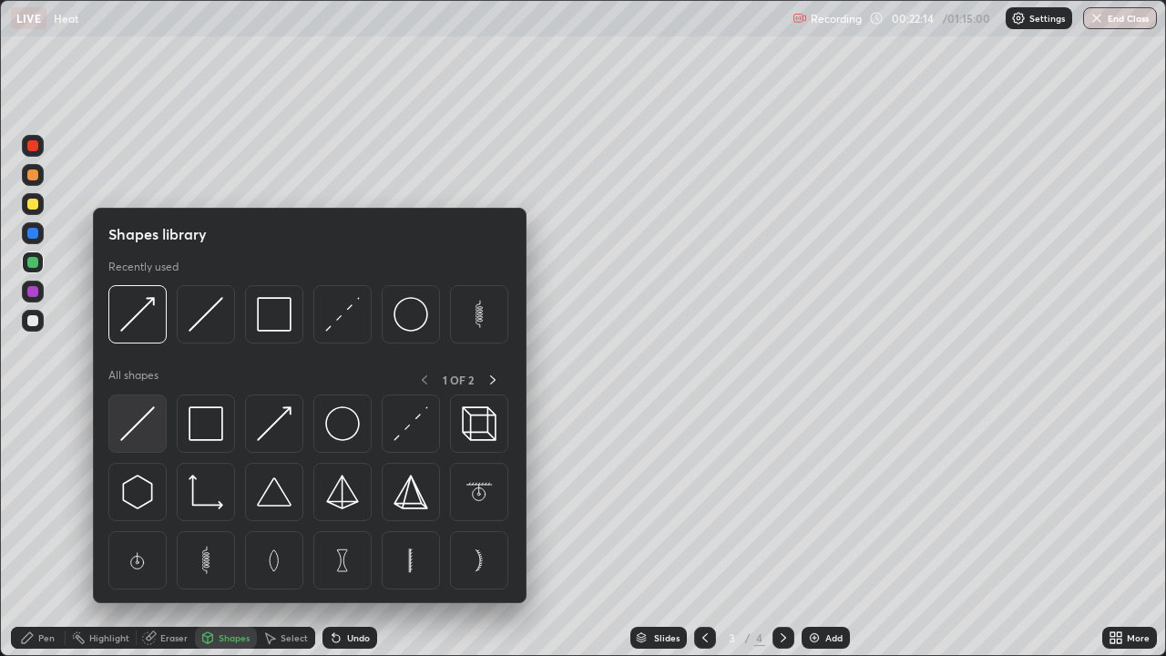
click at [147, 427] on img at bounding box center [137, 423] width 35 height 35
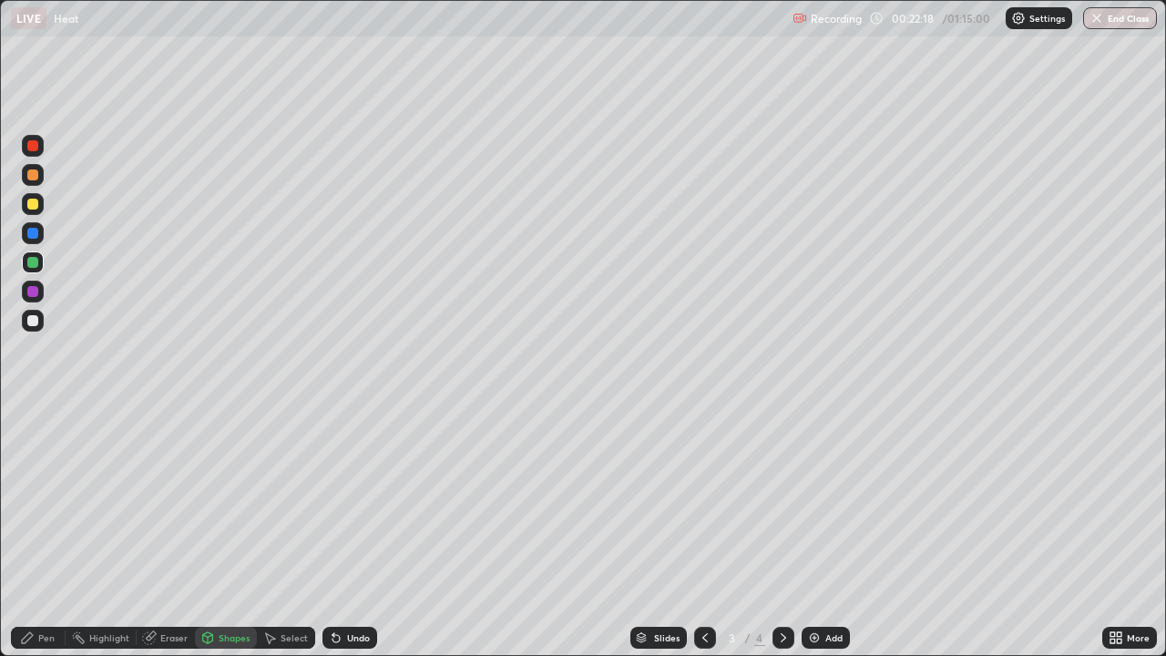
click at [41, 532] on div "Pen" at bounding box center [46, 637] width 16 height 9
click at [226, 532] on div "Shapes" at bounding box center [234, 637] width 31 height 9
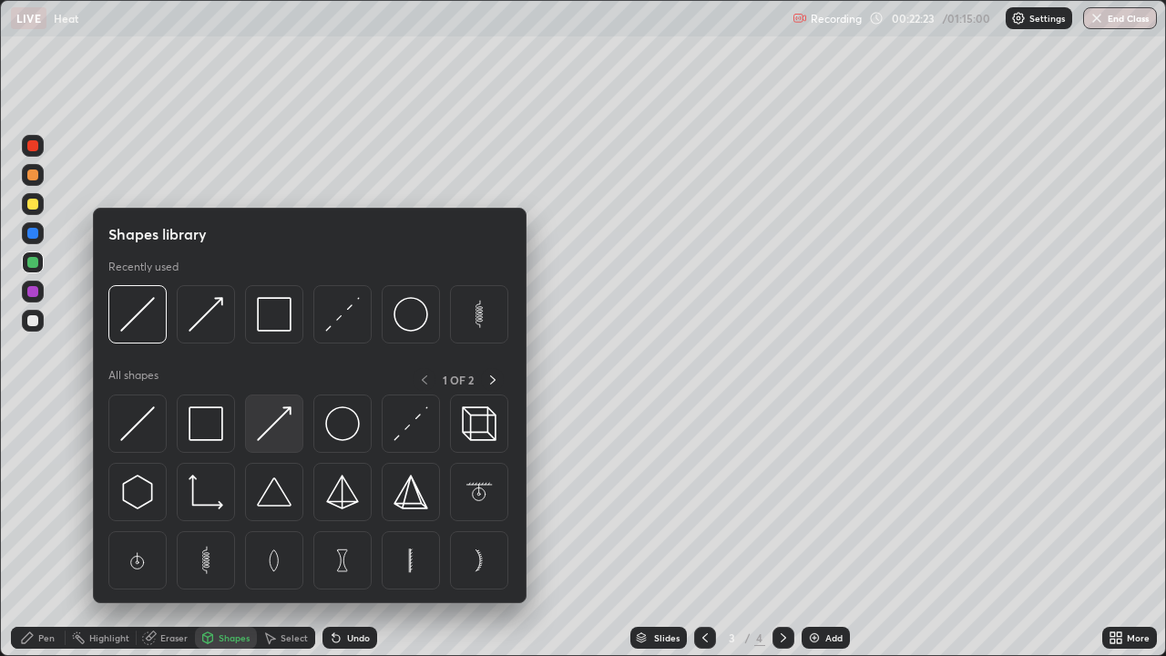
click at [284, 428] on img at bounding box center [274, 423] width 35 height 35
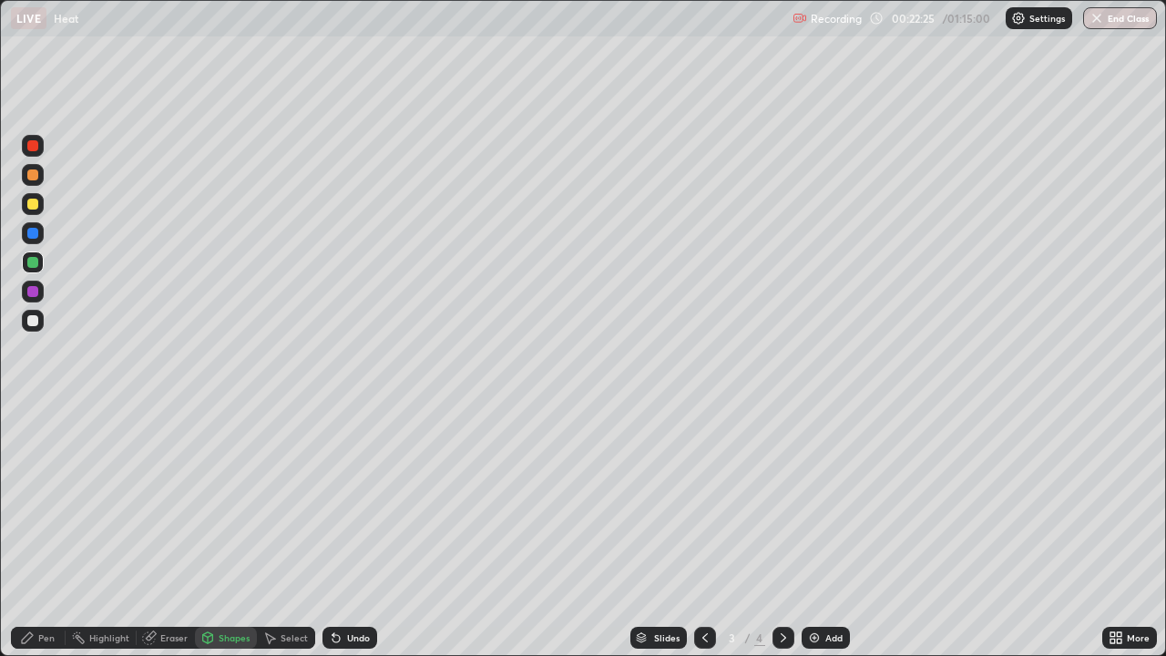
click at [33, 232] on div at bounding box center [32, 233] width 11 height 11
click at [46, 532] on div "Pen" at bounding box center [46, 637] width 16 height 9
click at [780, 532] on icon at bounding box center [783, 638] width 15 height 15
click at [36, 323] on div at bounding box center [32, 320] width 11 height 11
click at [712, 532] on div at bounding box center [705, 638] width 22 height 22
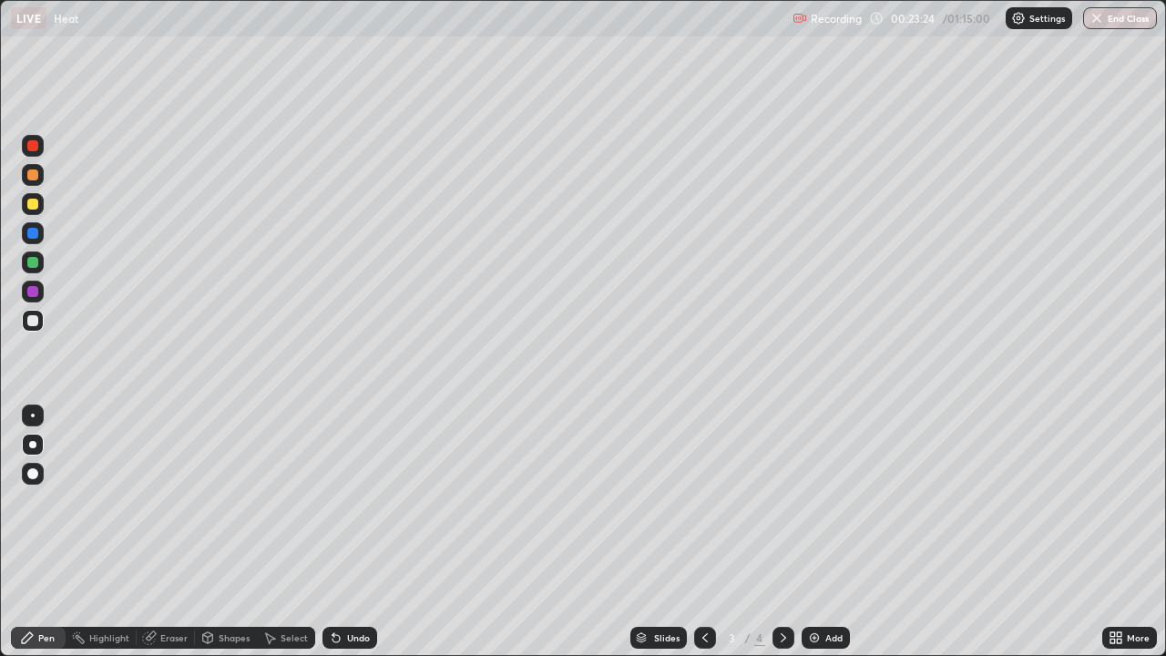
click at [221, 532] on div "Shapes" at bounding box center [234, 637] width 31 height 9
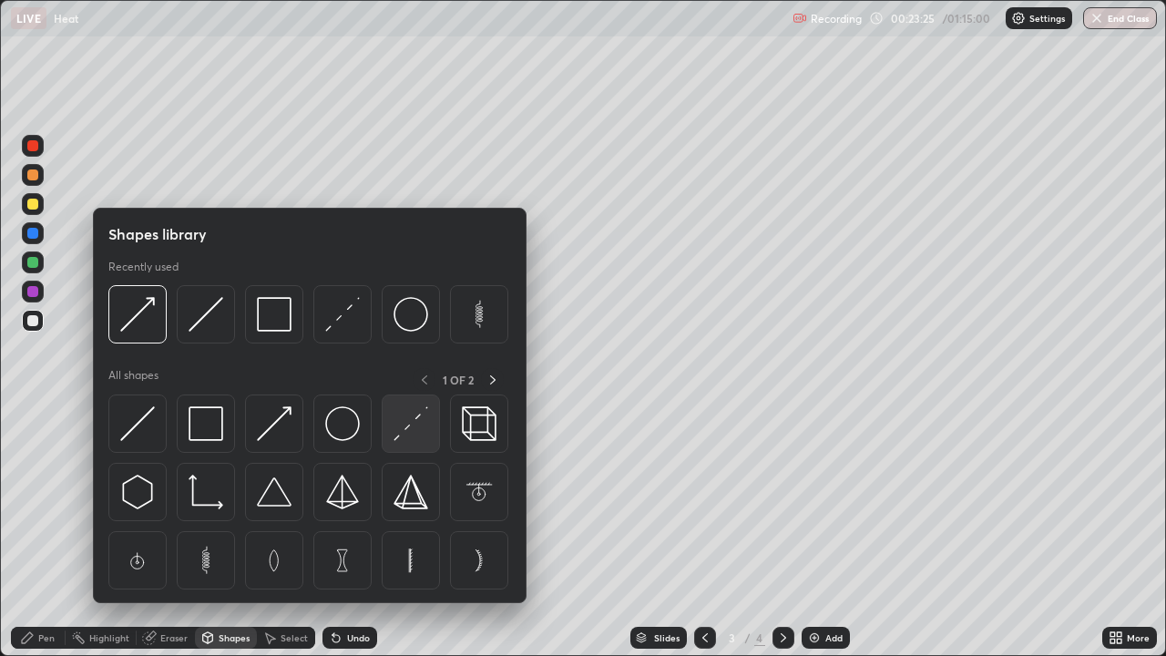
click at [405, 432] on img at bounding box center [411, 423] width 35 height 35
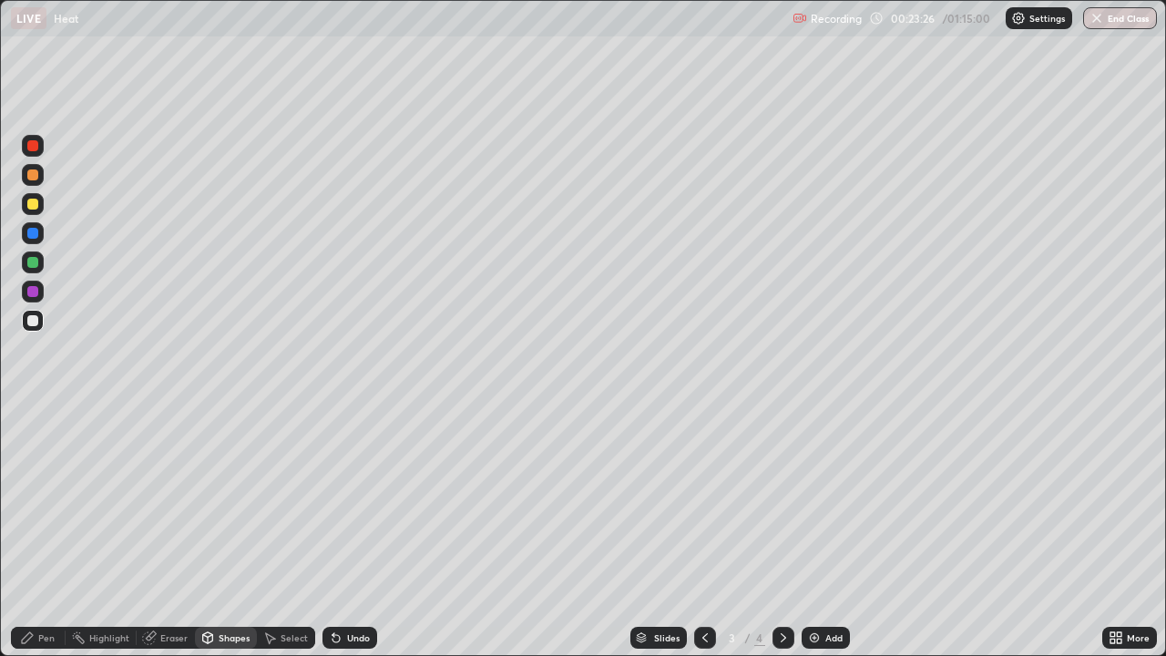
click at [39, 169] on div at bounding box center [33, 175] width 22 height 22
click at [226, 532] on div "Shapes" at bounding box center [234, 637] width 31 height 9
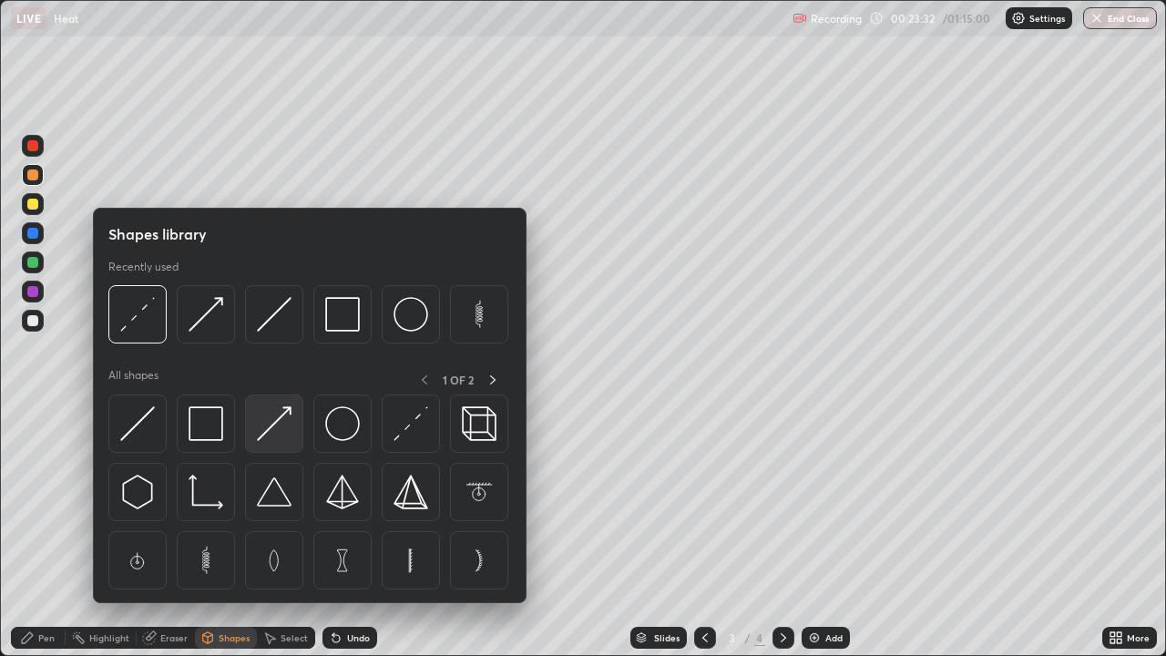
click at [274, 421] on img at bounding box center [274, 423] width 35 height 35
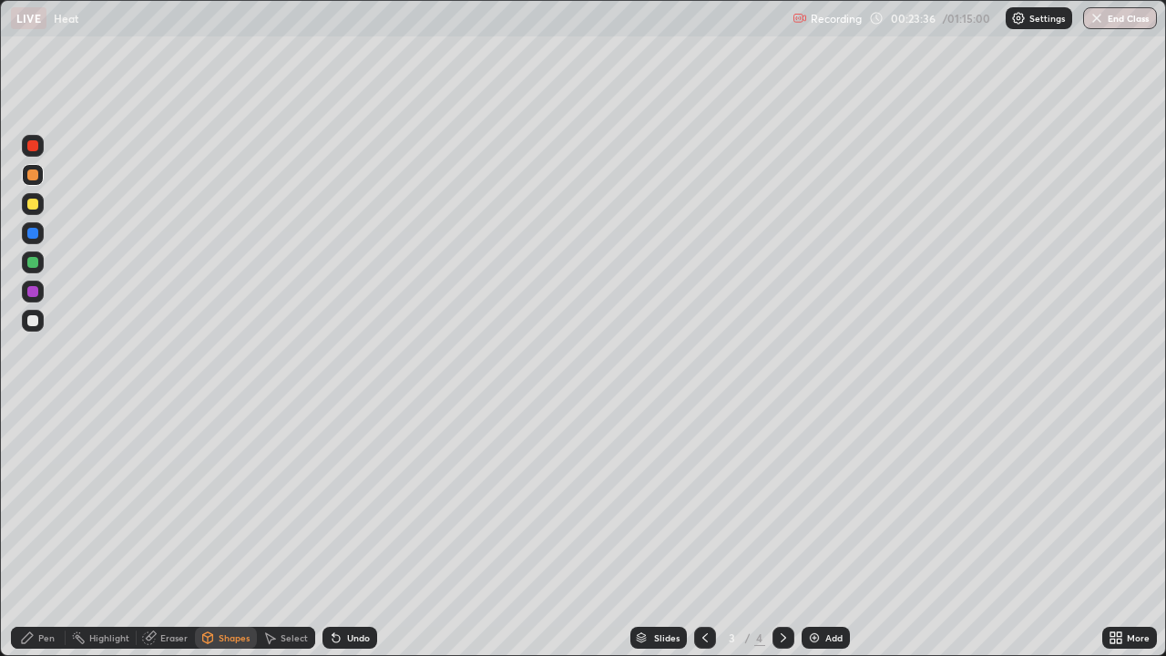
click at [37, 532] on div "Pen" at bounding box center [38, 638] width 55 height 22
click at [783, 532] on icon at bounding box center [783, 637] width 5 height 9
click at [805, 532] on div "Add" at bounding box center [826, 638] width 48 height 22
click at [231, 532] on div "Shapes" at bounding box center [234, 637] width 31 height 9
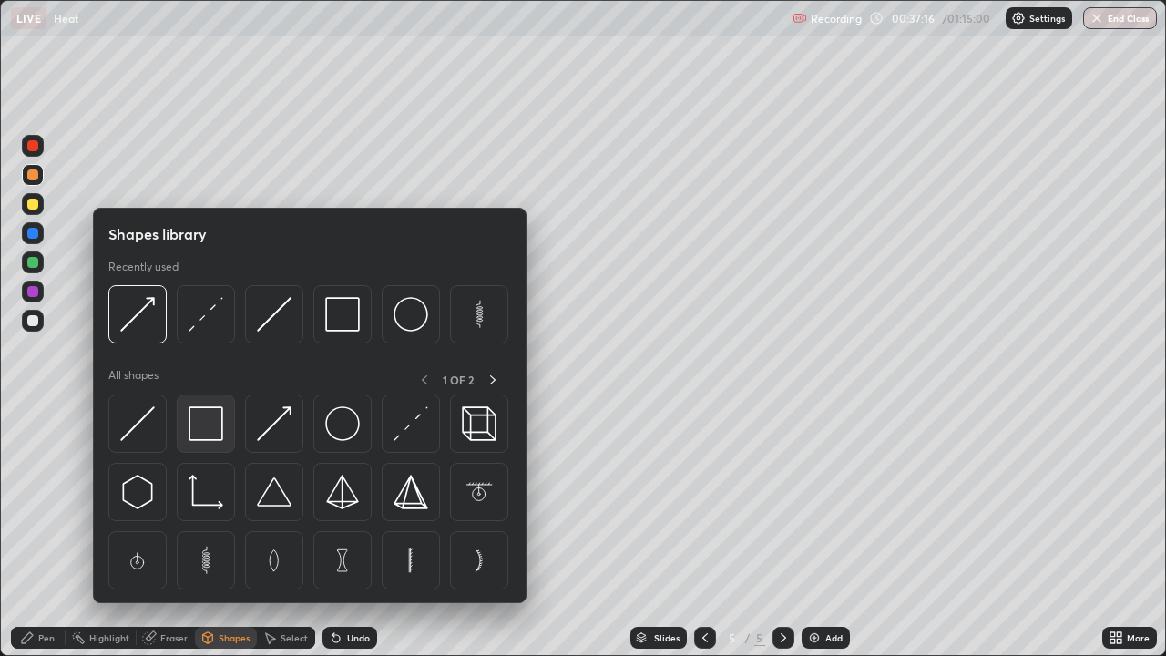
click at [210, 436] on img at bounding box center [206, 423] width 35 height 35
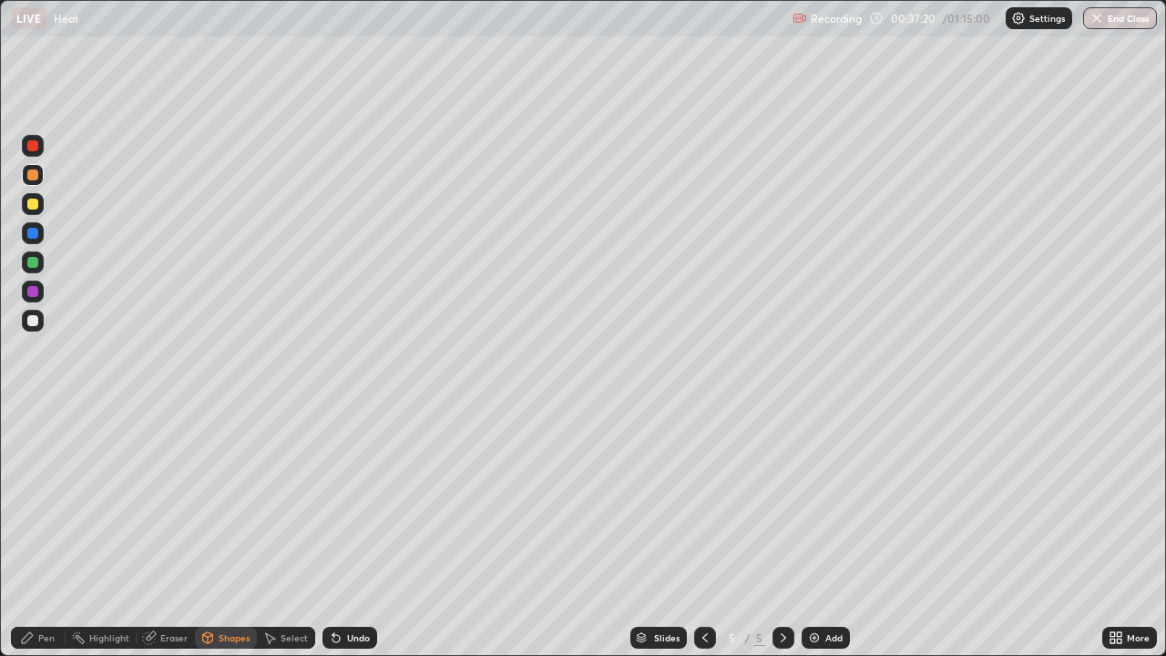
click at [41, 532] on div "Pen" at bounding box center [46, 637] width 16 height 9
click at [219, 532] on div "Shapes" at bounding box center [226, 638] width 62 height 22
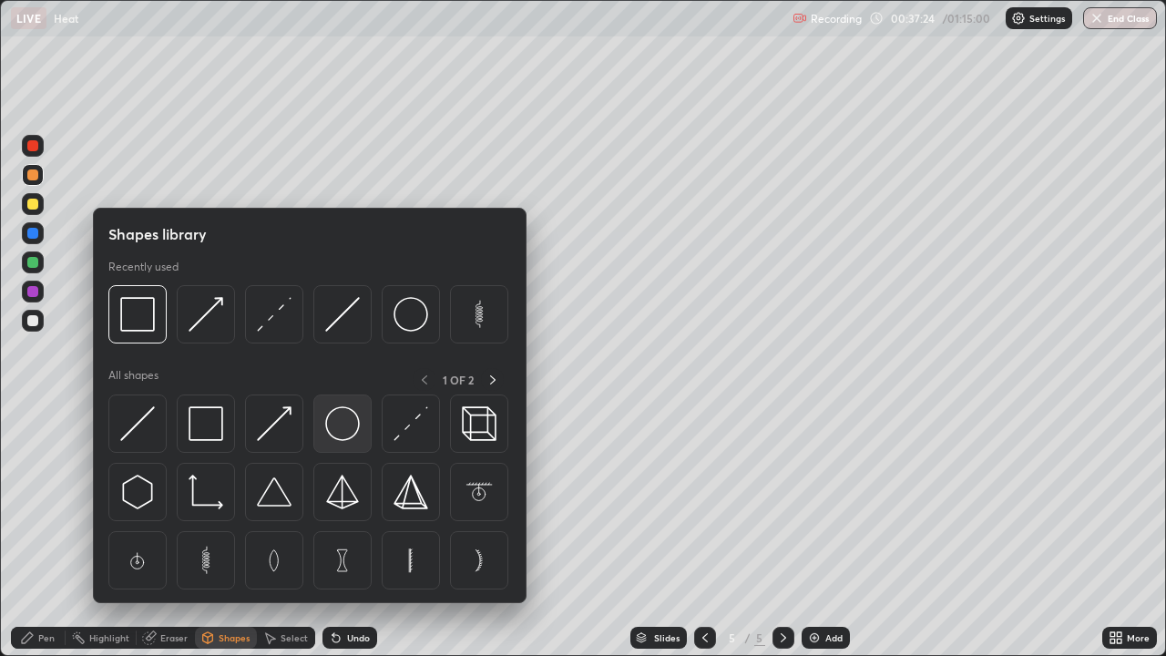
click at [346, 432] on img at bounding box center [342, 423] width 35 height 35
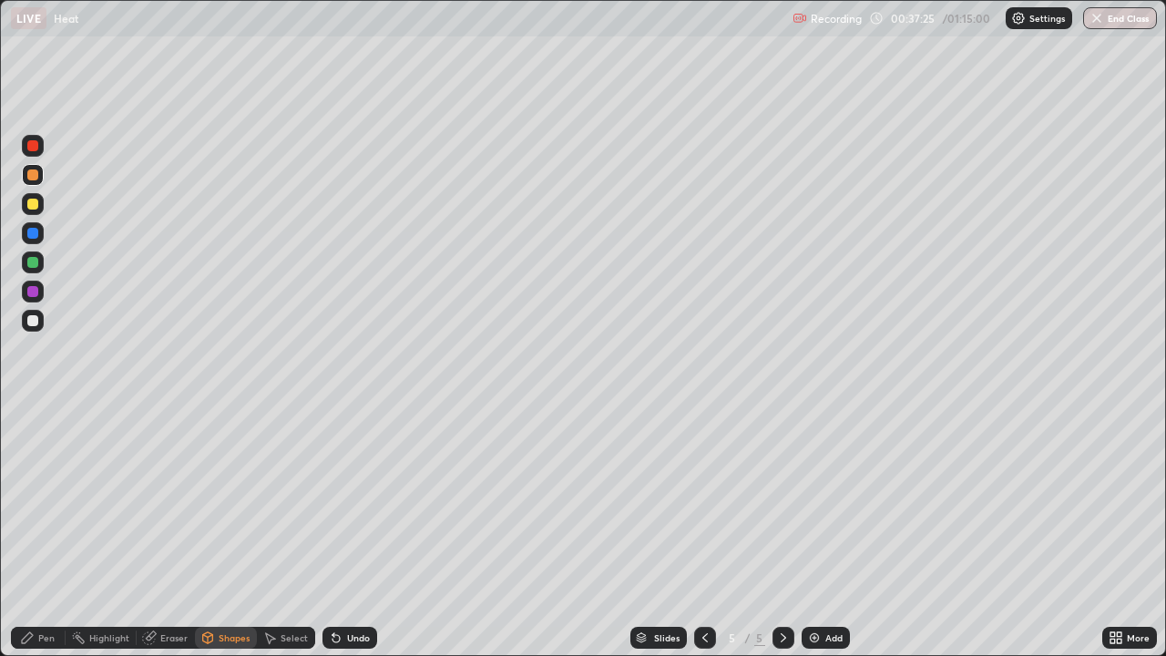
click at [33, 320] on div at bounding box center [32, 320] width 11 height 11
click at [221, 532] on div "Shapes" at bounding box center [234, 637] width 31 height 9
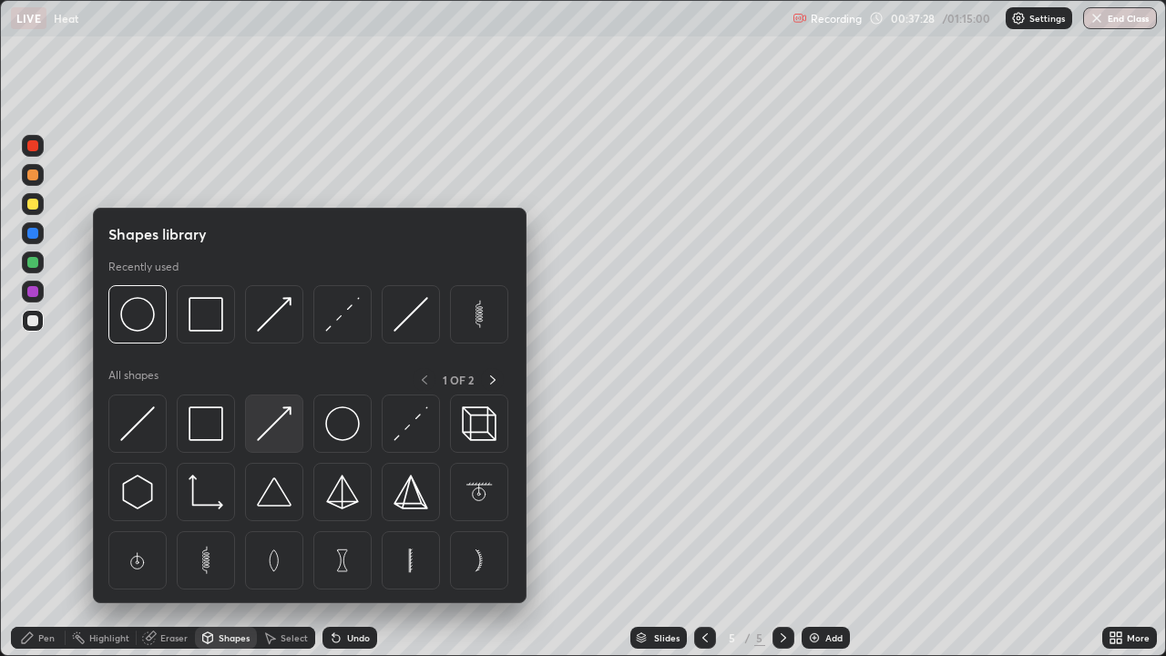
click at [279, 425] on img at bounding box center [274, 423] width 35 height 35
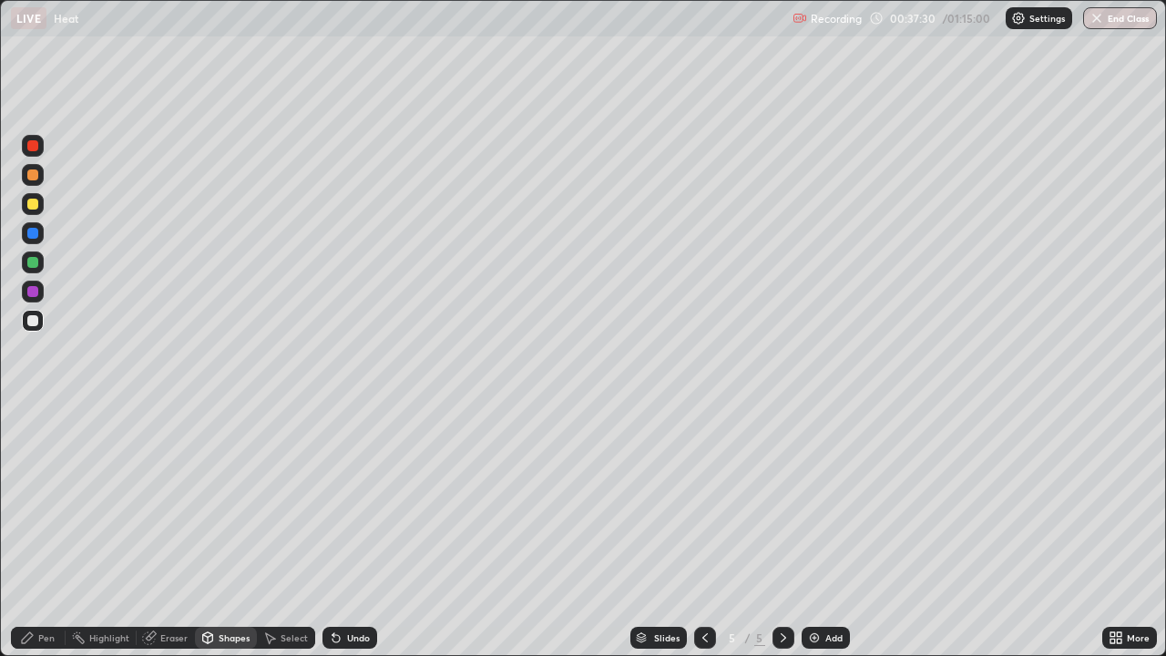
click at [33, 176] on div at bounding box center [32, 174] width 11 height 11
click at [347, 532] on div "Undo" at bounding box center [358, 637] width 23 height 9
click at [232, 532] on div "Shapes" at bounding box center [234, 637] width 31 height 9
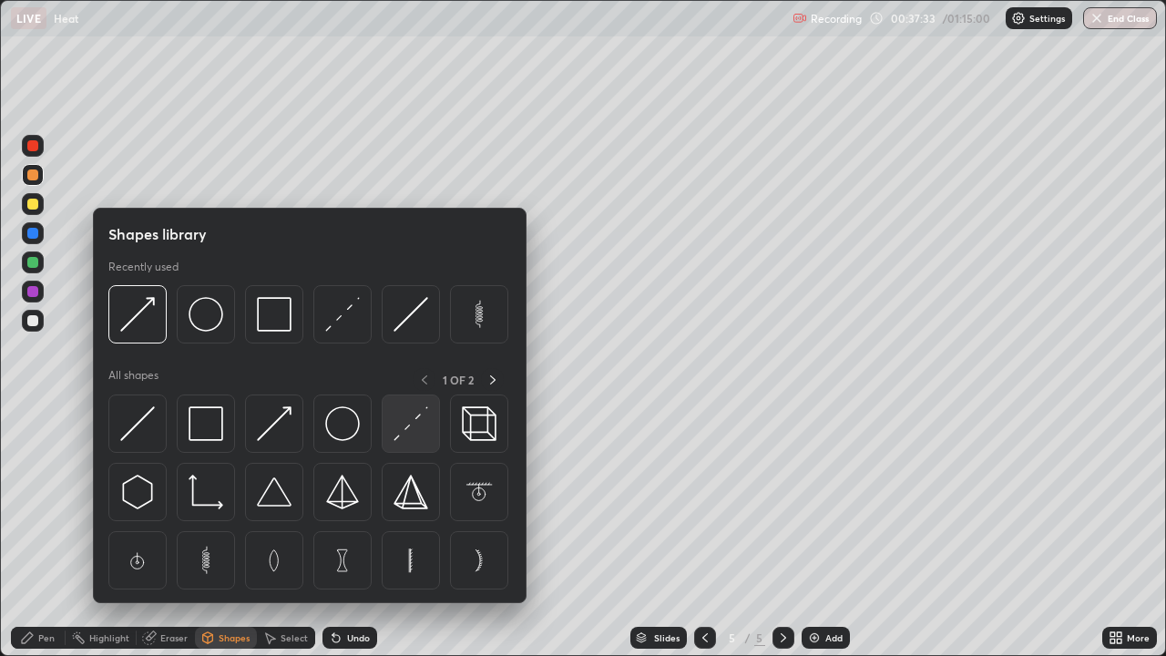
click at [406, 422] on img at bounding box center [411, 423] width 35 height 35
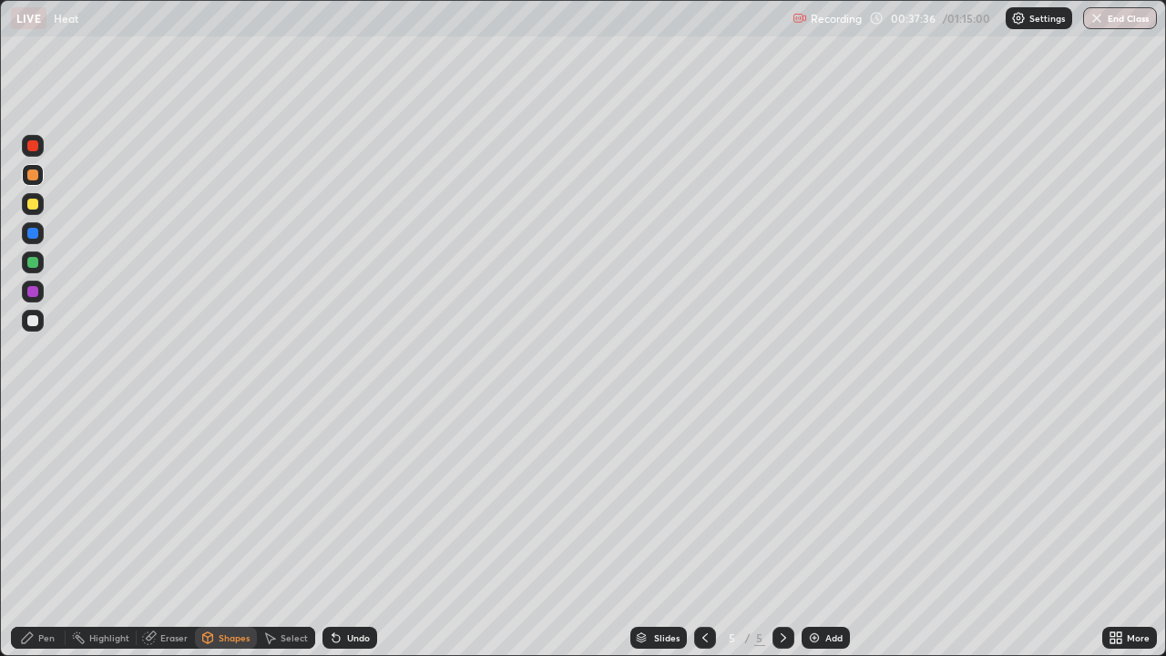
click at [32, 532] on icon at bounding box center [27, 638] width 15 height 15
click at [348, 532] on div "Undo" at bounding box center [358, 637] width 23 height 9
click at [350, 532] on div "Undo" at bounding box center [358, 637] width 23 height 9
click at [34, 321] on div at bounding box center [32, 320] width 11 height 11
click at [353, 532] on div "Undo" at bounding box center [358, 637] width 23 height 9
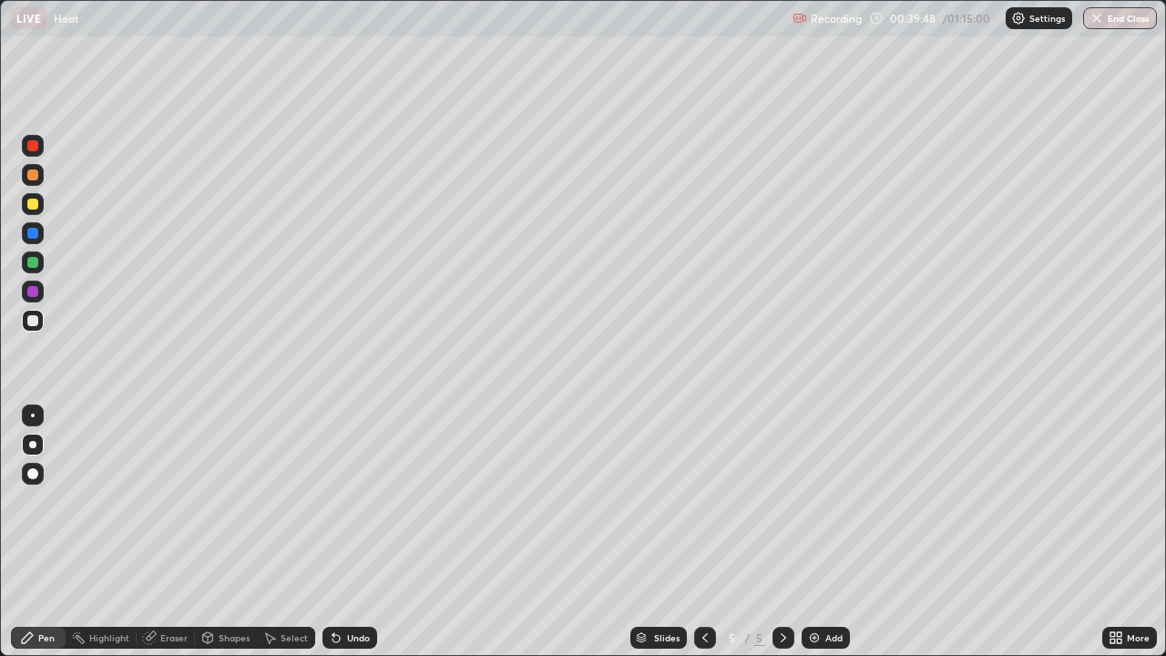
click at [347, 532] on div "Undo" at bounding box center [358, 637] width 23 height 9
click at [702, 532] on icon at bounding box center [705, 638] width 15 height 15
click at [703, 532] on icon at bounding box center [705, 638] width 15 height 15
click at [782, 532] on icon at bounding box center [783, 638] width 15 height 15
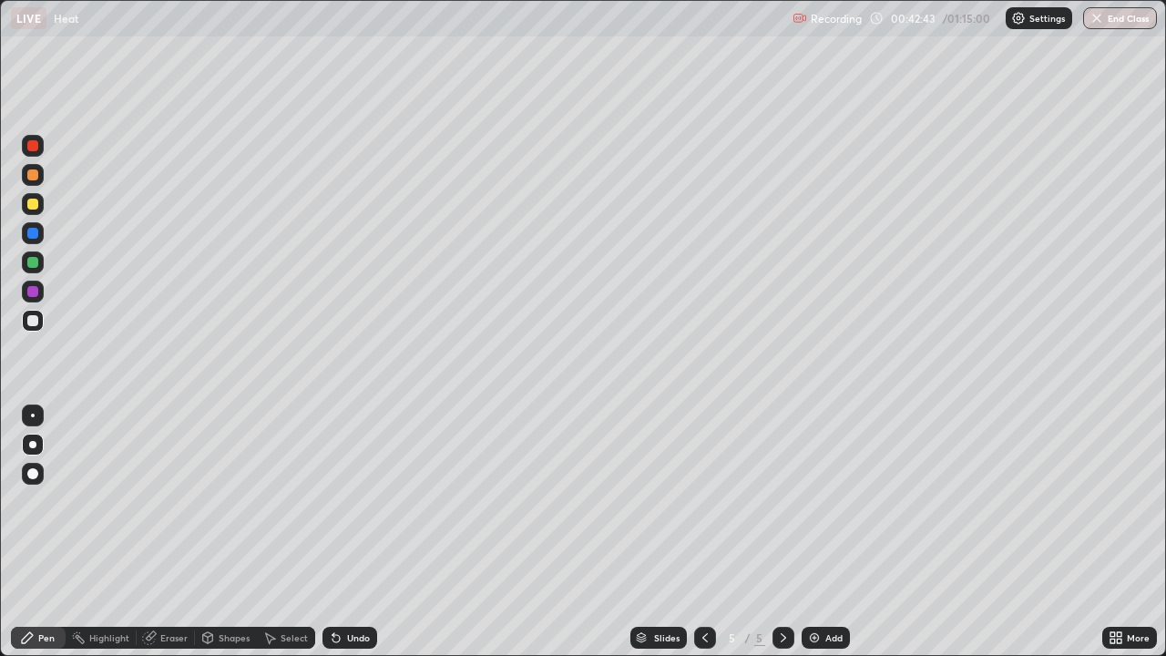
click at [816, 532] on img at bounding box center [814, 638] width 15 height 15
click at [246, 532] on div "Shapes" at bounding box center [234, 637] width 31 height 9
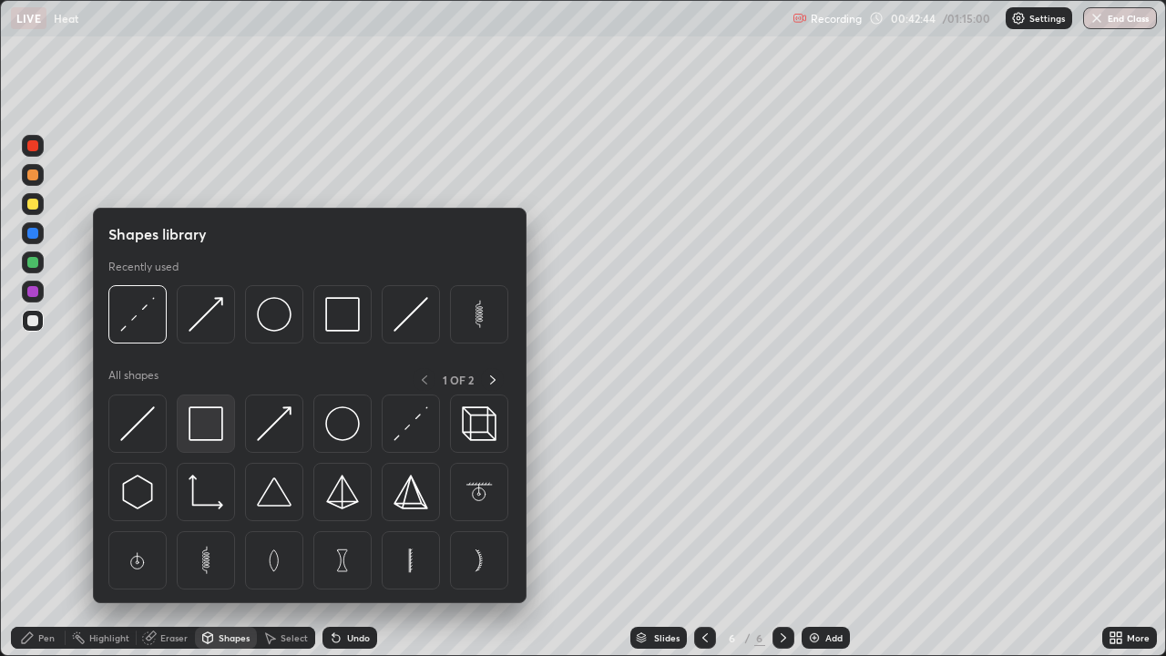
click at [210, 441] on img at bounding box center [206, 423] width 35 height 35
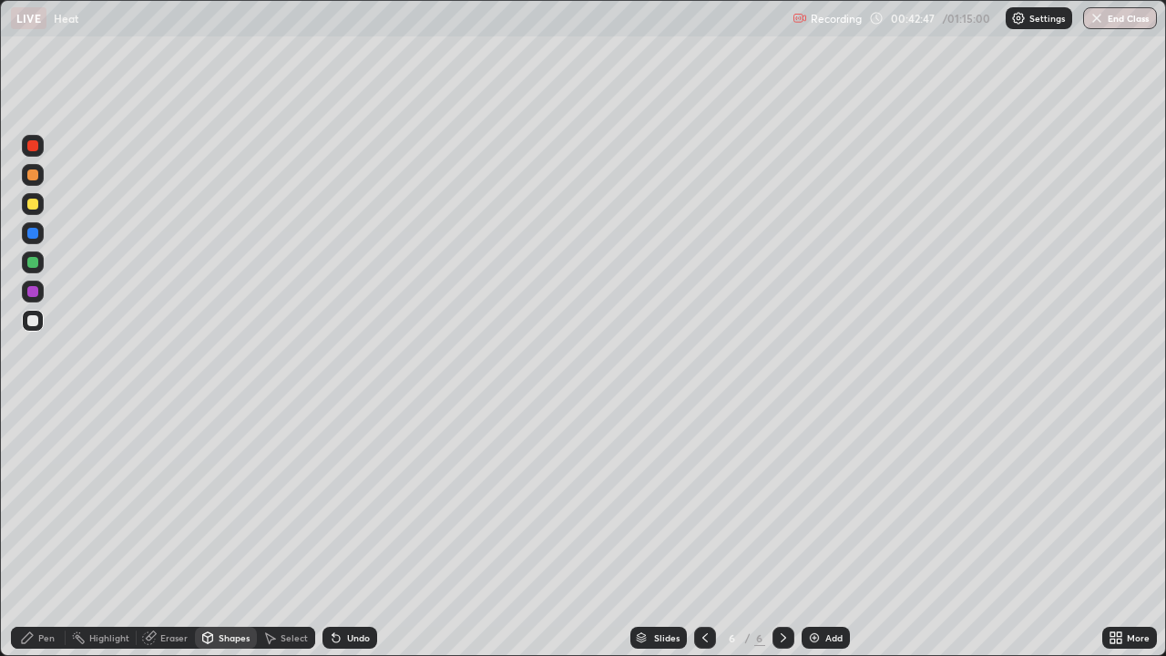
click at [219, 532] on div "Shapes" at bounding box center [234, 637] width 31 height 9
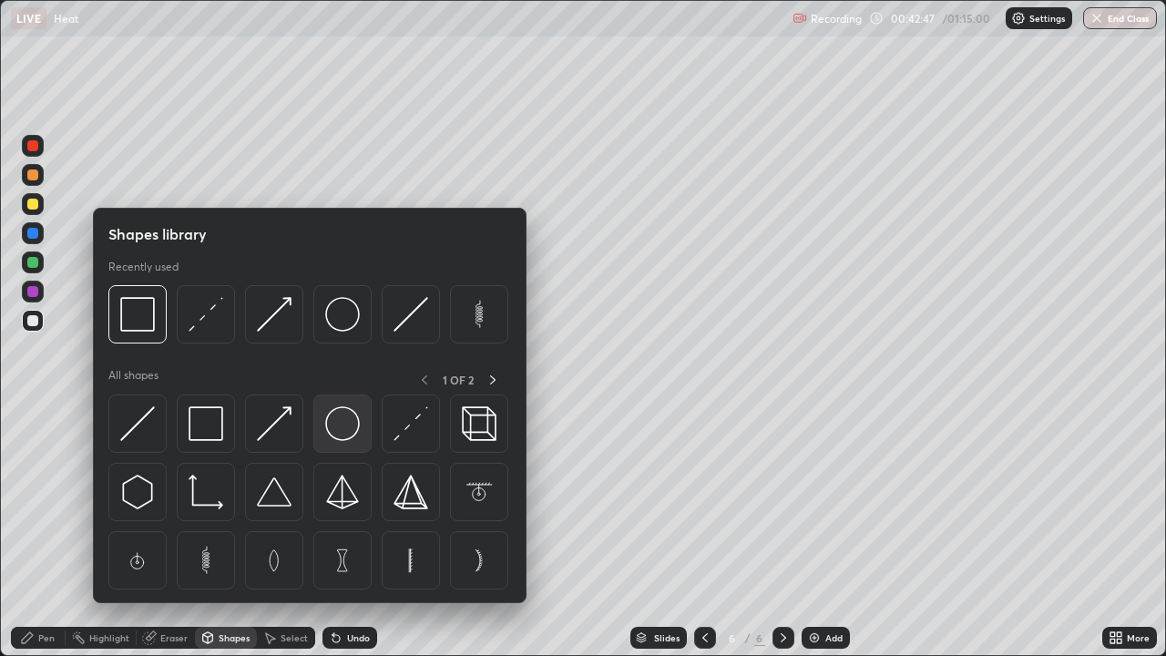
click at [347, 430] on img at bounding box center [342, 423] width 35 height 35
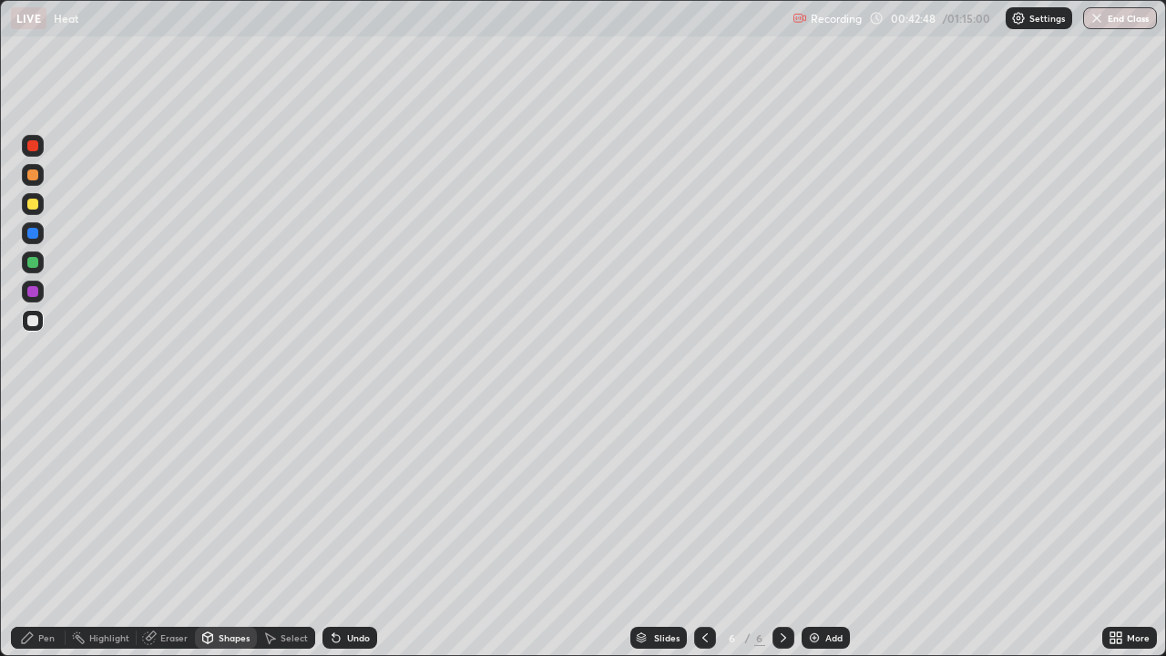
click at [31, 206] on div at bounding box center [32, 204] width 11 height 11
click at [214, 532] on div "Shapes" at bounding box center [226, 638] width 62 height 22
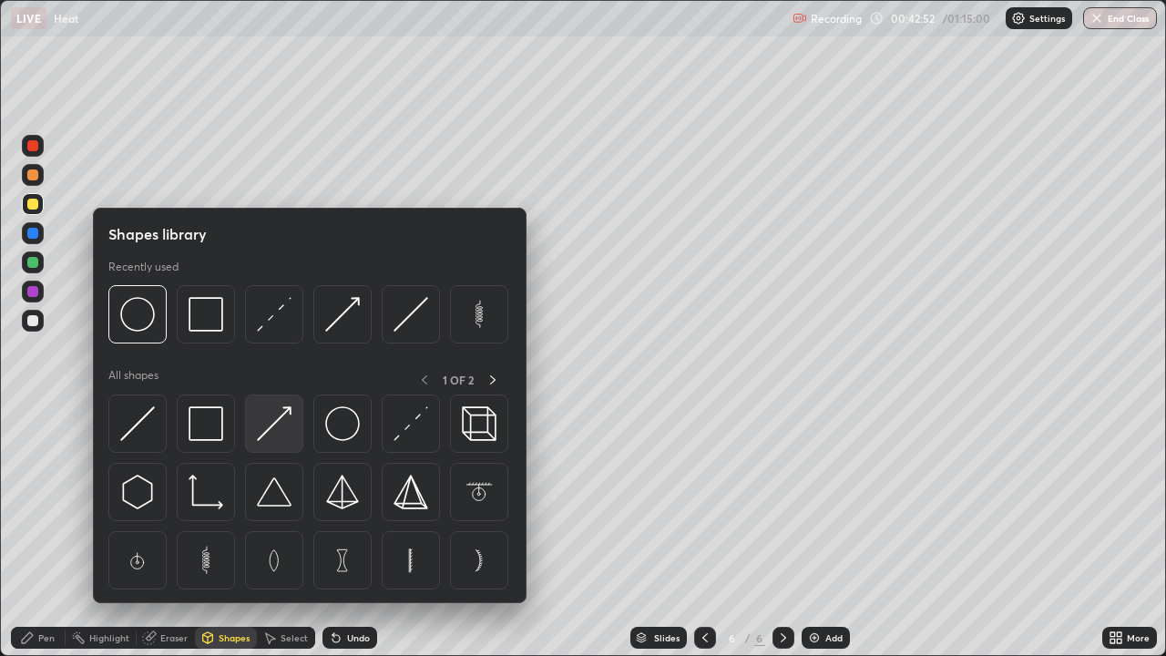
click at [274, 429] on img at bounding box center [274, 423] width 35 height 35
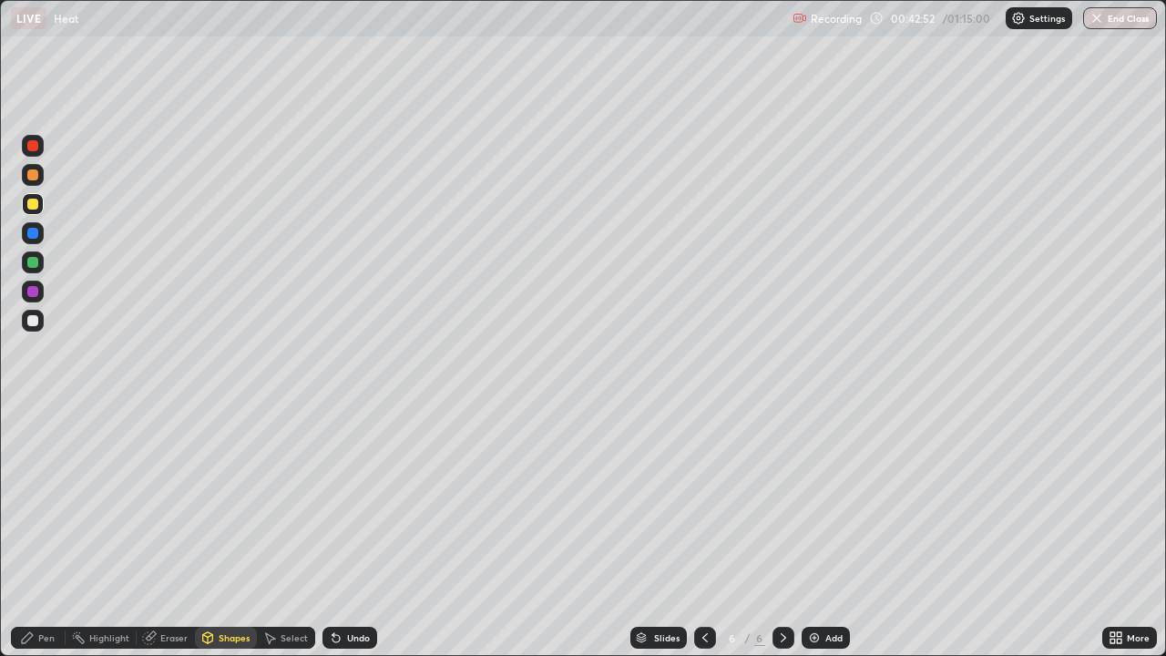
click at [34, 262] on div at bounding box center [32, 262] width 11 height 11
click at [44, 532] on div "Pen" at bounding box center [46, 637] width 16 height 9
click at [224, 532] on div "Shapes" at bounding box center [226, 638] width 62 height 22
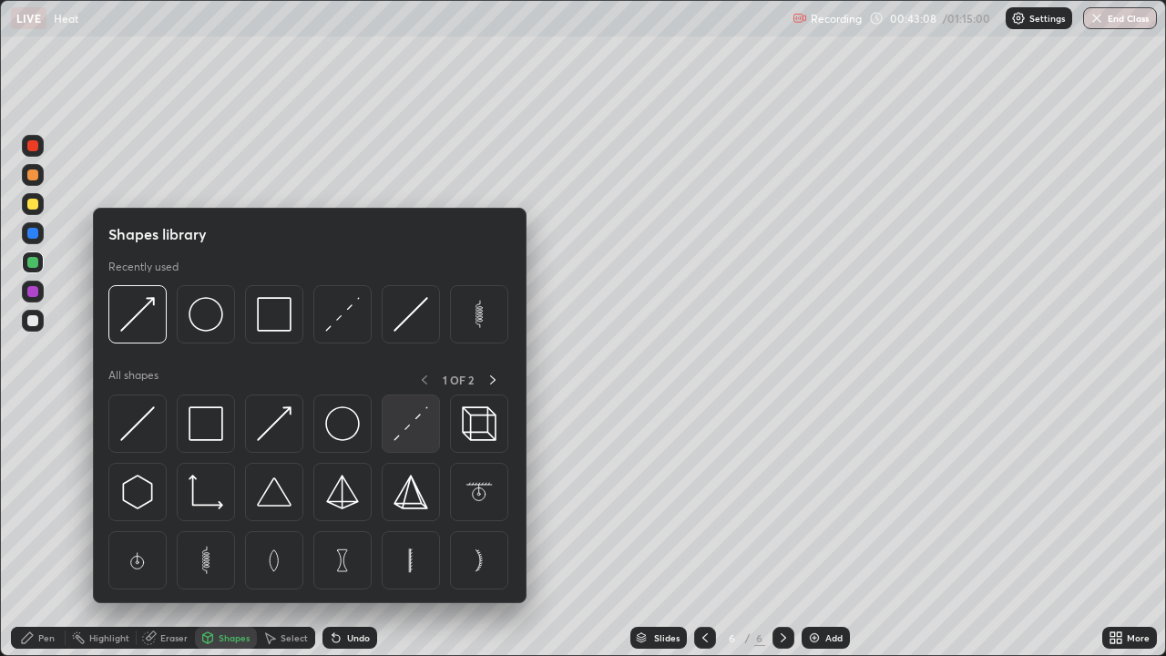
click at [410, 434] on img at bounding box center [411, 423] width 35 height 35
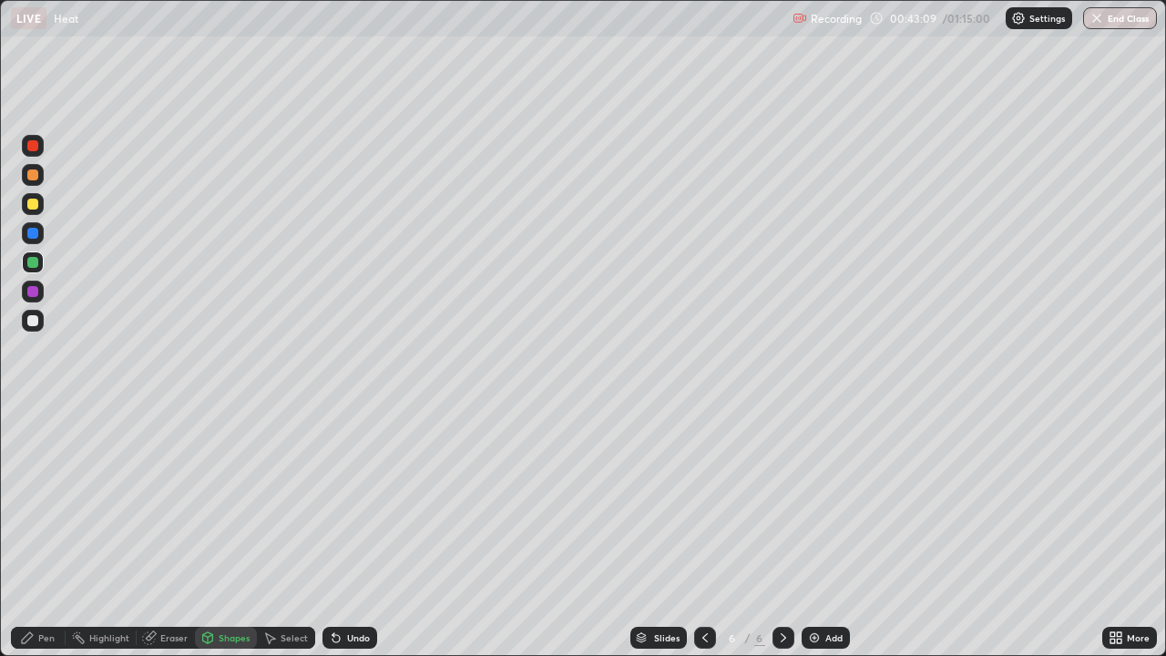
click at [36, 150] on div at bounding box center [32, 145] width 11 height 11
click at [36, 532] on div "Pen" at bounding box center [38, 638] width 55 height 22
click at [35, 203] on div at bounding box center [32, 204] width 11 height 11
click at [34, 146] on div at bounding box center [32, 145] width 11 height 11
click at [356, 532] on div "Undo" at bounding box center [350, 638] width 55 height 22
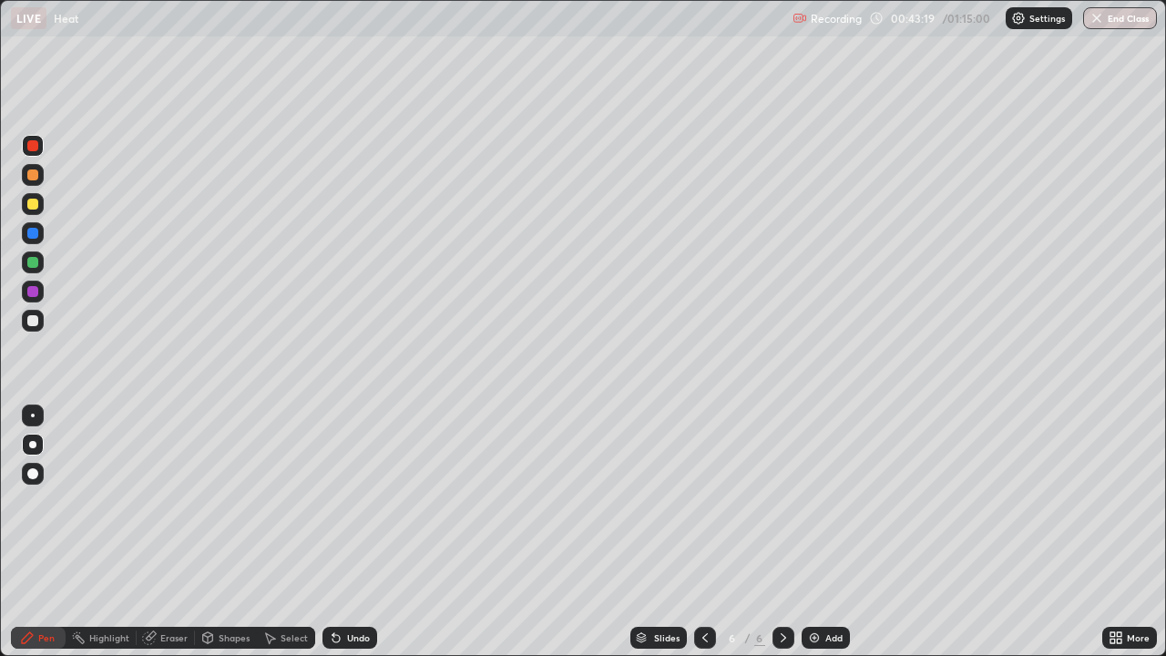
click at [349, 532] on div "Undo" at bounding box center [358, 637] width 23 height 9
click at [33, 321] on div at bounding box center [32, 320] width 11 height 11
click at [39, 256] on div at bounding box center [33, 262] width 22 height 22
click at [231, 532] on div "Shapes" at bounding box center [234, 637] width 31 height 9
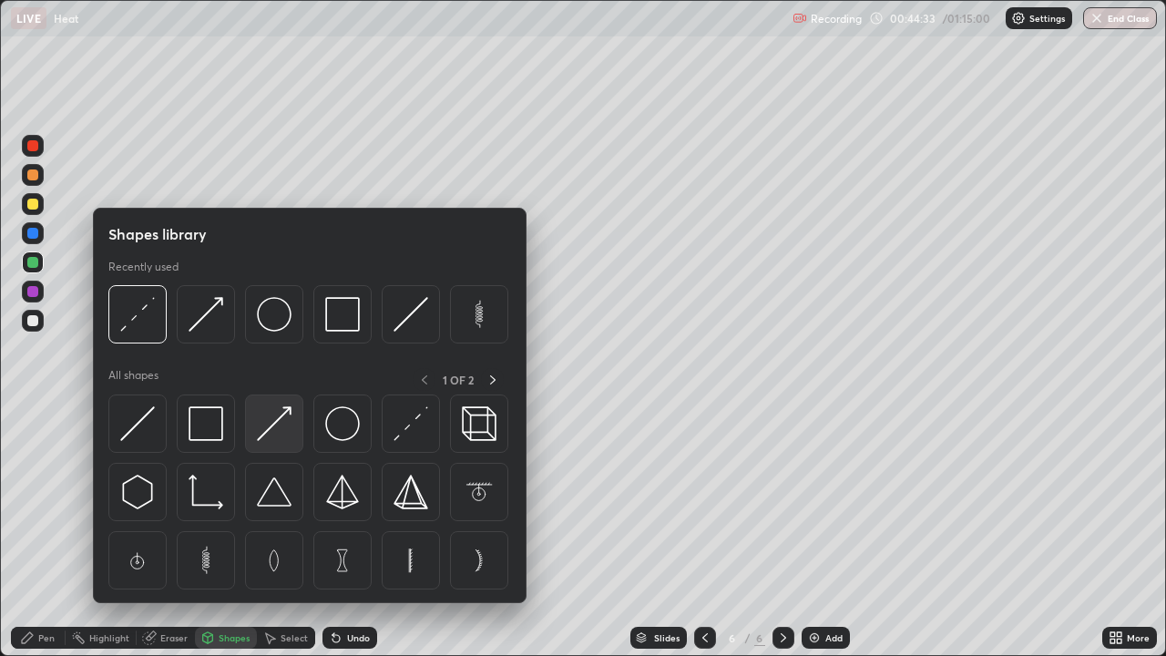
click at [285, 426] on img at bounding box center [274, 423] width 35 height 35
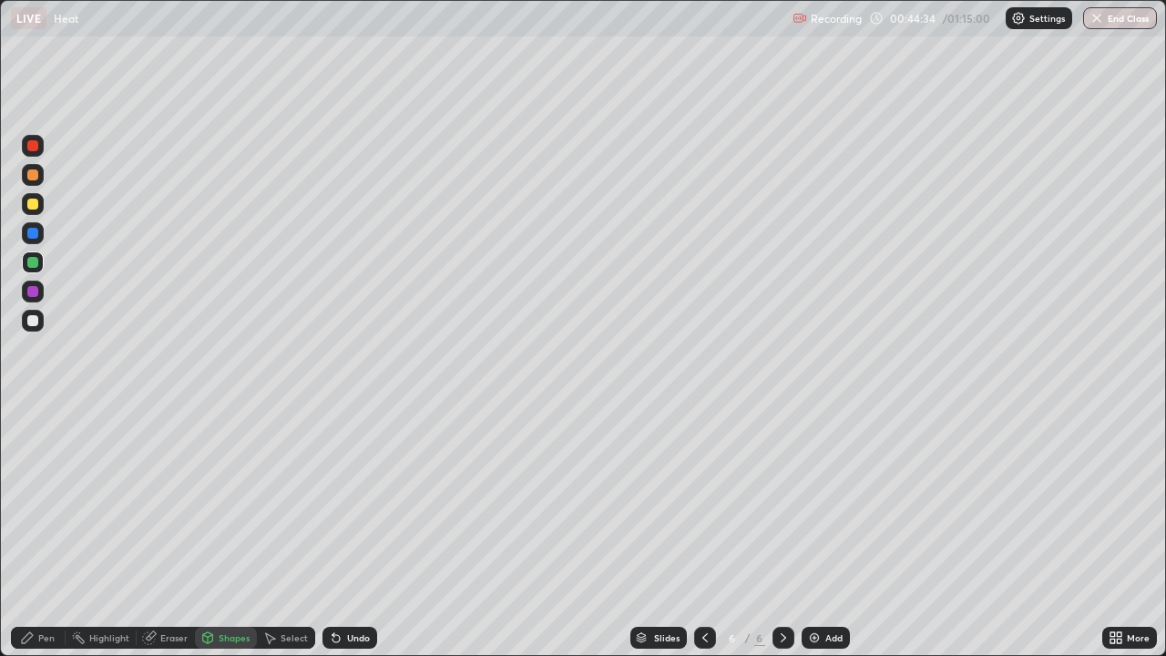
click at [39, 235] on div at bounding box center [33, 233] width 22 height 22
click at [37, 176] on div at bounding box center [32, 174] width 11 height 11
click at [45, 532] on div "Pen" at bounding box center [46, 637] width 16 height 9
click at [237, 532] on div "Shapes" at bounding box center [234, 637] width 31 height 9
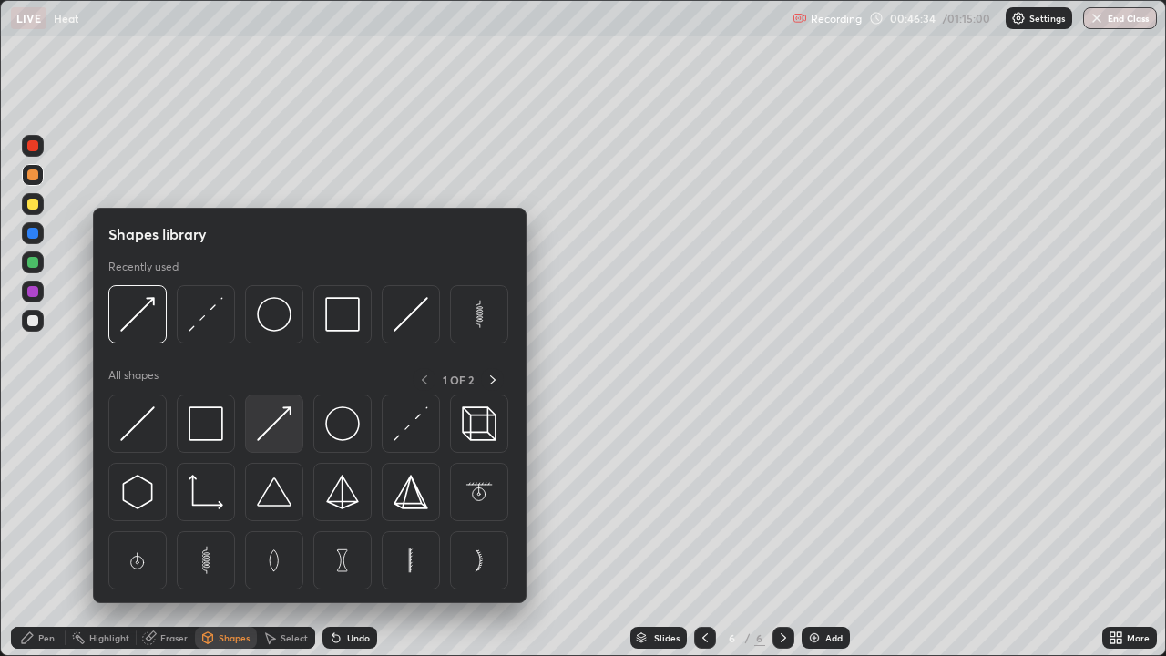
click at [285, 435] on img at bounding box center [274, 423] width 35 height 35
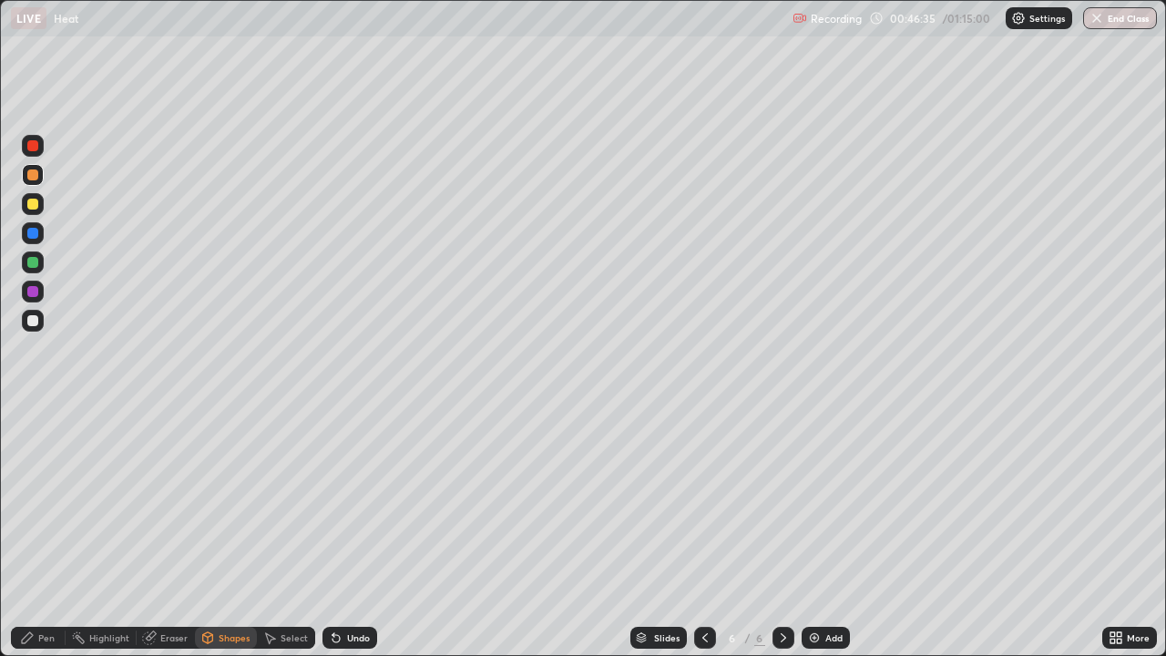
click at [33, 205] on div at bounding box center [32, 204] width 11 height 11
click at [54, 532] on div "Pen" at bounding box center [46, 637] width 16 height 9
click at [237, 532] on div "Shapes" at bounding box center [234, 637] width 31 height 9
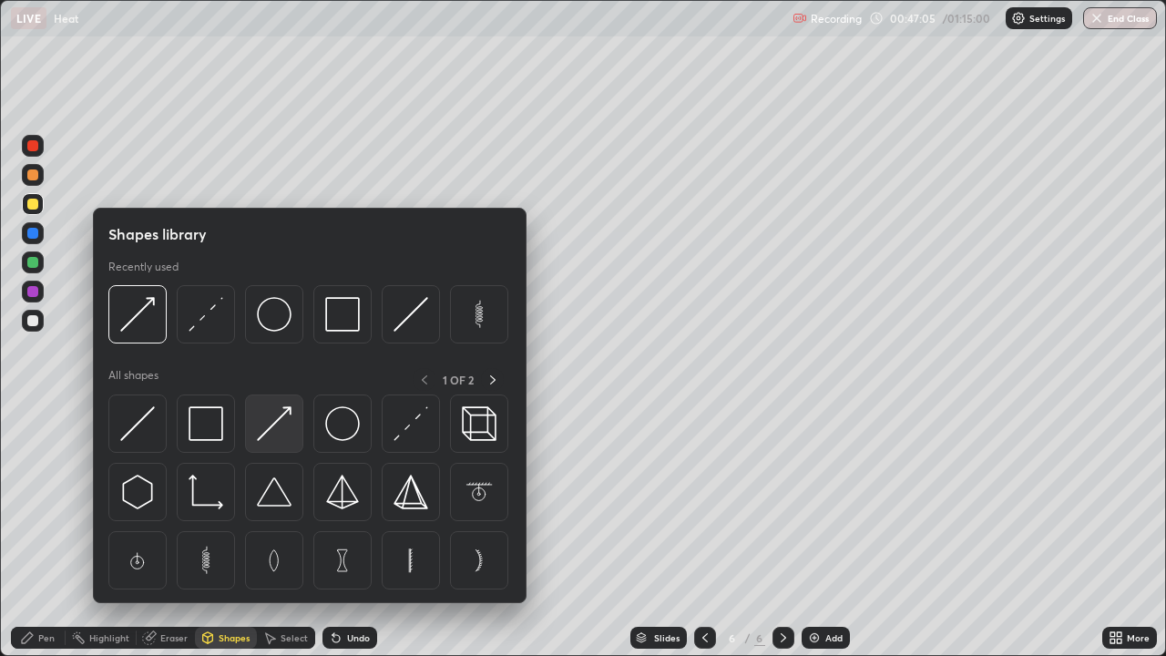
click at [276, 427] on img at bounding box center [274, 423] width 35 height 35
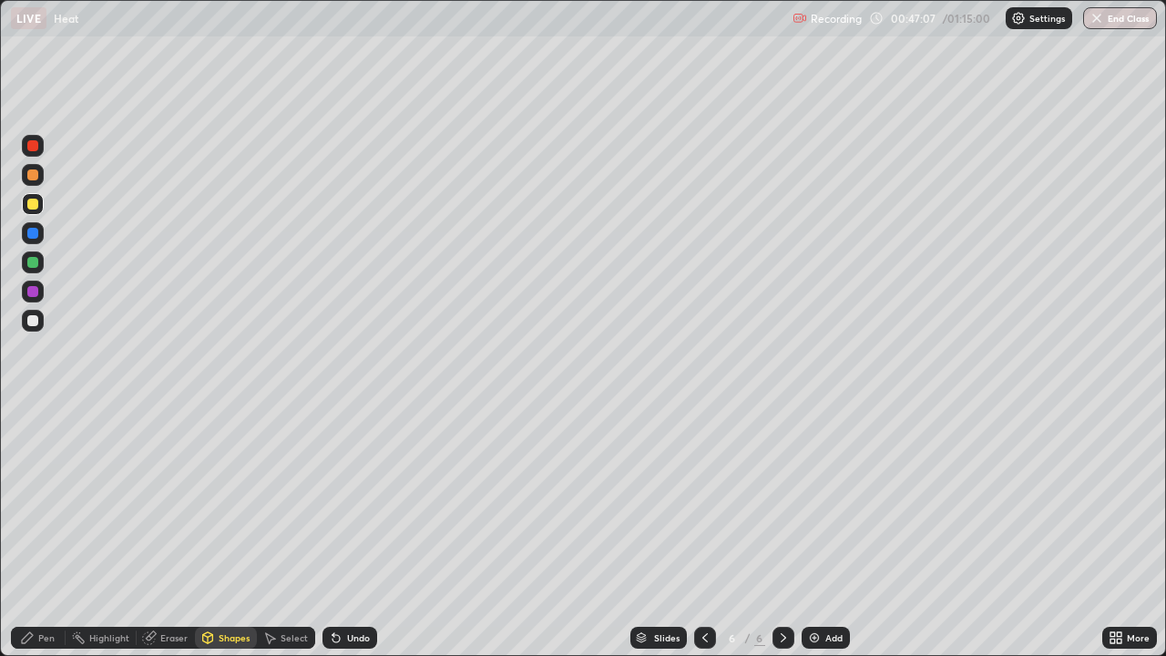
click at [37, 238] on div at bounding box center [33, 233] width 22 height 22
click at [44, 532] on div "Pen" at bounding box center [46, 637] width 16 height 9
click at [834, 532] on div "Add" at bounding box center [834, 637] width 17 height 9
click at [236, 532] on div "Shapes" at bounding box center [234, 637] width 31 height 9
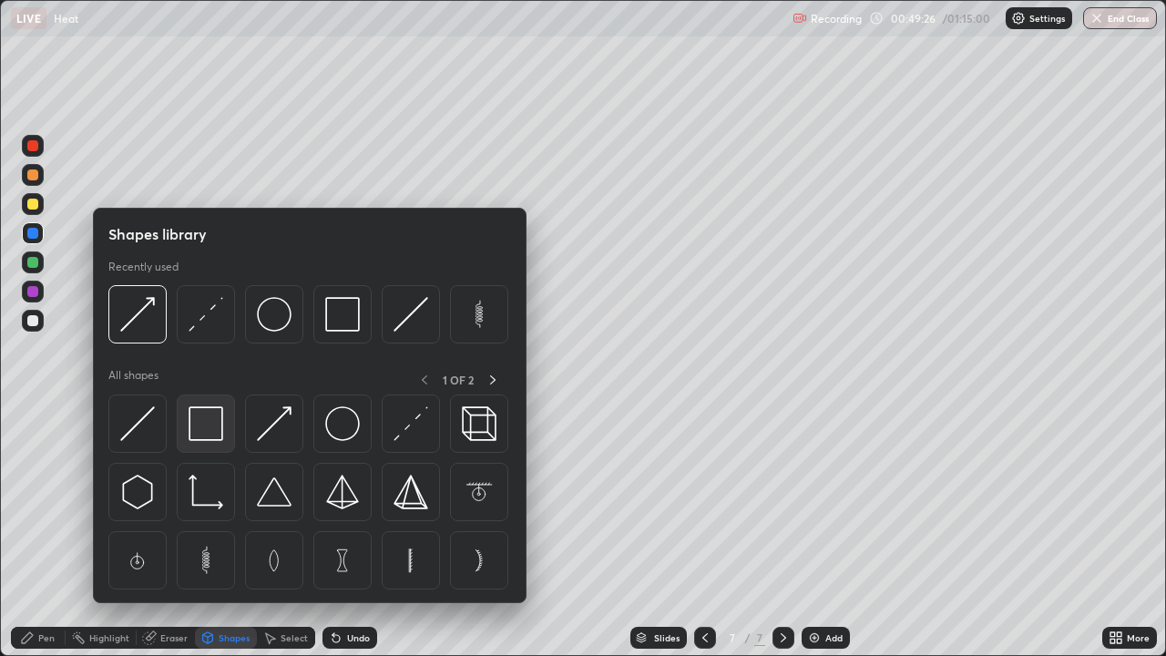
click at [206, 428] on img at bounding box center [206, 423] width 35 height 35
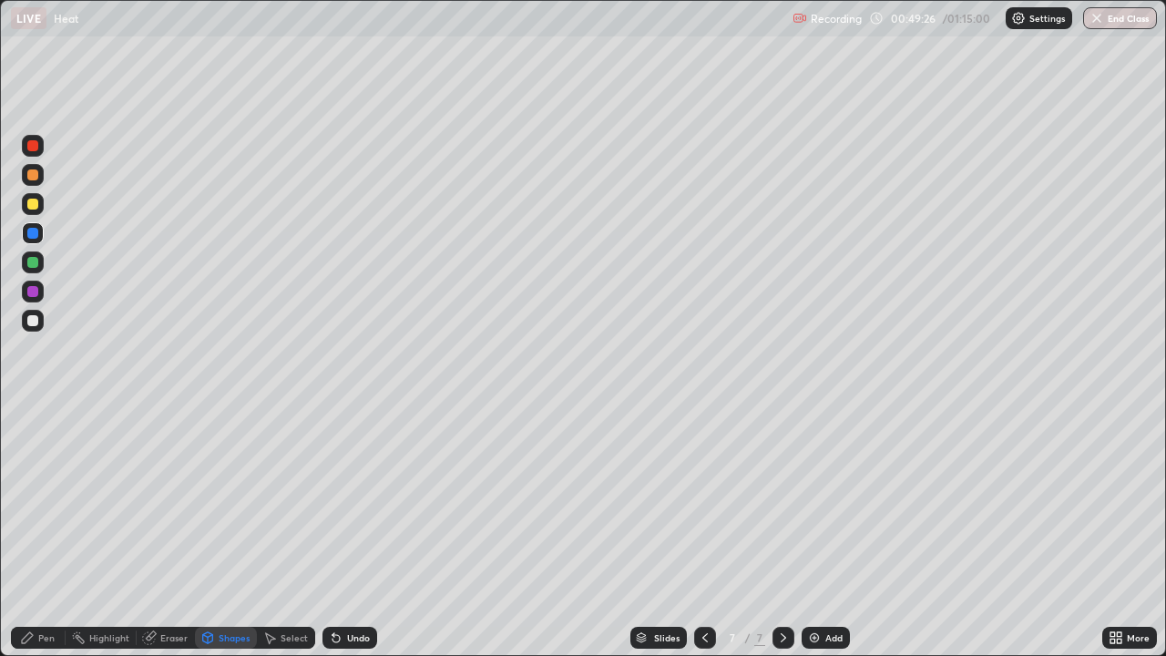
click at [33, 324] on div at bounding box center [32, 320] width 11 height 11
click at [31, 209] on div at bounding box center [32, 204] width 11 height 11
click at [219, 532] on div "Shapes" at bounding box center [234, 637] width 31 height 9
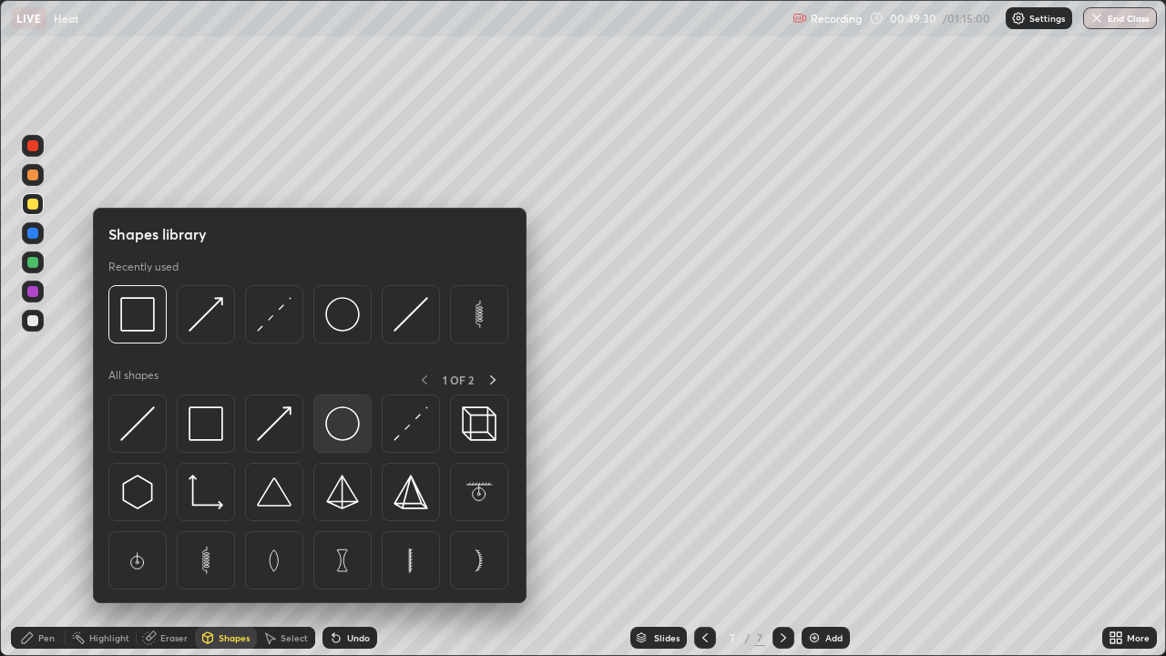
click at [342, 423] on img at bounding box center [342, 423] width 35 height 35
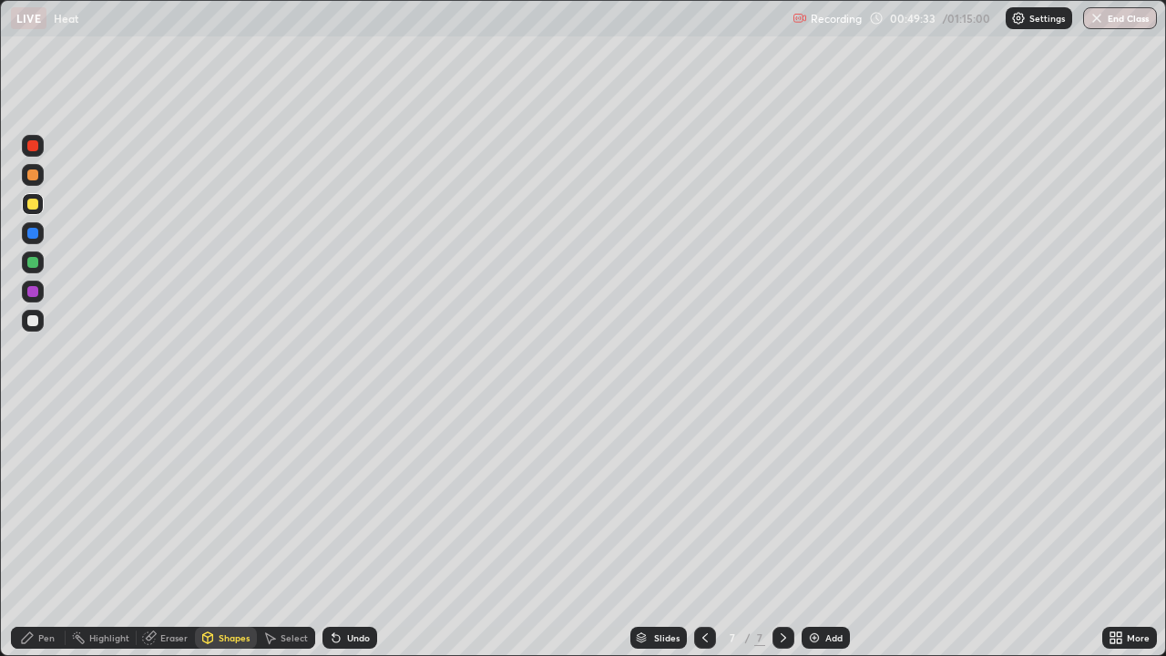
click at [238, 532] on div "Shapes" at bounding box center [234, 637] width 31 height 9
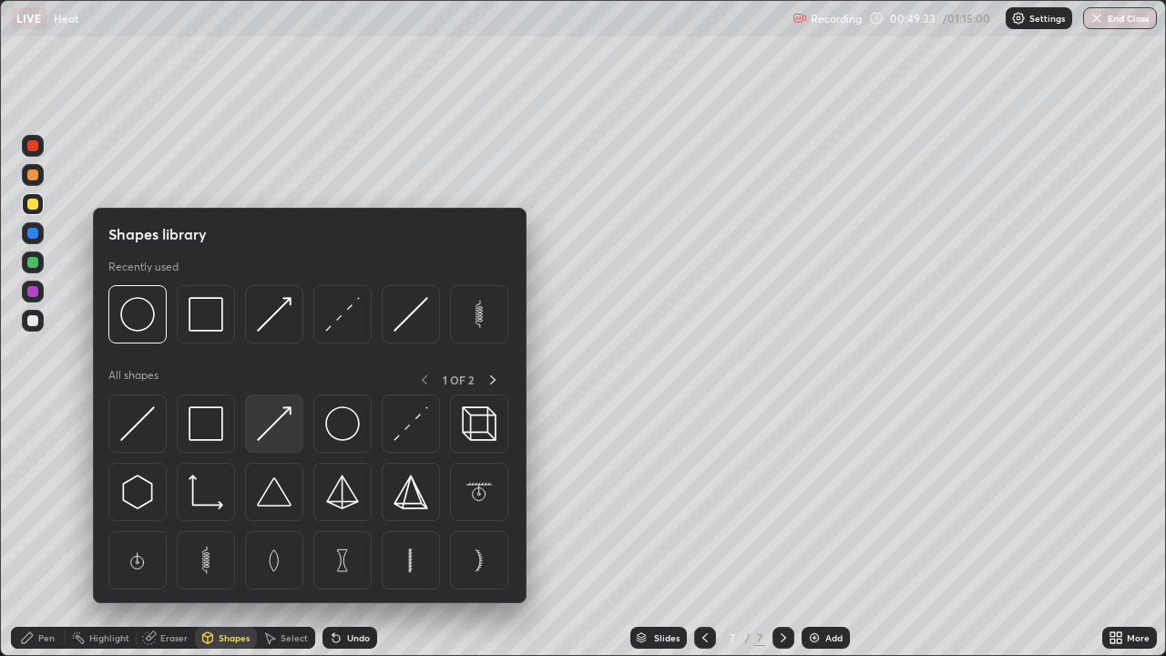
click at [282, 425] on img at bounding box center [274, 423] width 35 height 35
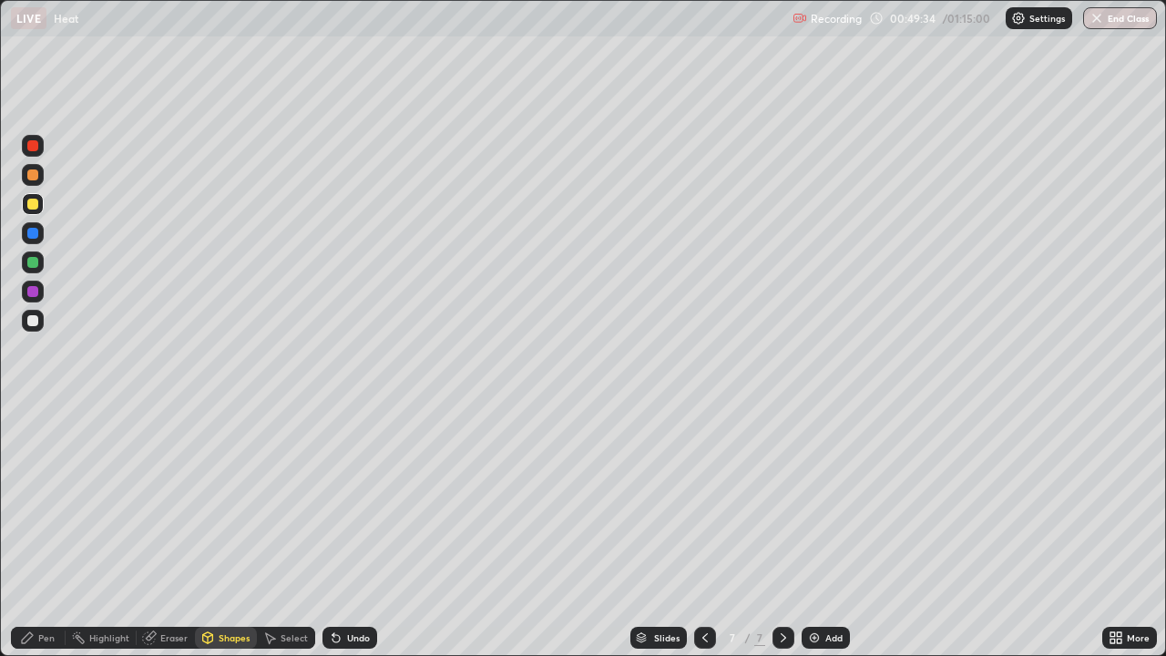
click at [41, 262] on div at bounding box center [33, 262] width 22 height 22
click at [48, 532] on div "Pen" at bounding box center [46, 637] width 16 height 9
click at [33, 148] on div at bounding box center [32, 145] width 11 height 11
click at [33, 267] on div at bounding box center [32, 262] width 11 height 11
click at [226, 532] on div "Shapes" at bounding box center [234, 637] width 31 height 9
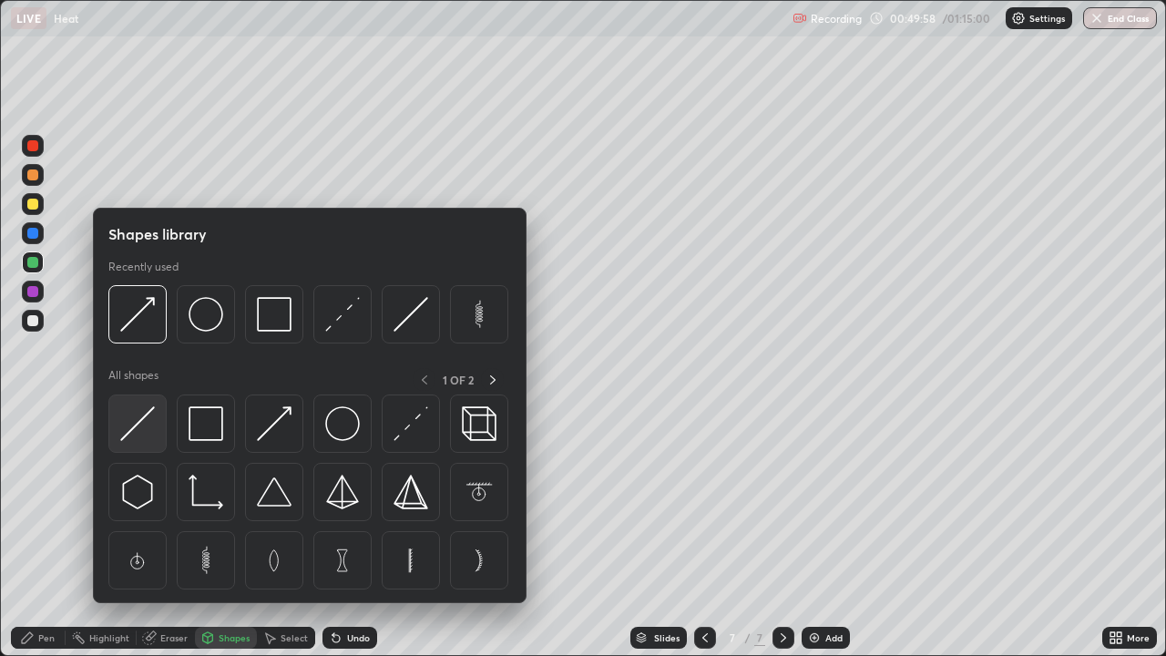
click at [146, 426] on img at bounding box center [137, 423] width 35 height 35
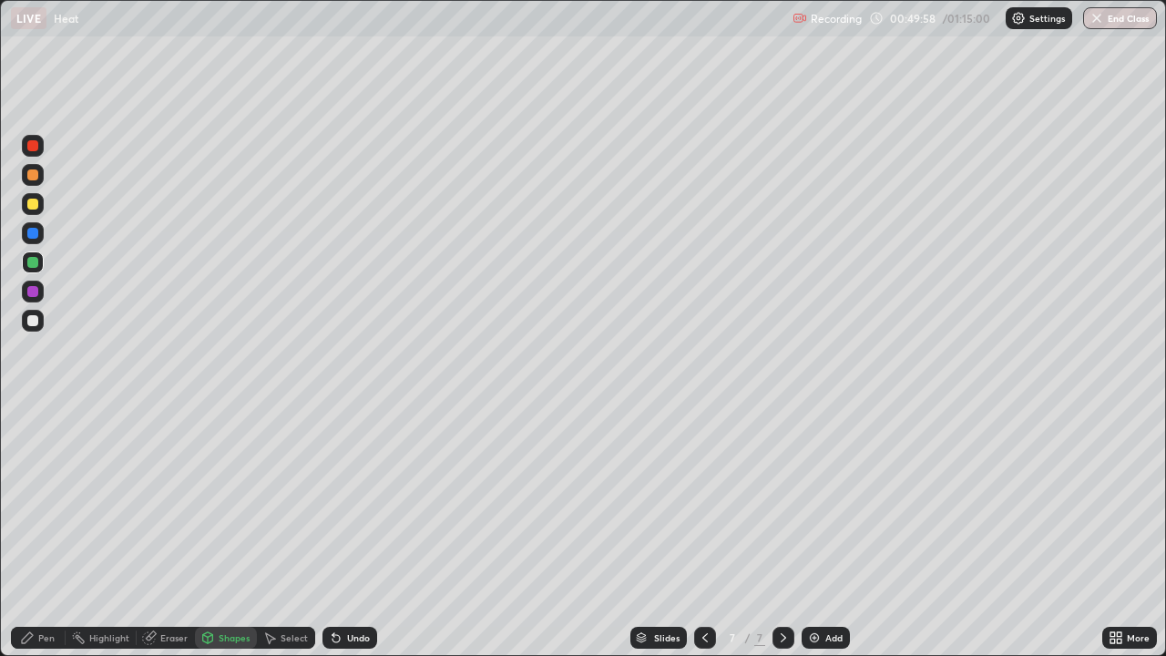
click at [35, 230] on div at bounding box center [32, 233] width 11 height 11
click at [217, 532] on div "Shapes" at bounding box center [226, 638] width 62 height 22
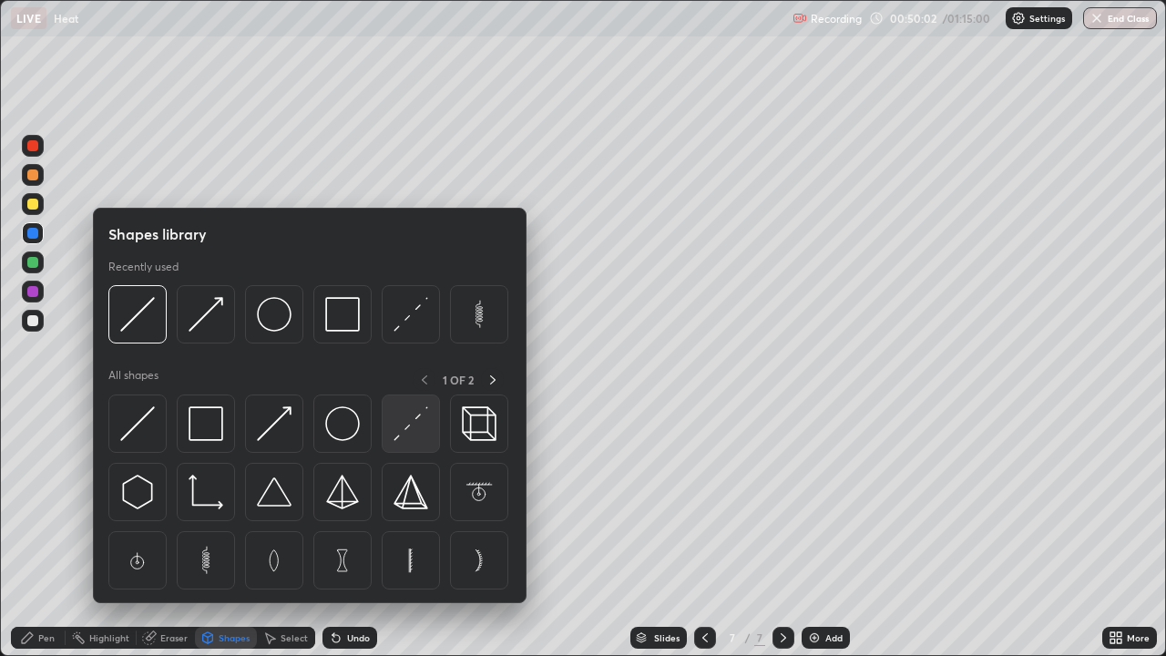
click at [408, 430] on img at bounding box center [411, 423] width 35 height 35
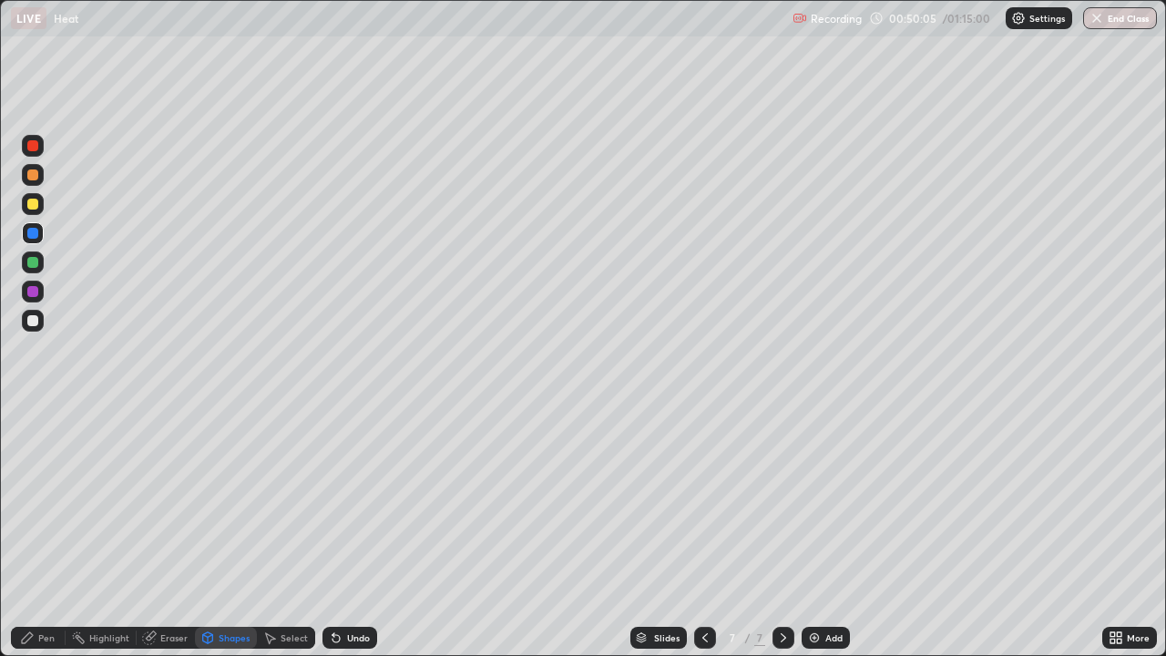
click at [45, 532] on div "Pen" at bounding box center [38, 638] width 55 height 22
click at [36, 323] on div at bounding box center [32, 320] width 11 height 11
click at [227, 532] on div "Shapes" at bounding box center [234, 637] width 31 height 9
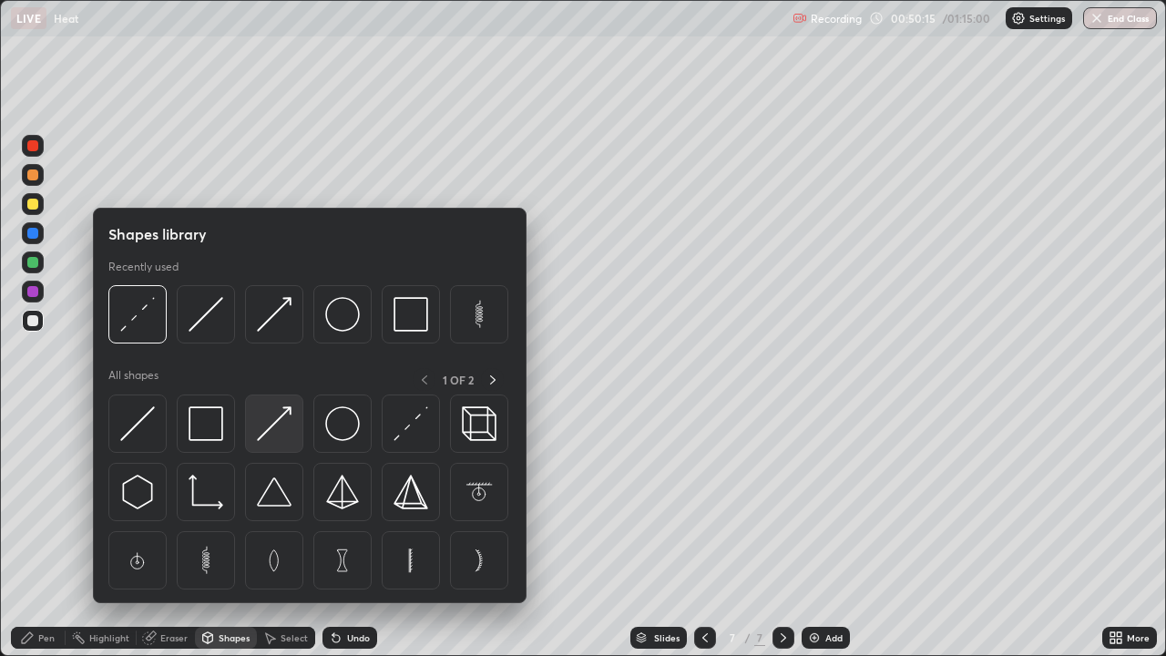
click at [282, 427] on img at bounding box center [274, 423] width 35 height 35
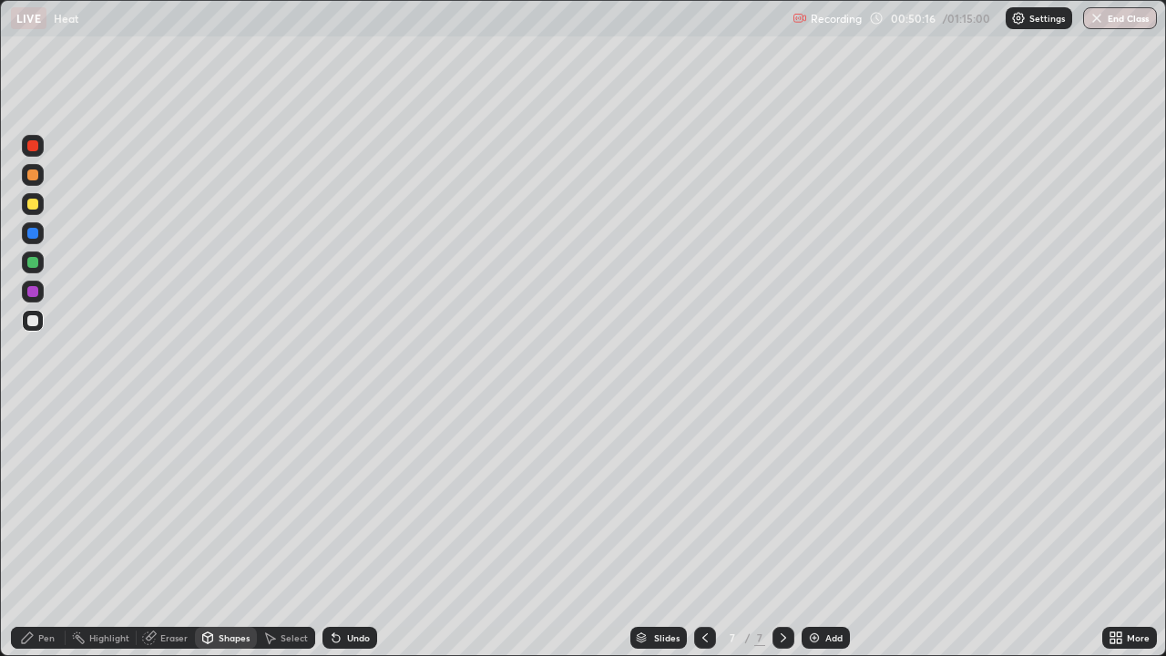
click at [33, 149] on div at bounding box center [32, 145] width 11 height 11
click at [347, 532] on div "Undo" at bounding box center [358, 637] width 23 height 9
click at [46, 532] on div "Pen" at bounding box center [46, 637] width 16 height 9
click at [36, 322] on div at bounding box center [32, 320] width 11 height 11
click at [39, 322] on div at bounding box center [33, 321] width 22 height 22
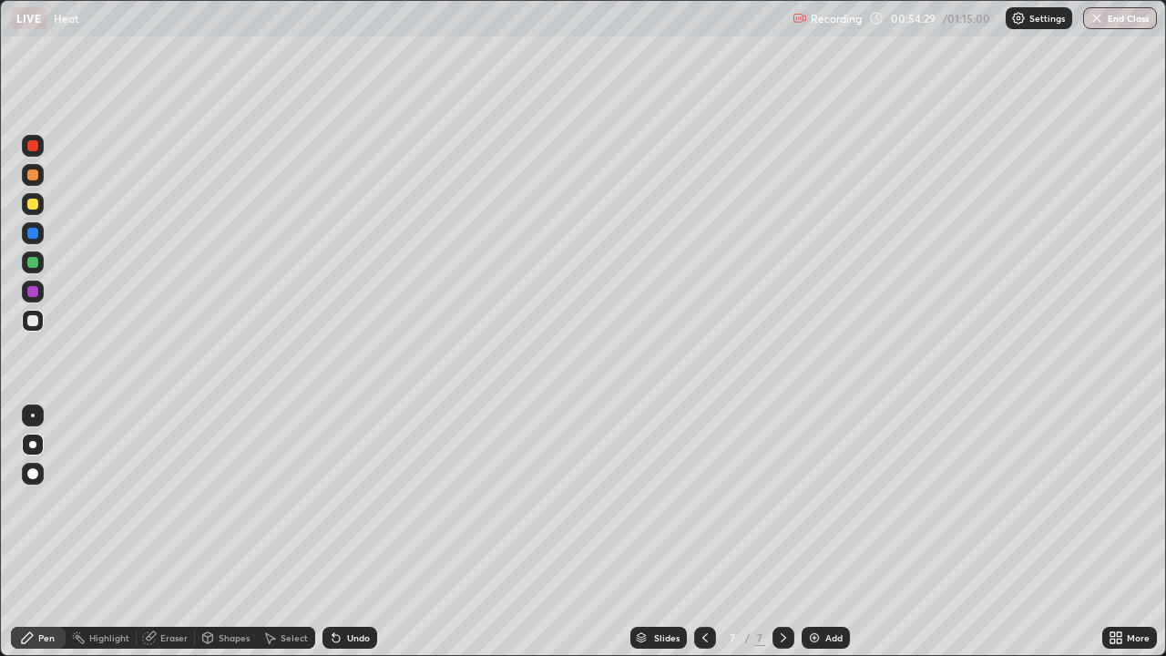
click at [236, 532] on div "Shapes" at bounding box center [234, 637] width 31 height 9
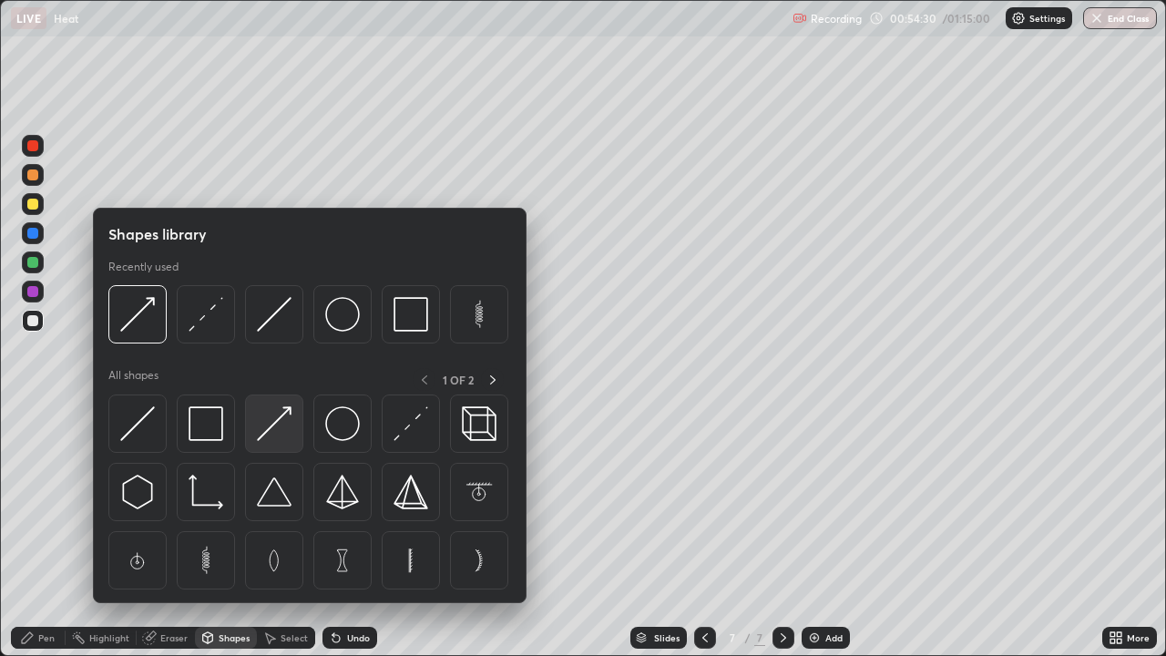
click at [297, 432] on div at bounding box center [274, 424] width 58 height 58
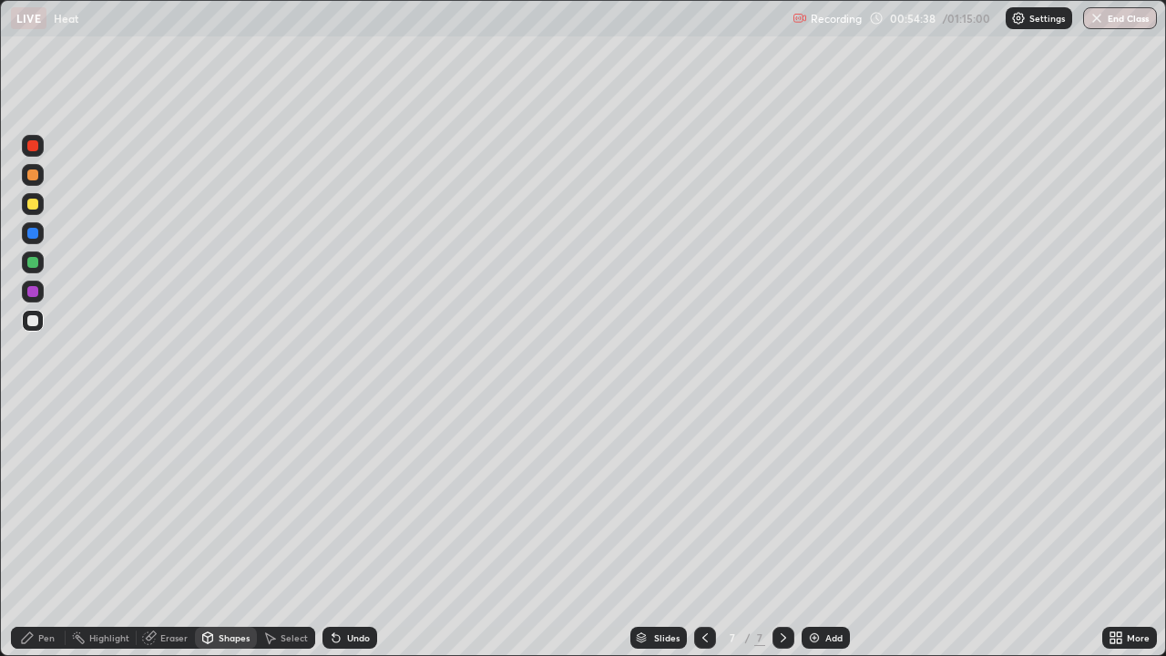
click at [40, 532] on div "Pen" at bounding box center [46, 637] width 16 height 9
click at [215, 532] on div "Shapes" at bounding box center [226, 638] width 62 height 22
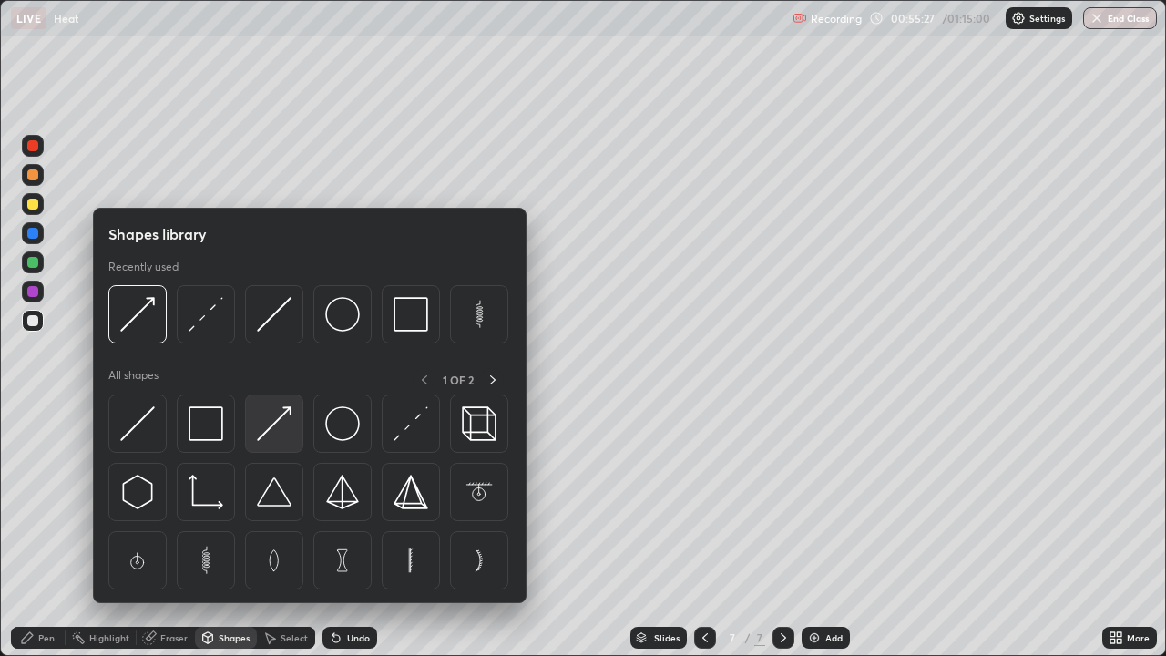
click at [281, 428] on img at bounding box center [274, 423] width 35 height 35
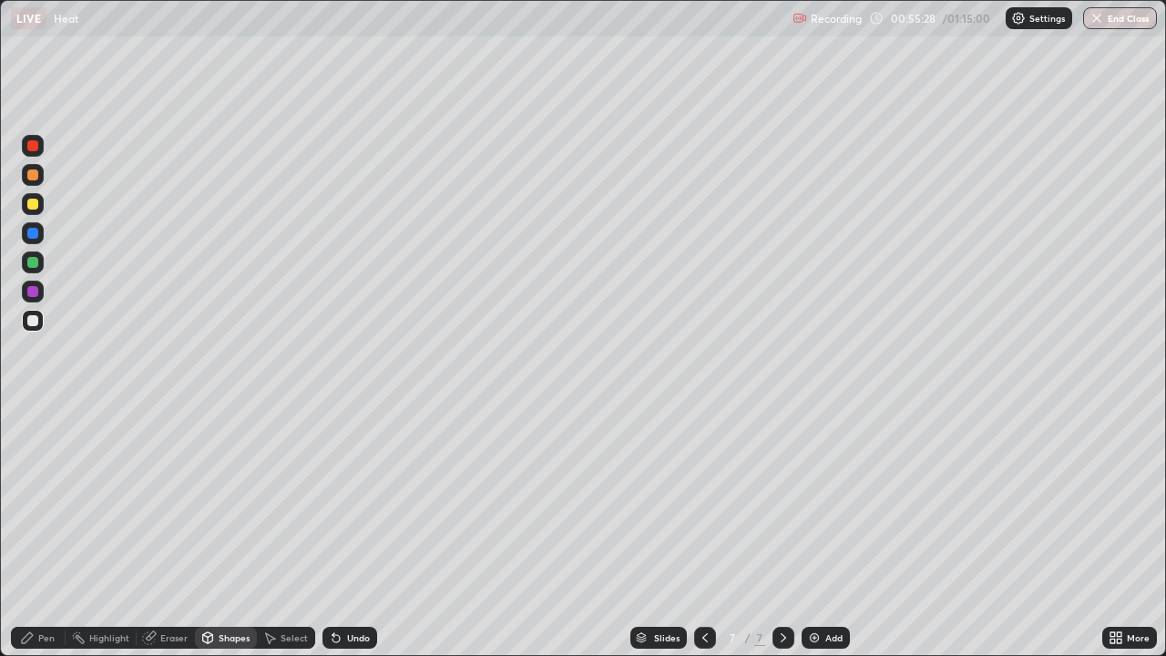
click at [35, 240] on div at bounding box center [33, 233] width 22 height 22
click at [34, 180] on div at bounding box center [32, 174] width 11 height 11
click at [39, 532] on div "Pen" at bounding box center [46, 637] width 16 height 9
click at [229, 532] on div "Shapes" at bounding box center [234, 637] width 31 height 9
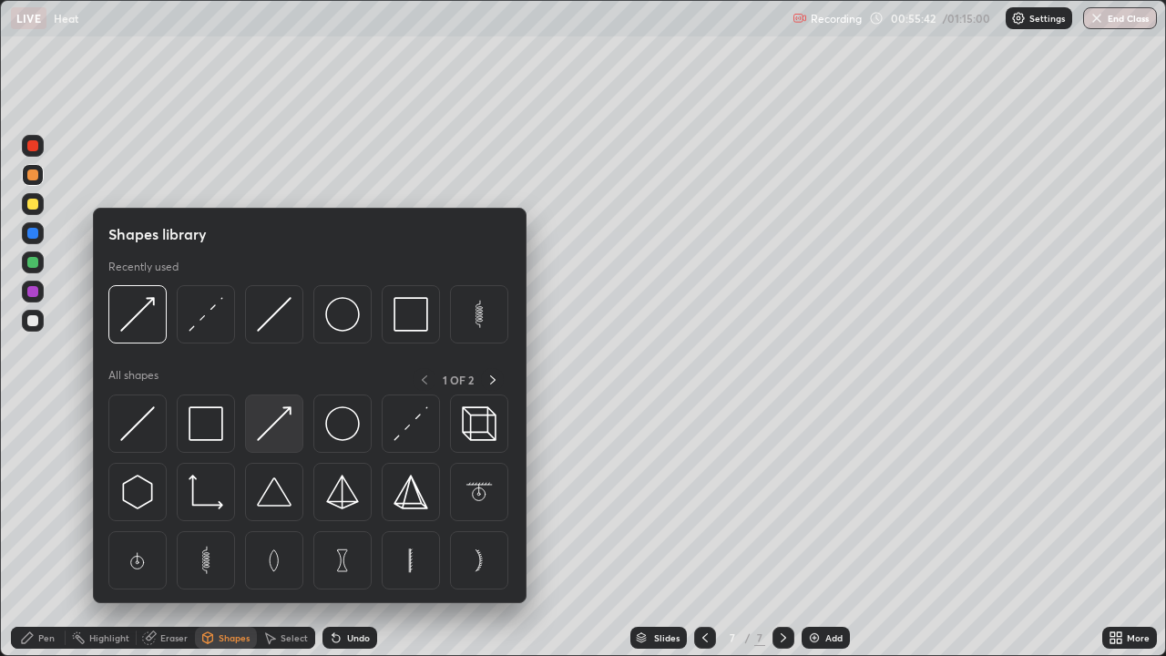
click at [276, 429] on img at bounding box center [274, 423] width 35 height 35
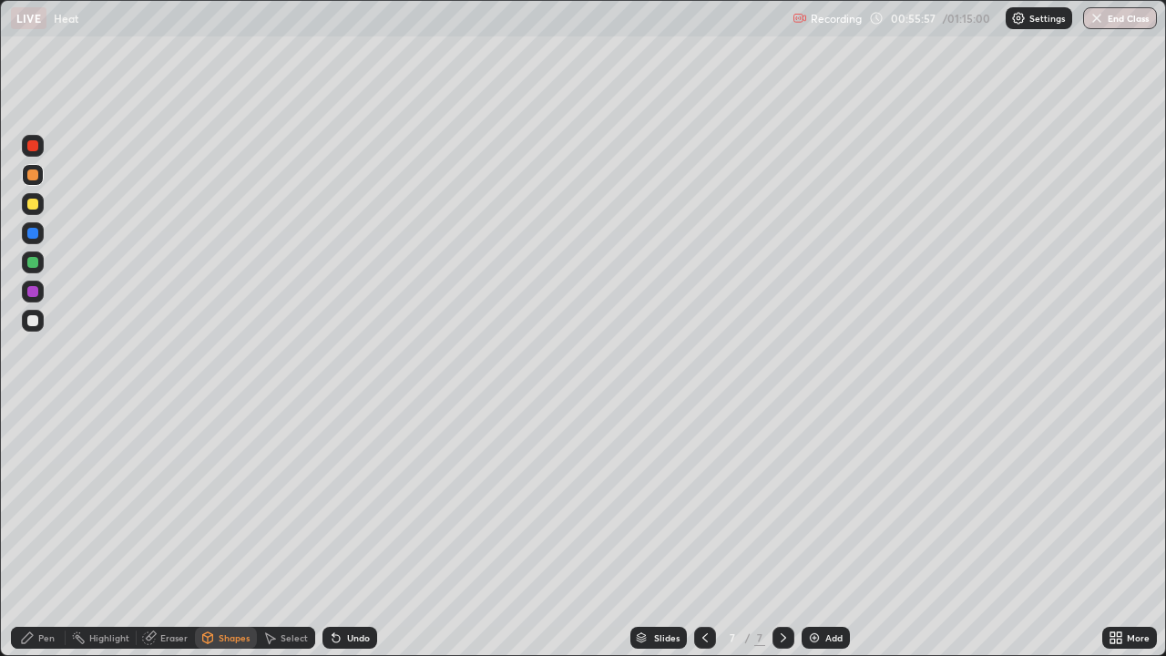
click at [347, 532] on div "Undo" at bounding box center [358, 637] width 23 height 9
click at [354, 532] on div "Undo" at bounding box center [350, 638] width 55 height 22
click at [47, 532] on div "Pen" at bounding box center [46, 637] width 16 height 9
click at [36, 201] on div at bounding box center [32, 204] width 11 height 11
click at [31, 238] on div at bounding box center [32, 233] width 11 height 11
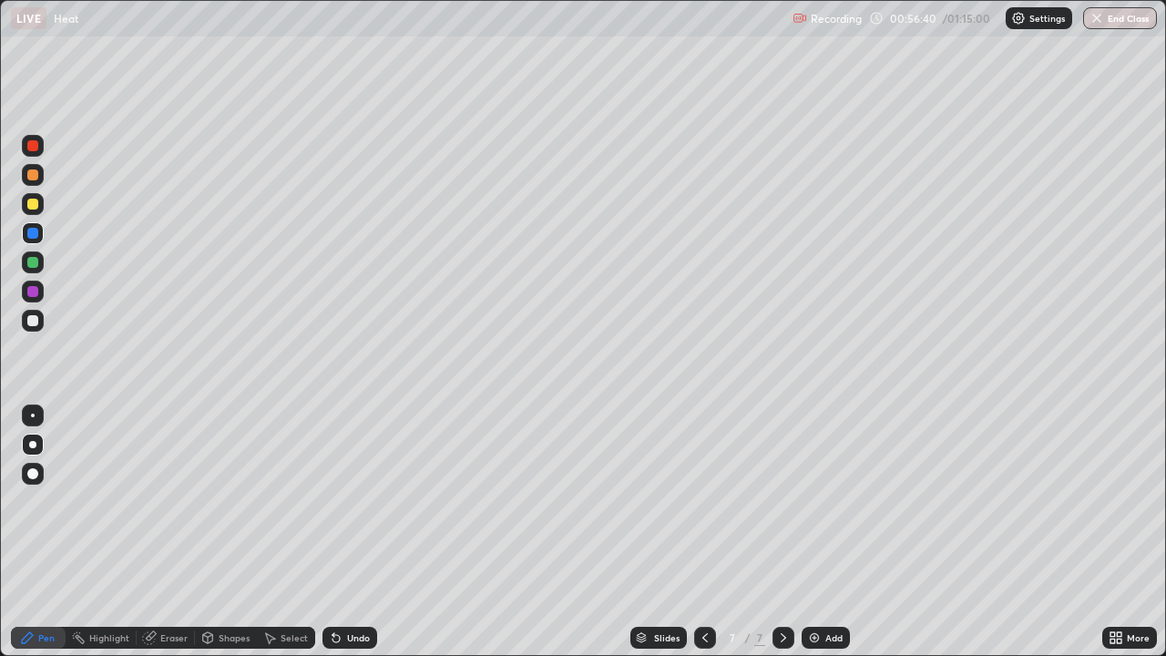
click at [36, 323] on div at bounding box center [32, 320] width 11 height 11
click at [34, 204] on div at bounding box center [32, 204] width 11 height 11
click at [822, 532] on div "Add" at bounding box center [826, 638] width 48 height 22
click at [234, 532] on div "Shapes" at bounding box center [226, 638] width 62 height 22
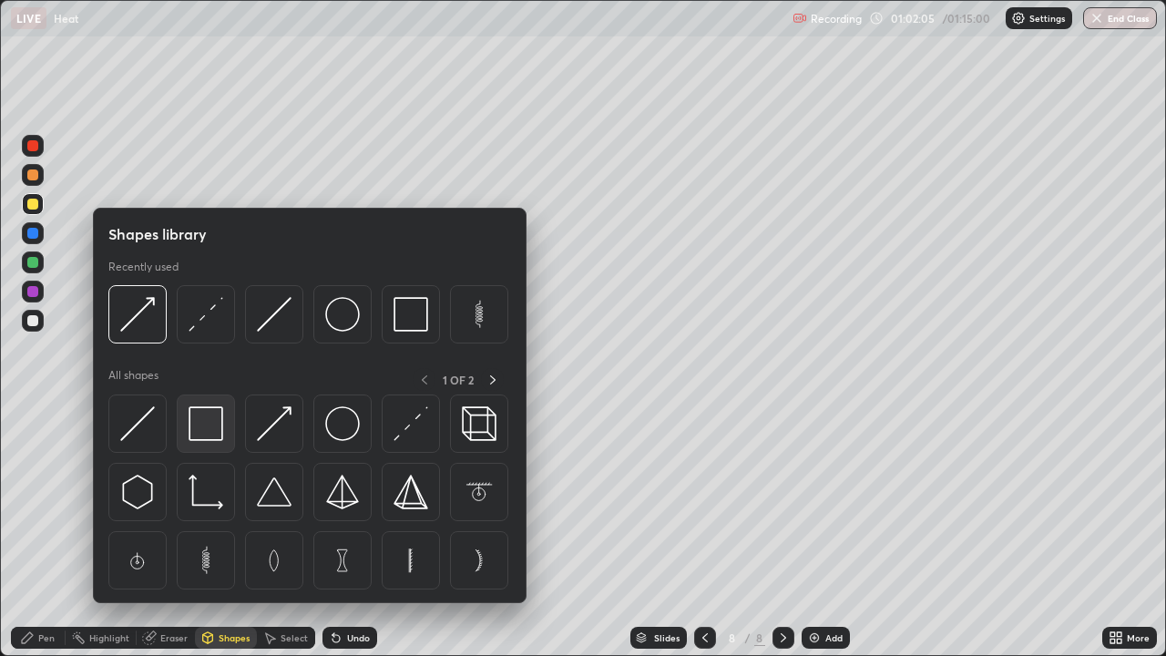
click at [207, 436] on img at bounding box center [206, 423] width 35 height 35
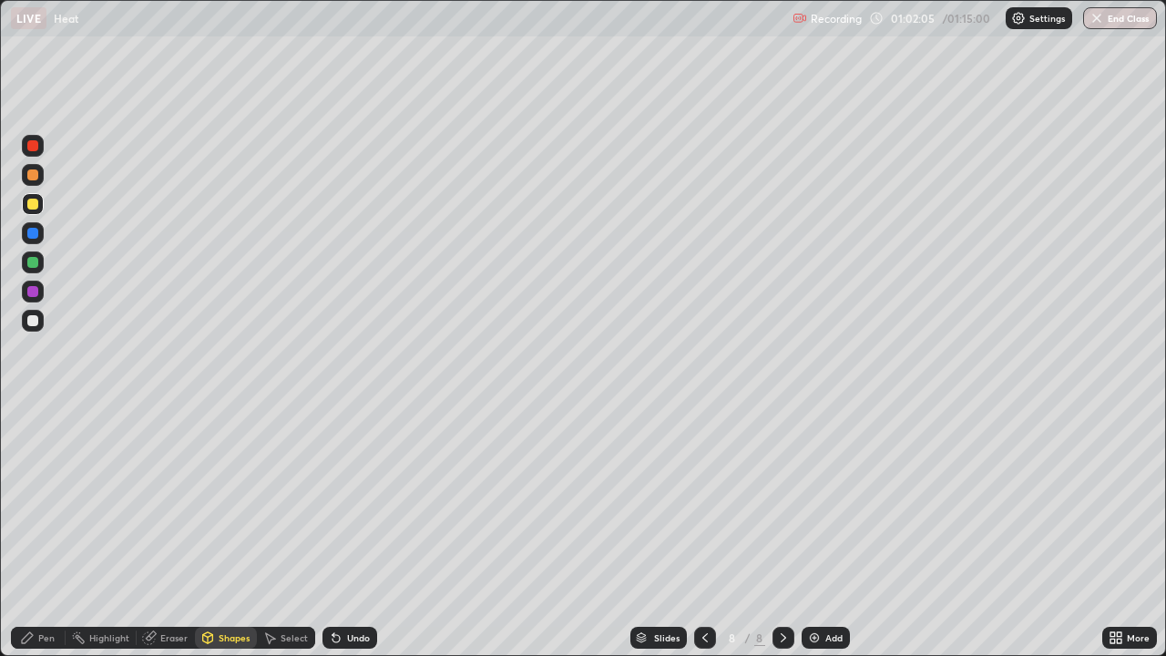
click at [32, 331] on div at bounding box center [33, 321] width 22 height 22
click at [223, 532] on div "Shapes" at bounding box center [226, 638] width 62 height 22
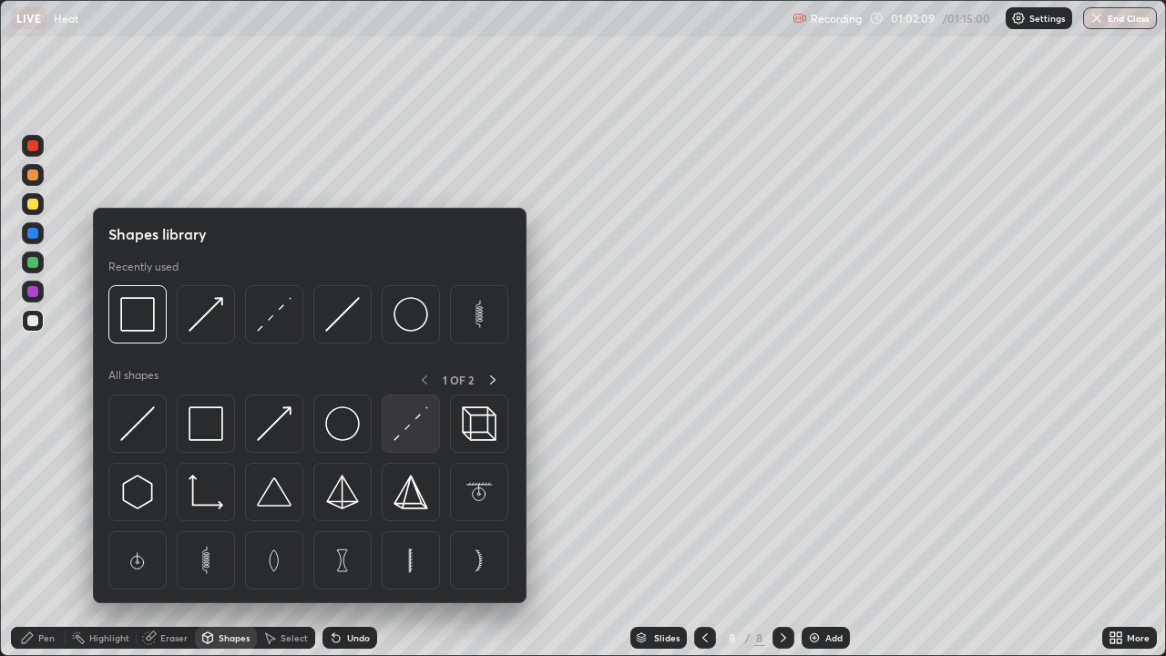
click at [409, 432] on img at bounding box center [411, 423] width 35 height 35
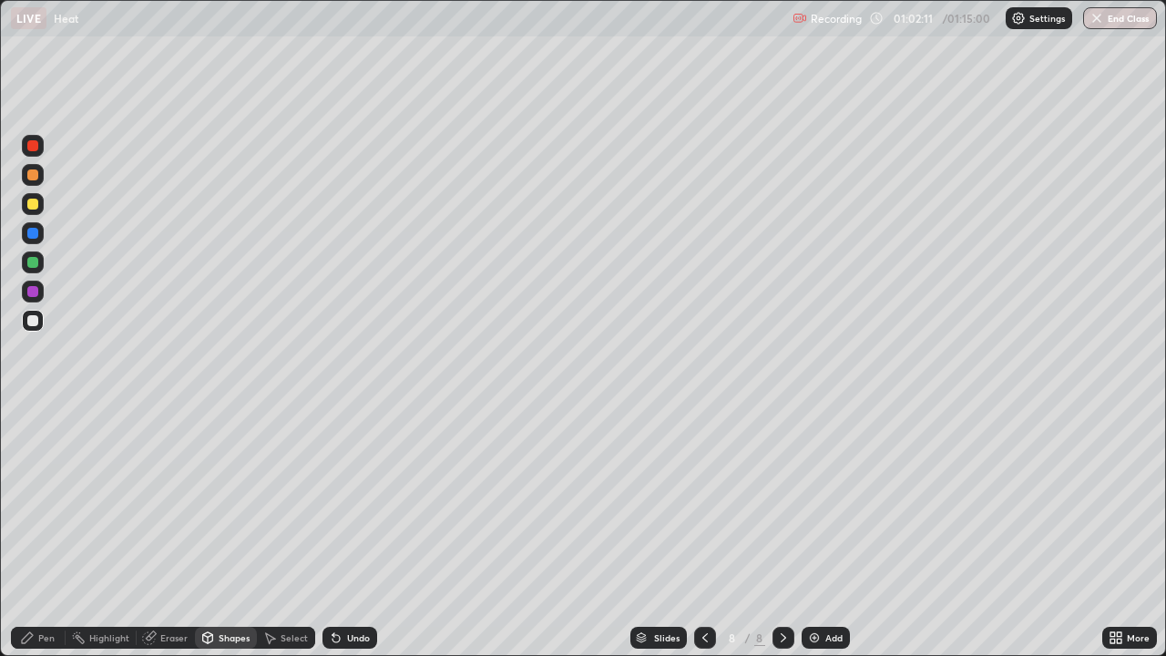
click at [233, 532] on div "Shapes" at bounding box center [234, 637] width 31 height 9
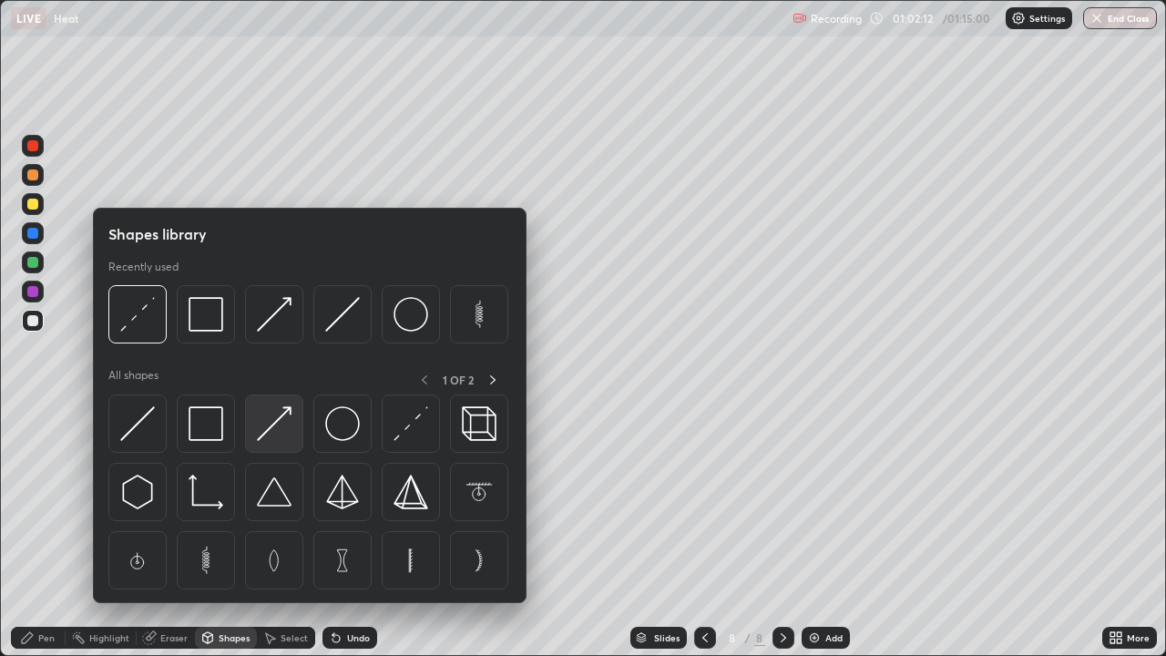
click at [278, 436] on img at bounding box center [274, 423] width 35 height 35
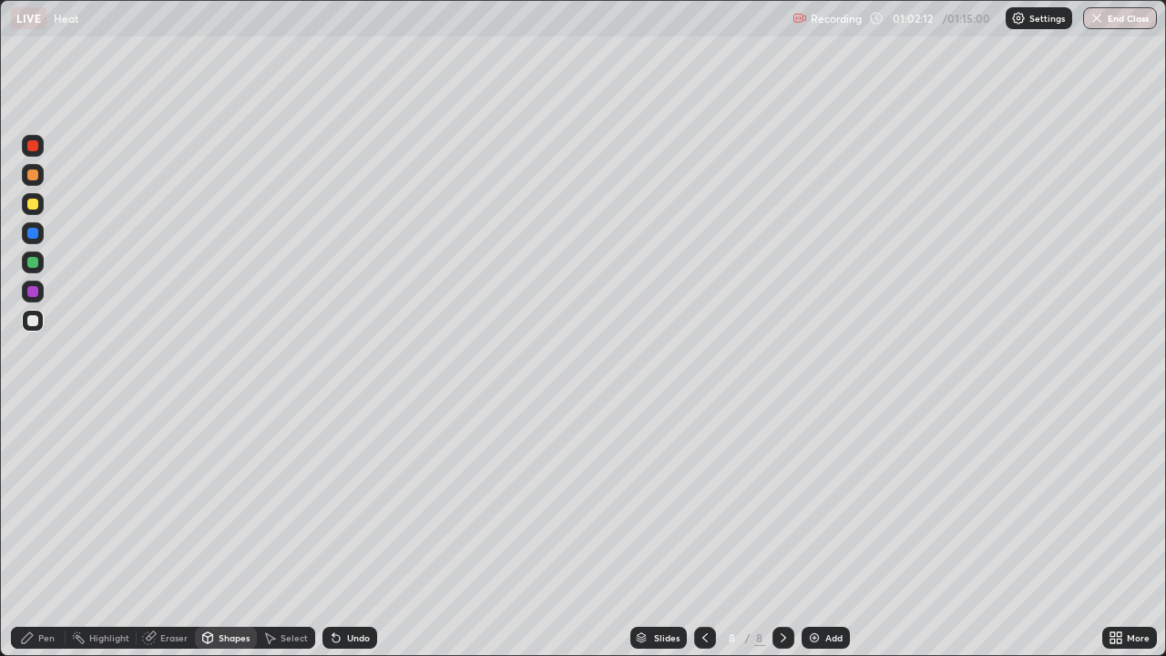
click at [35, 261] on div at bounding box center [32, 262] width 11 height 11
click at [44, 532] on div "Pen" at bounding box center [46, 637] width 16 height 9
click at [230, 532] on div "Shapes" at bounding box center [234, 637] width 31 height 9
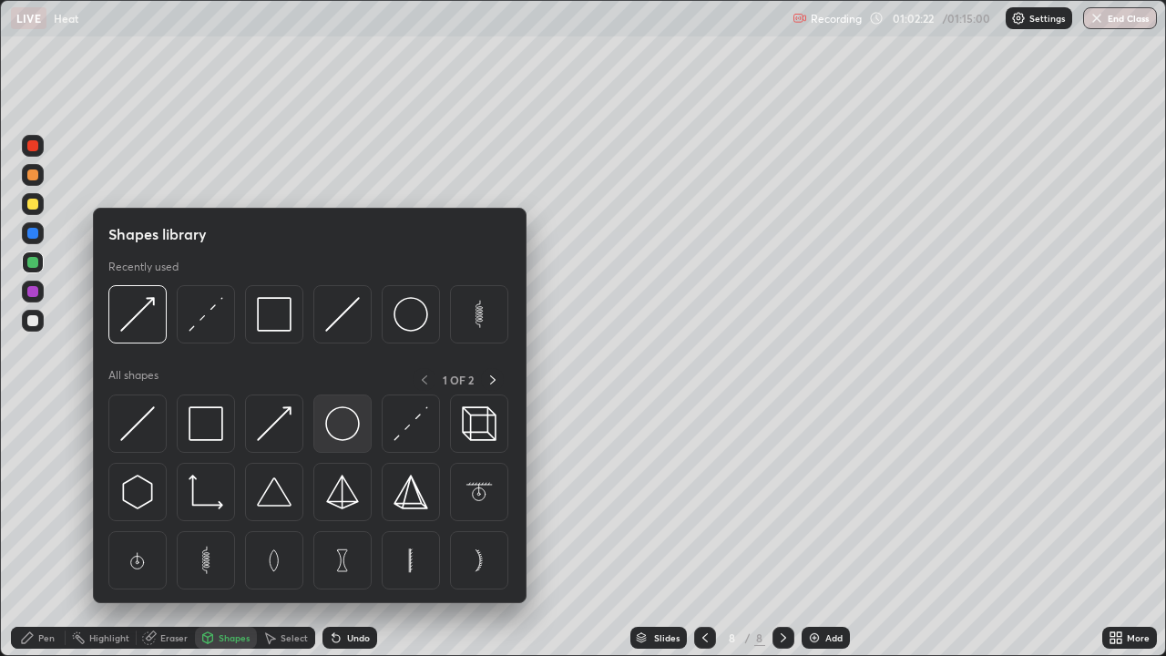
click at [349, 425] on img at bounding box center [342, 423] width 35 height 35
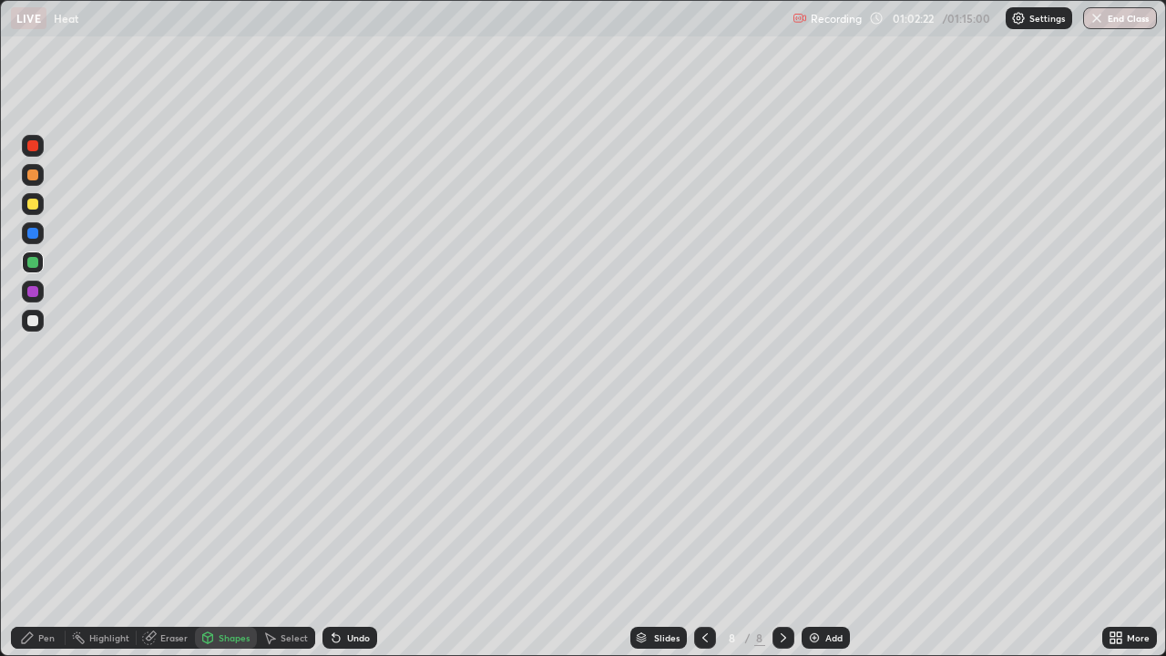
click at [33, 202] on div at bounding box center [32, 204] width 11 height 11
click at [225, 532] on div "Shapes" at bounding box center [234, 637] width 31 height 9
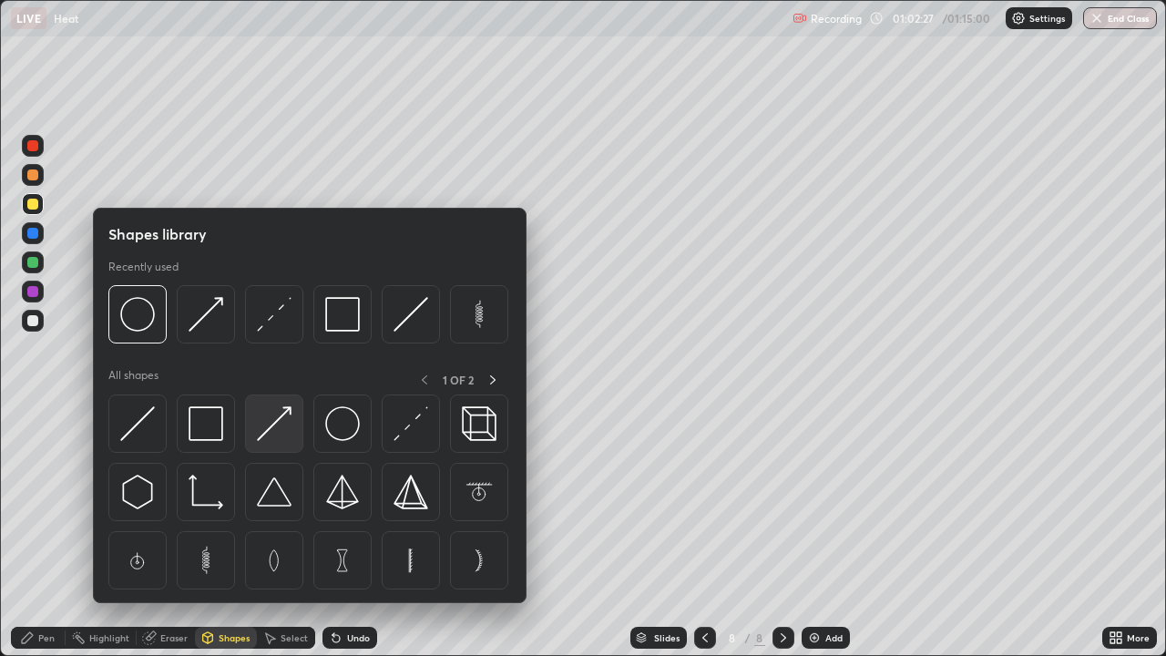
click at [272, 427] on img at bounding box center [274, 423] width 35 height 35
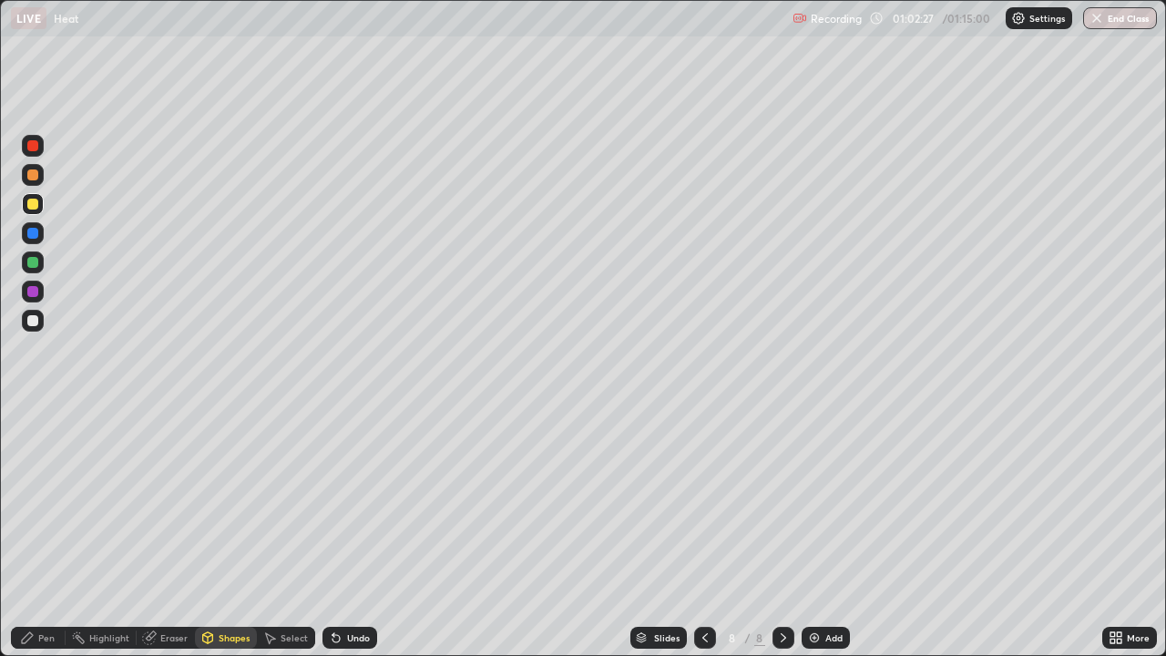
click at [37, 293] on div at bounding box center [32, 291] width 11 height 11
click at [49, 532] on div "Pen" at bounding box center [38, 638] width 55 height 22
click at [29, 204] on div at bounding box center [32, 204] width 11 height 11
click at [33, 325] on div at bounding box center [32, 320] width 11 height 11
click at [42, 147] on div at bounding box center [33, 146] width 22 height 22
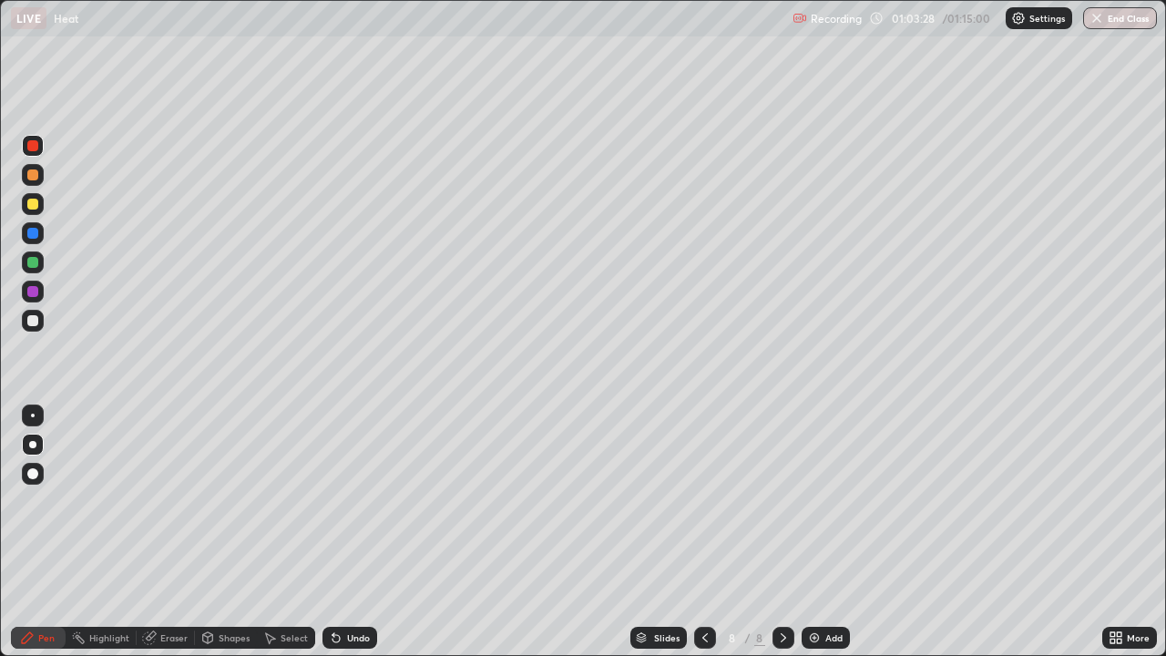
click at [36, 321] on div at bounding box center [32, 320] width 11 height 11
click at [37, 234] on div at bounding box center [32, 233] width 11 height 11
click at [35, 320] on div at bounding box center [32, 320] width 11 height 11
click at [1118, 22] on button "End Class" at bounding box center [1120, 18] width 74 height 22
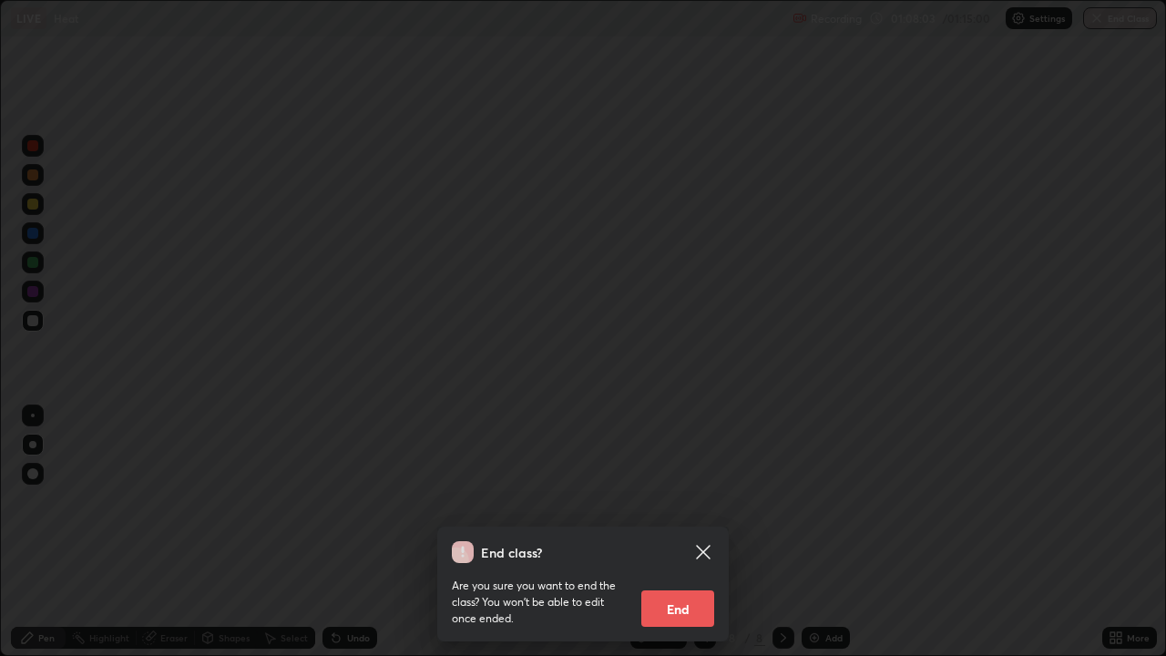
click at [685, 532] on button "End" at bounding box center [678, 608] width 73 height 36
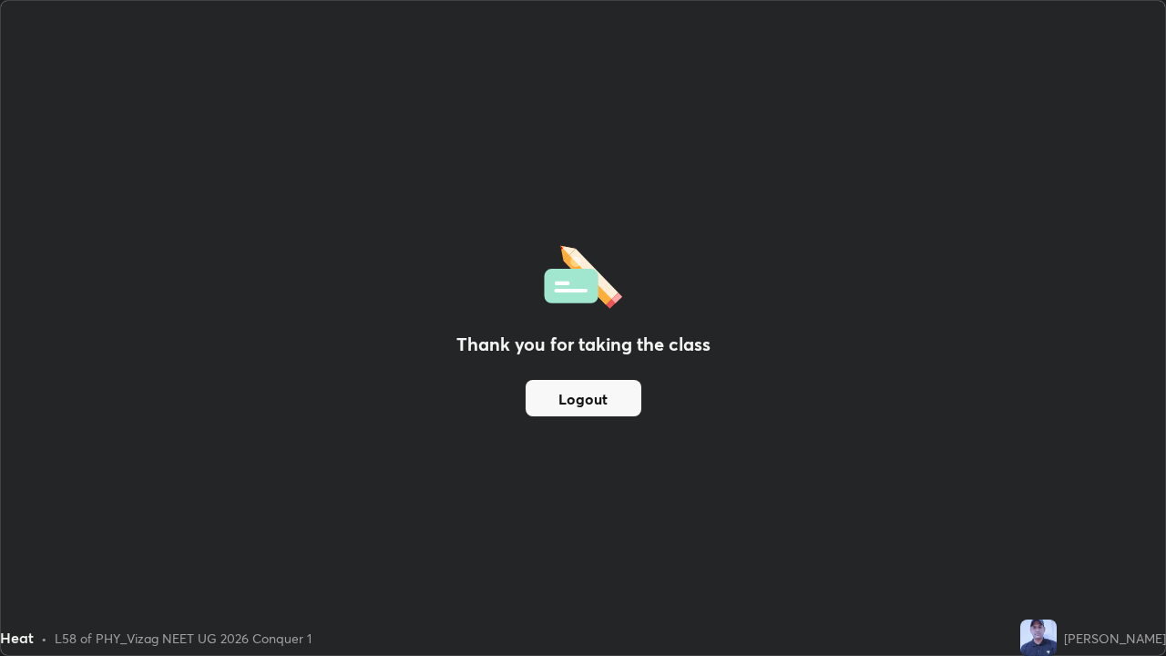
click at [588, 406] on button "Logout" at bounding box center [584, 398] width 116 height 36
